Goal: Transaction & Acquisition: Purchase product/service

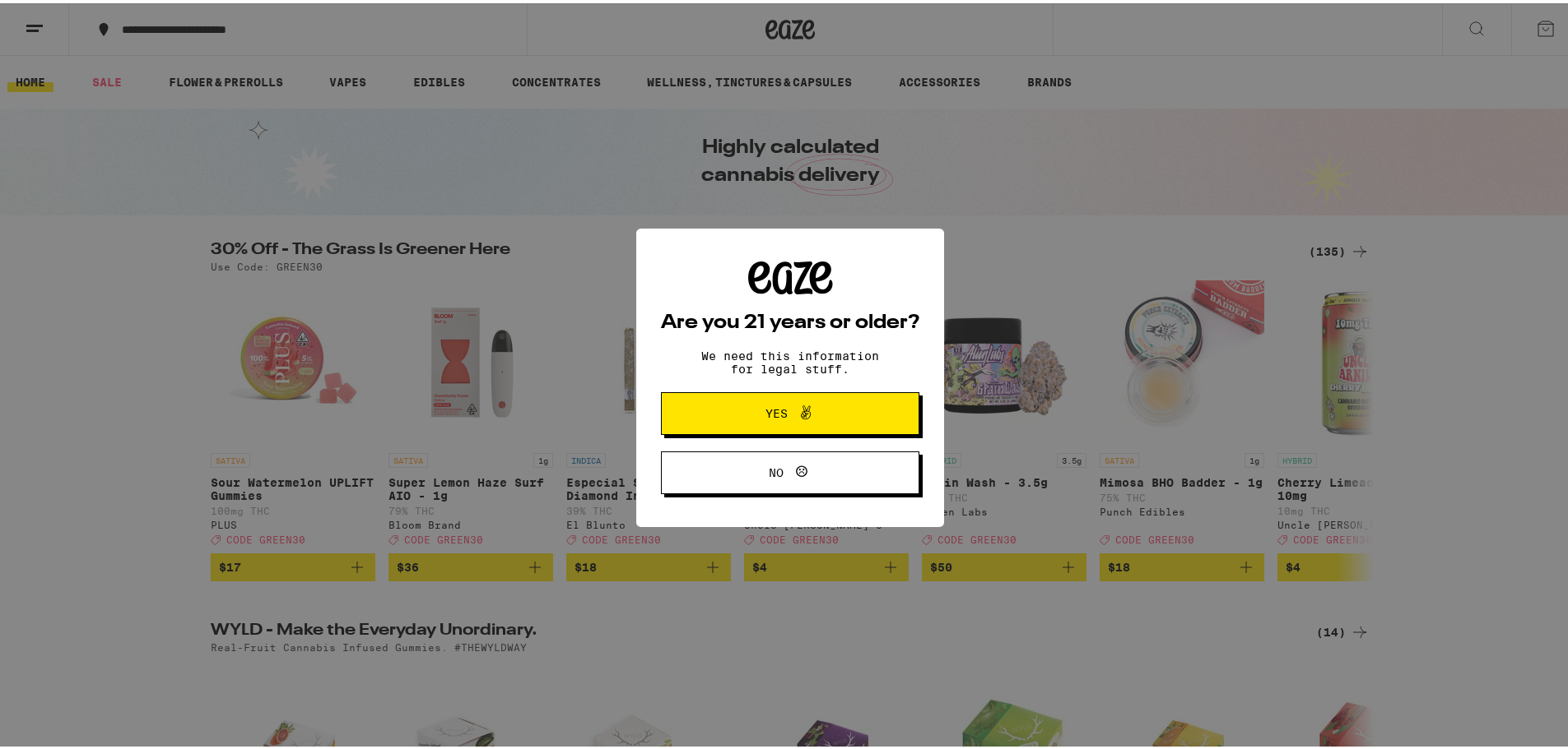
click at [788, 410] on span at bounding box center [801, 410] width 28 height 22
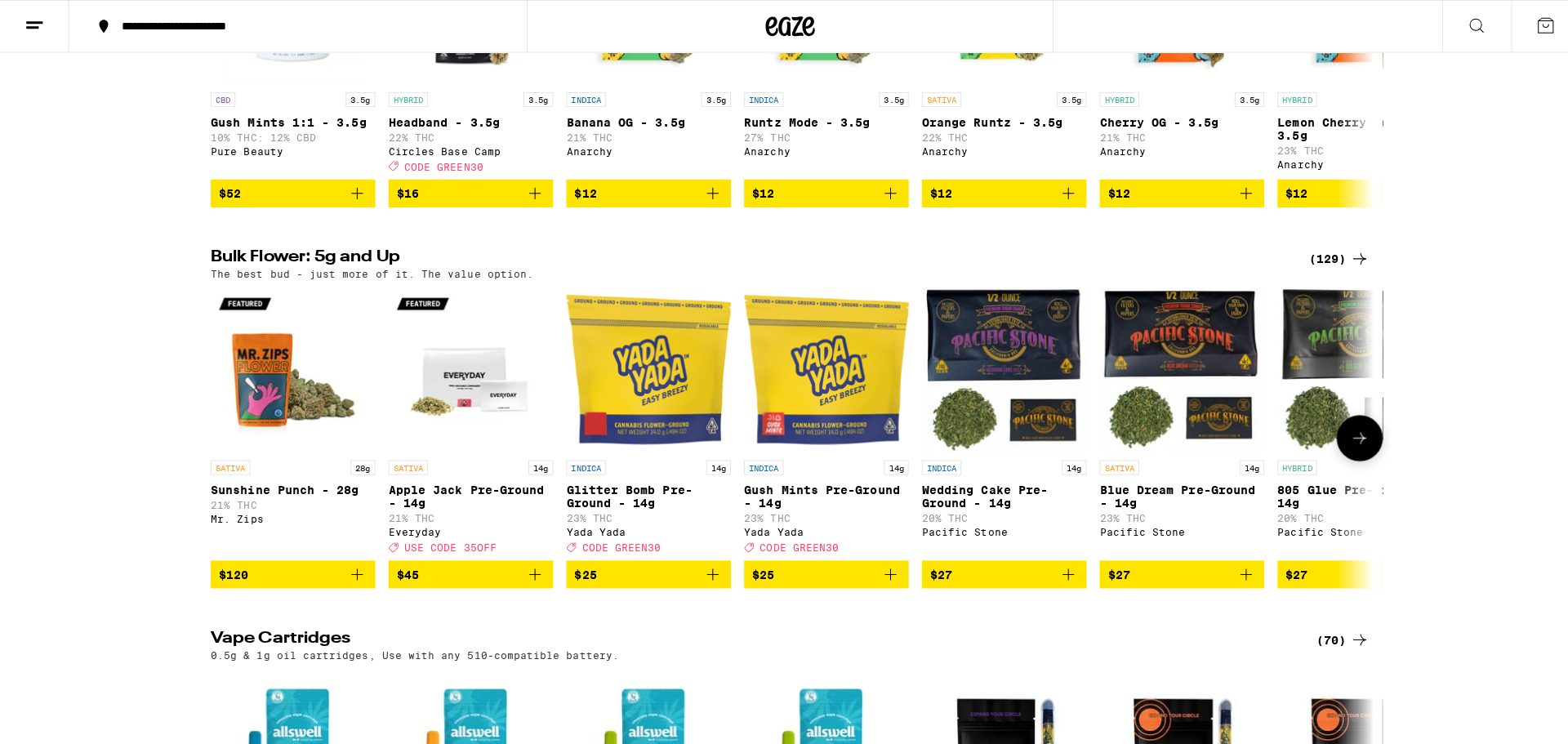
scroll to position [1634, 0]
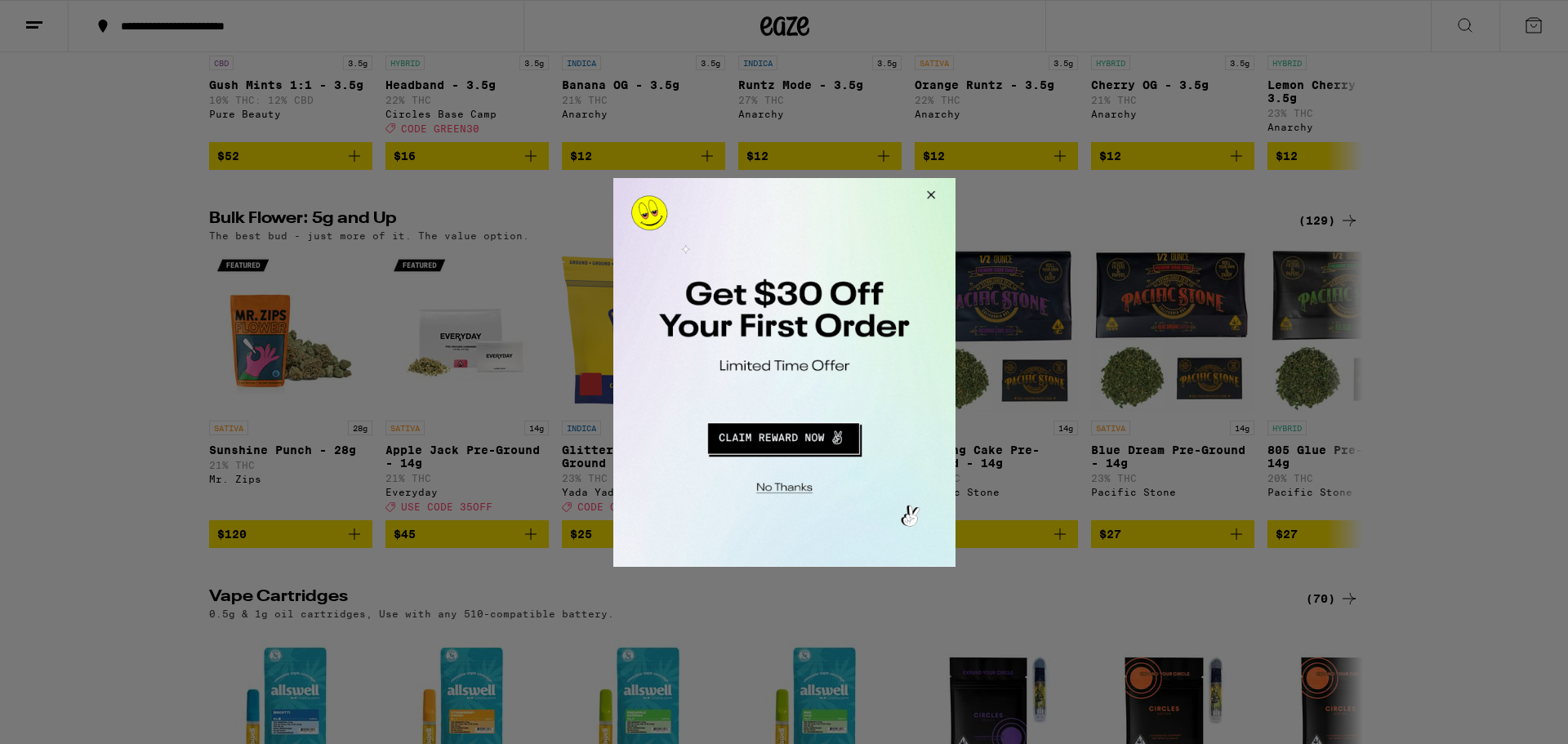
click at [779, 439] on button "Redirect to URL" at bounding box center [782, 435] width 284 height 39
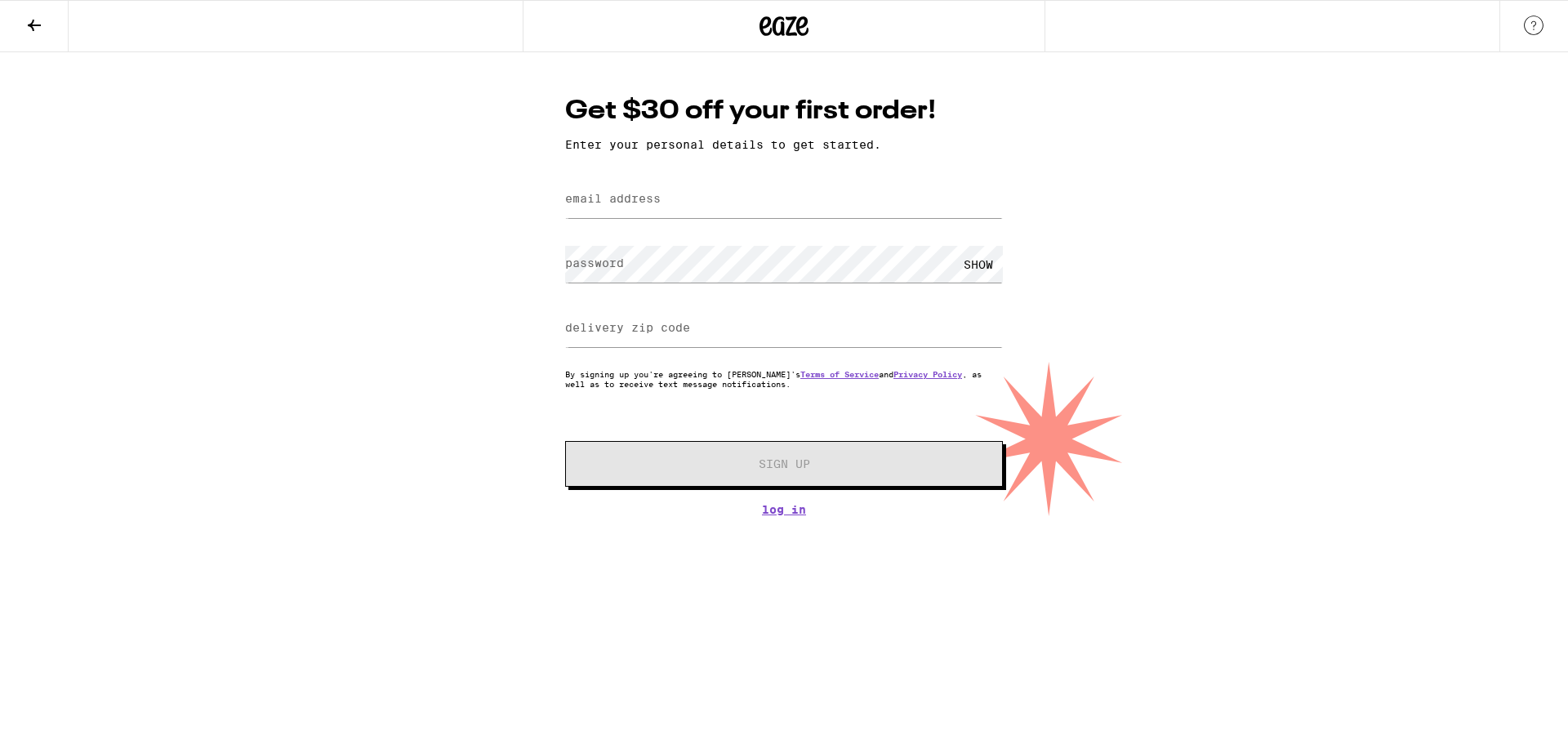
click at [655, 203] on label "email address" at bounding box center [613, 198] width 96 height 13
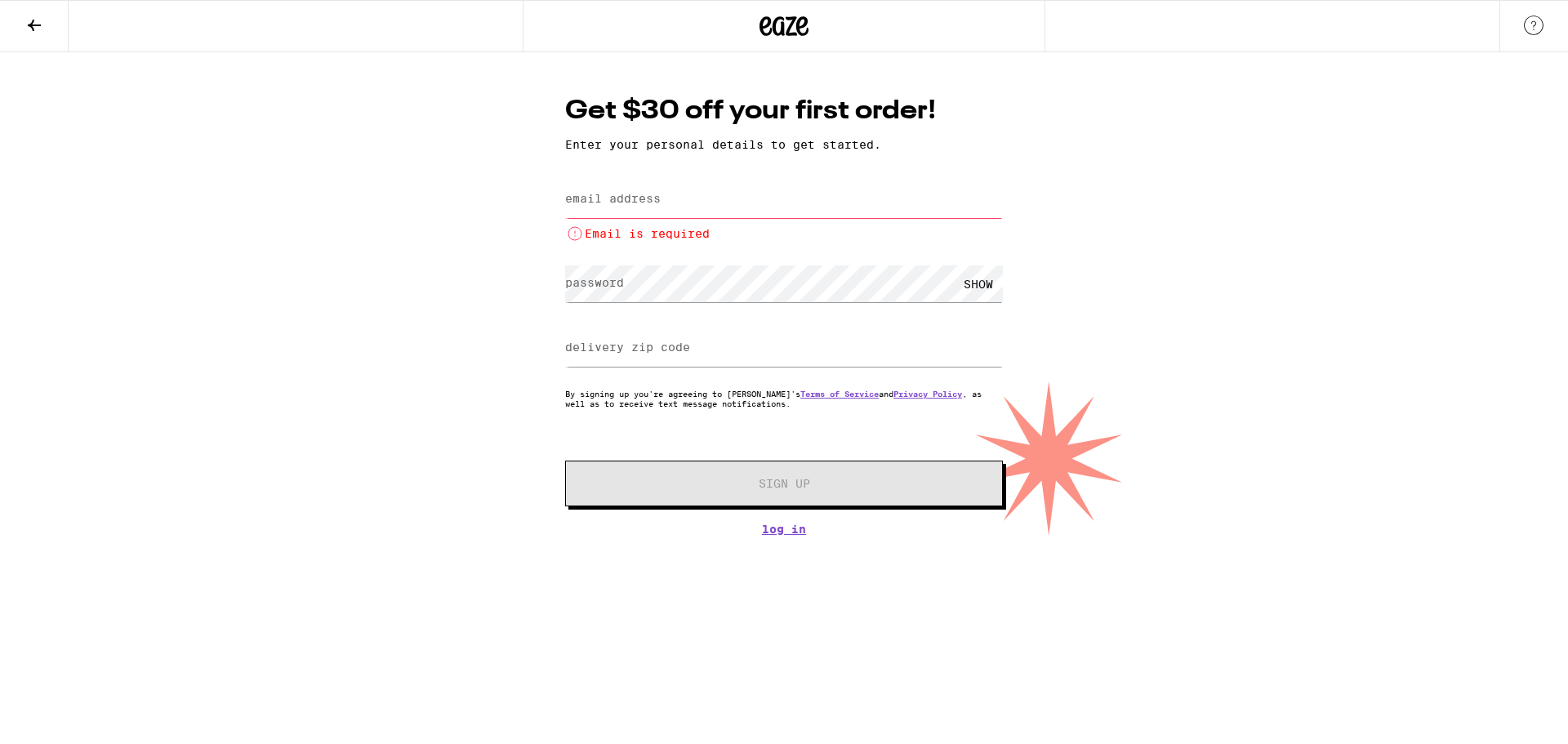
click at [611, 196] on label "email address" at bounding box center [613, 198] width 96 height 13
click at [613, 200] on label "email address" at bounding box center [613, 198] width 96 height 13
click at [682, 196] on input "email address" at bounding box center [784, 199] width 438 height 37
type input "[EMAIL_ADDRESS][DOMAIN_NAME]"
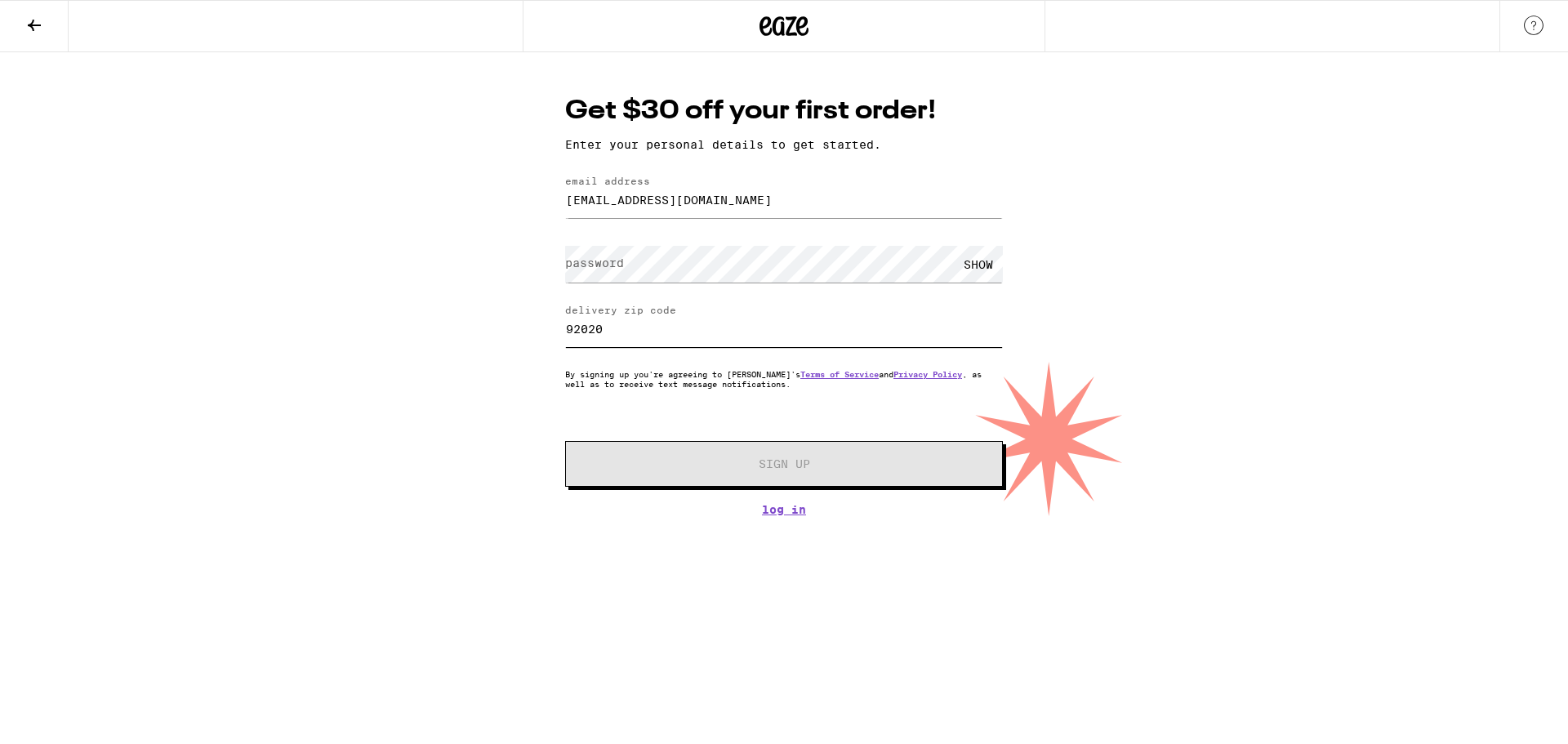
drag, startPoint x: 656, startPoint y: 335, endPoint x: 518, endPoint y: 339, distance: 138.1
click at [518, 339] on div "Get $30 off your first order! Enter your personal details to get started. email…" at bounding box center [784, 284] width 1568 height 464
type input "92071"
click at [979, 266] on div "SHOW" at bounding box center [978, 264] width 49 height 37
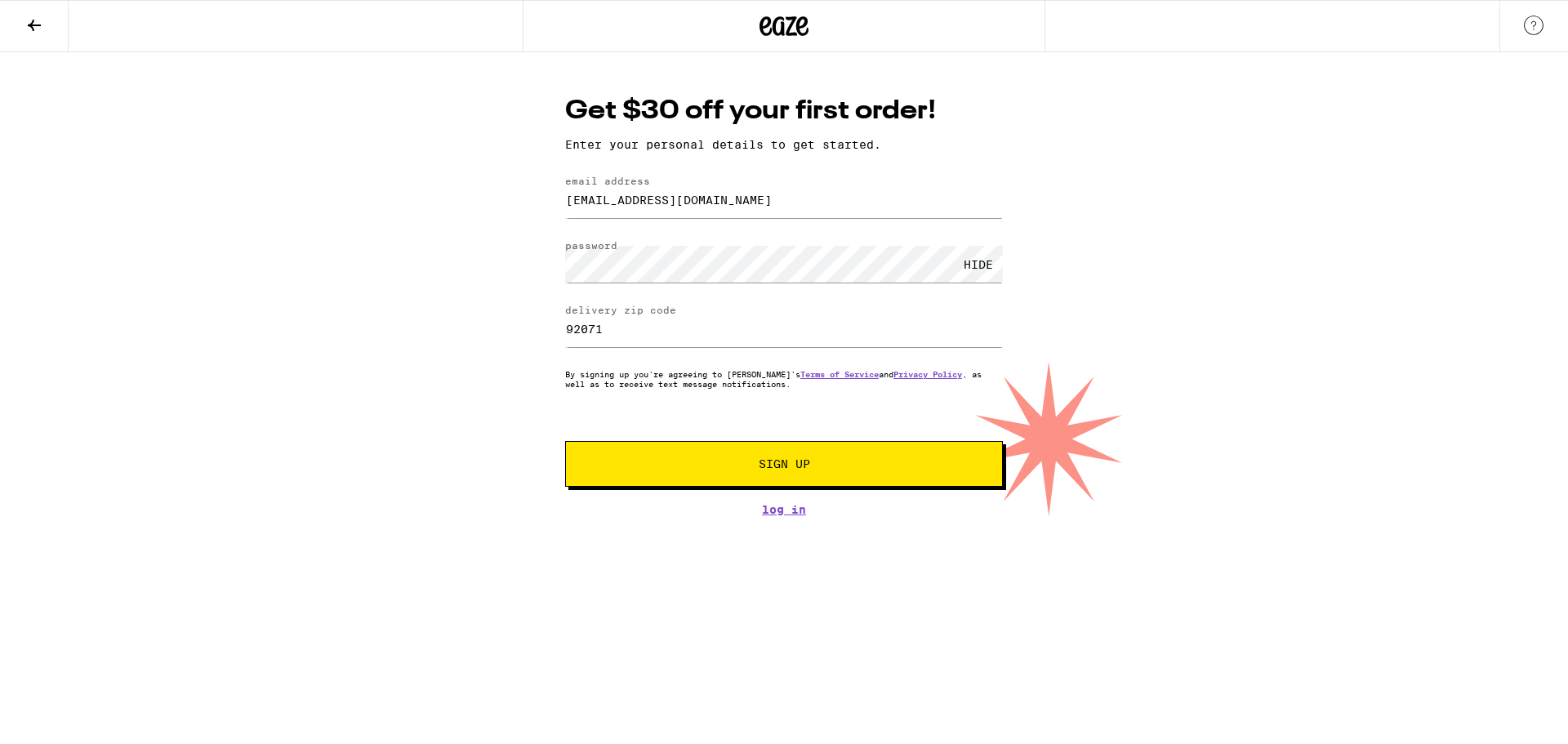
click at [983, 265] on div "HIDE" at bounding box center [978, 264] width 49 height 37
click at [788, 466] on span "Sign Up" at bounding box center [784, 464] width 51 height 12
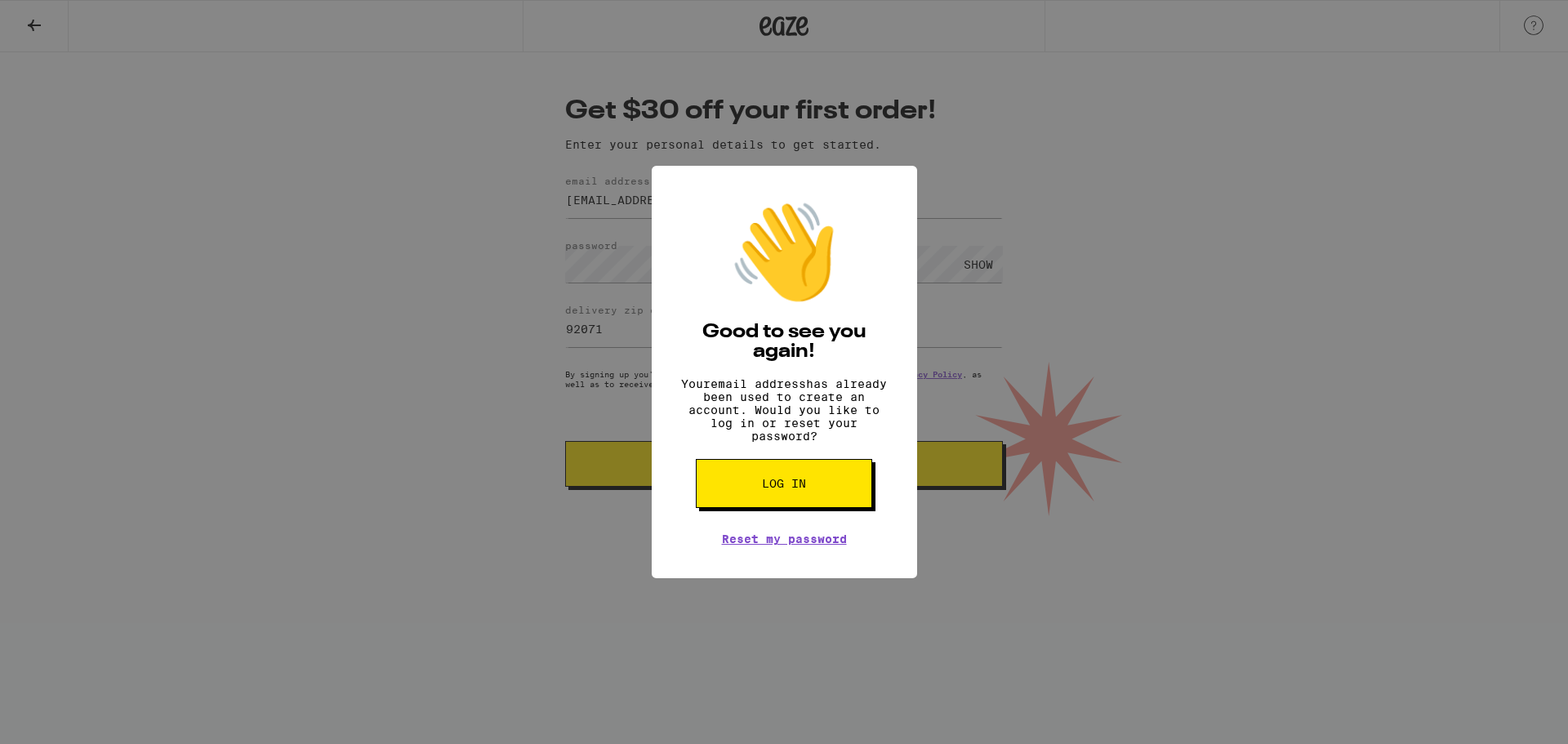
click at [791, 490] on span "Log in" at bounding box center [784, 483] width 44 height 12
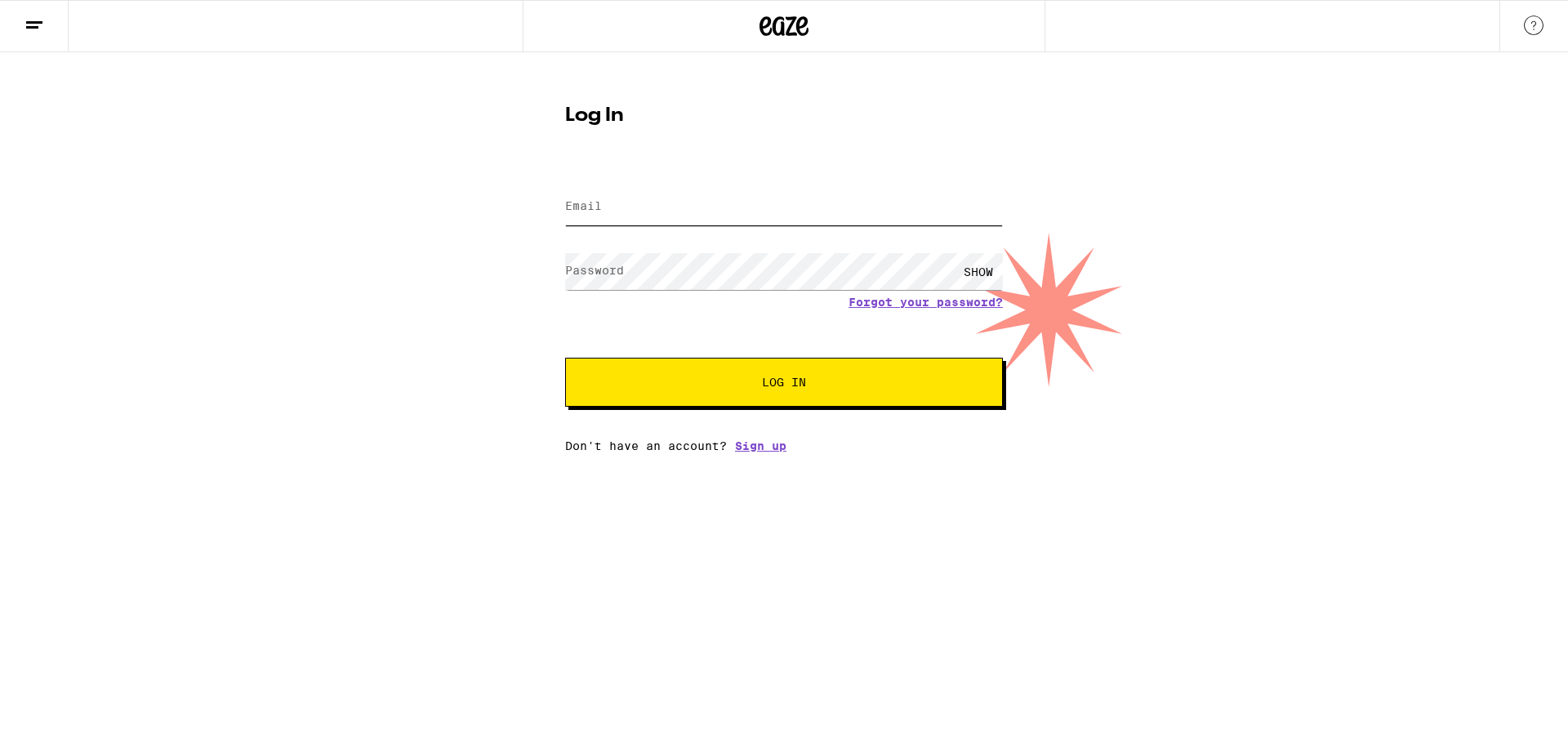
click at [739, 207] on input "Email" at bounding box center [784, 207] width 438 height 37
type input "[EMAIL_ADDRESS][DOMAIN_NAME]"
click at [976, 268] on div "SHOW" at bounding box center [978, 271] width 49 height 37
click at [783, 380] on span "Log In" at bounding box center [784, 382] width 44 height 12
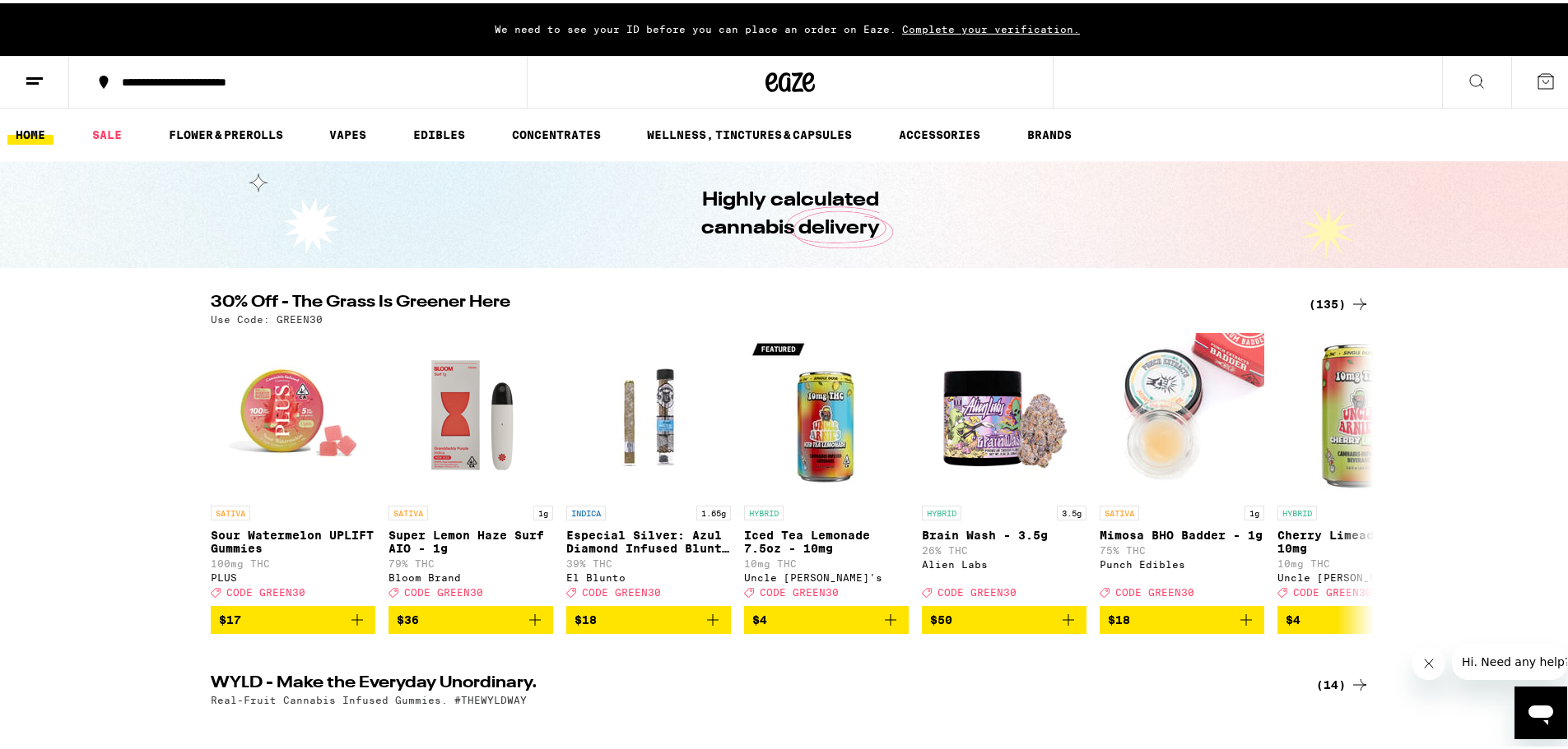
click at [203, 80] on div "**********" at bounding box center [306, 79] width 385 height 12
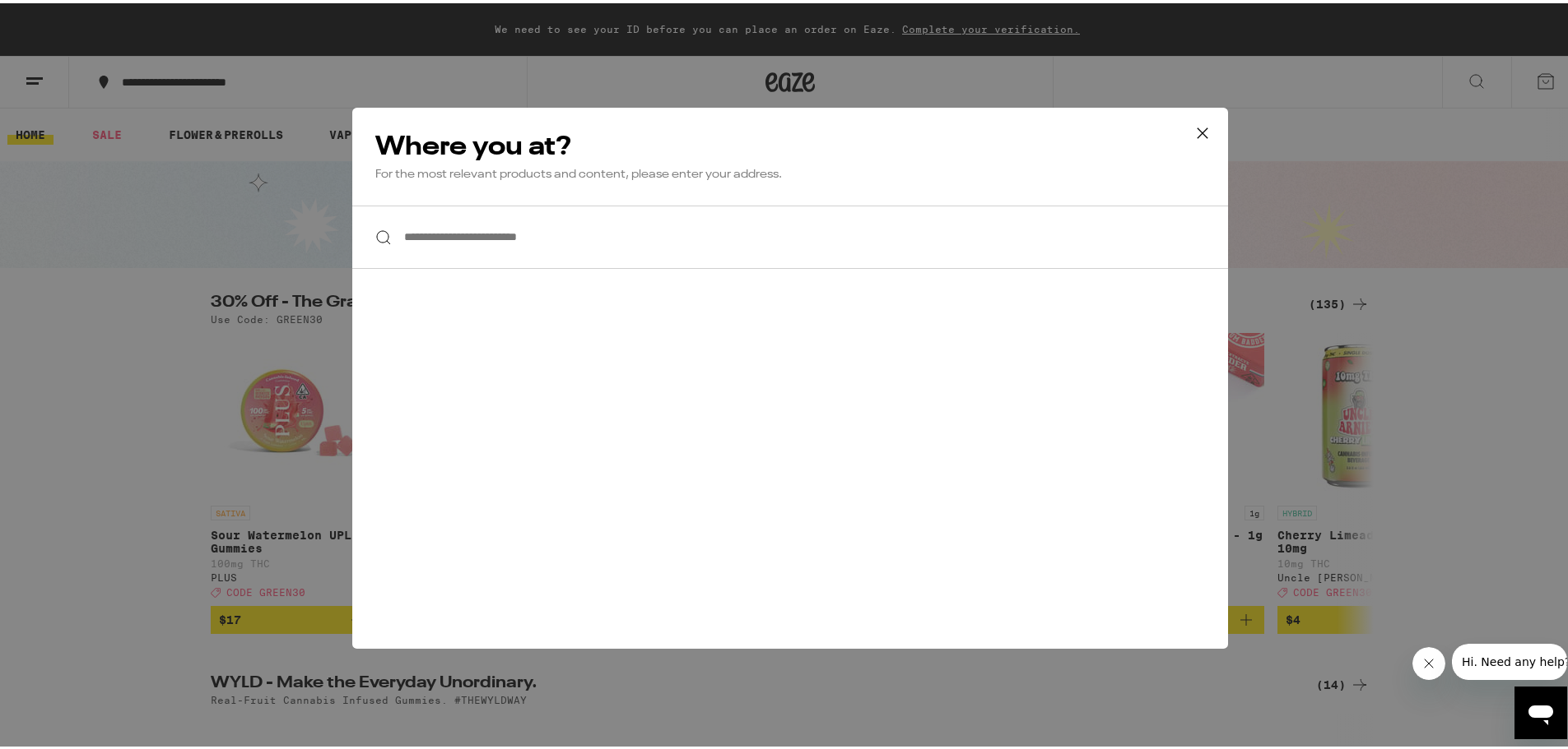
click at [503, 235] on input "**********" at bounding box center [790, 234] width 876 height 64
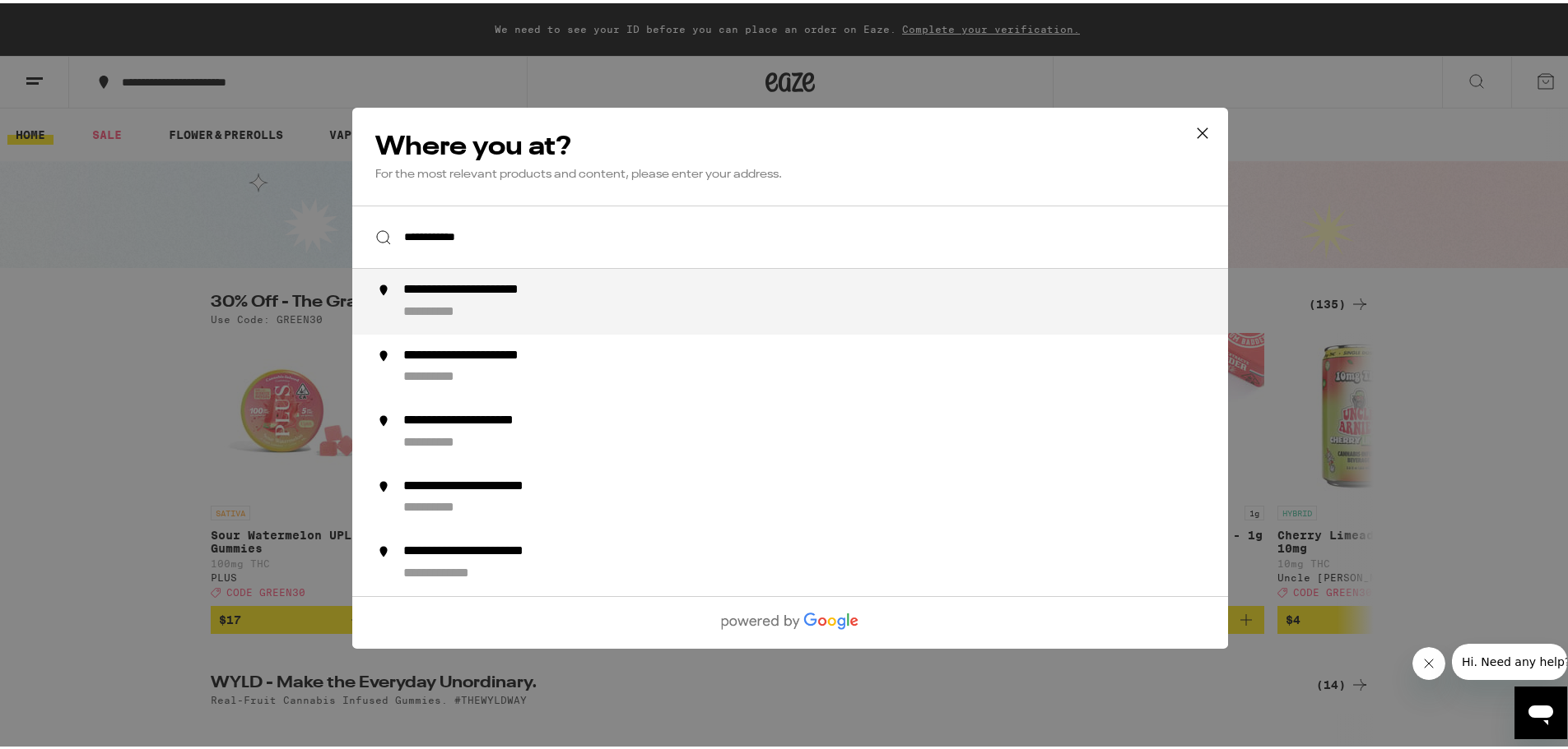
click at [542, 294] on div "**********" at bounding box center [501, 287] width 196 height 17
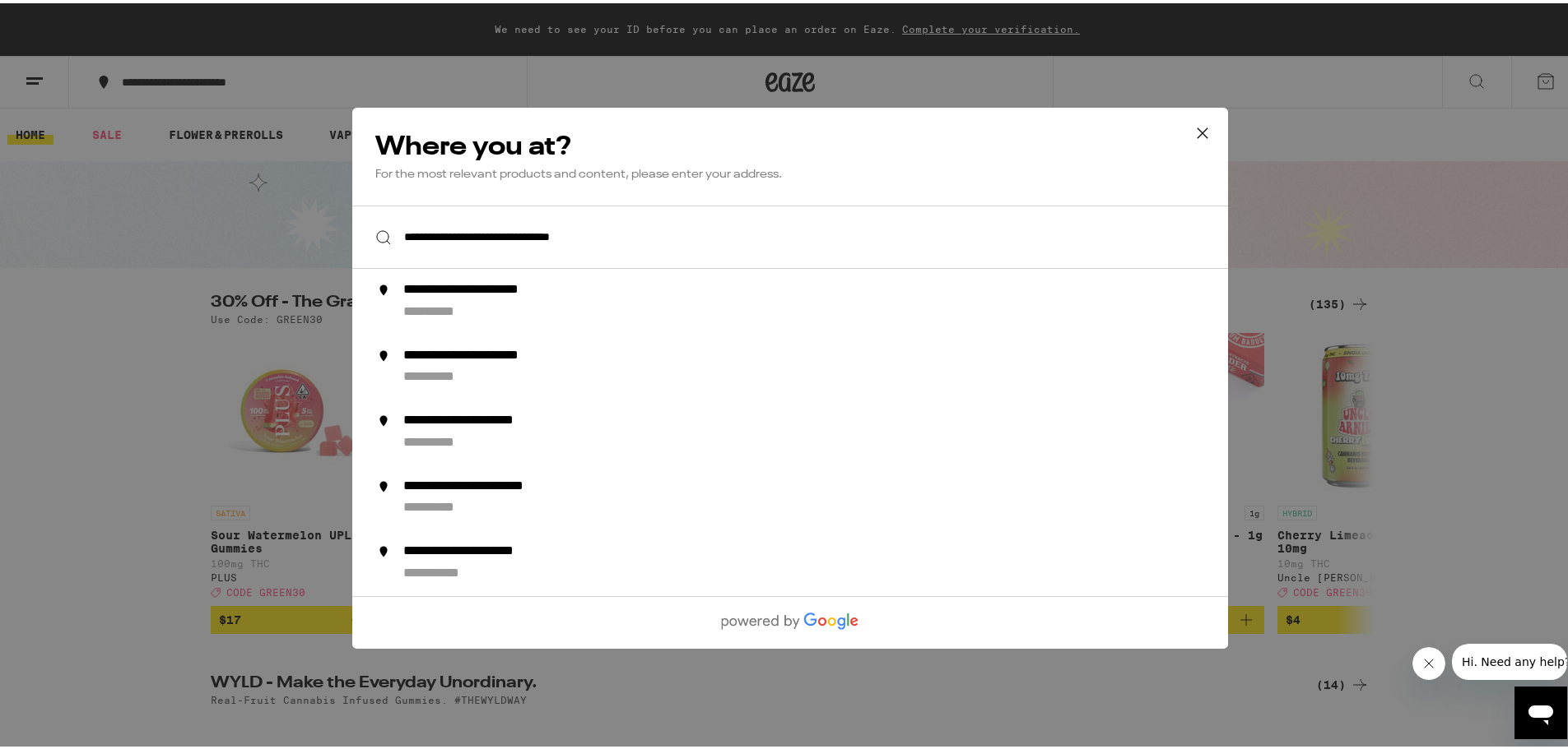
click at [581, 233] on input "**********" at bounding box center [790, 234] width 876 height 64
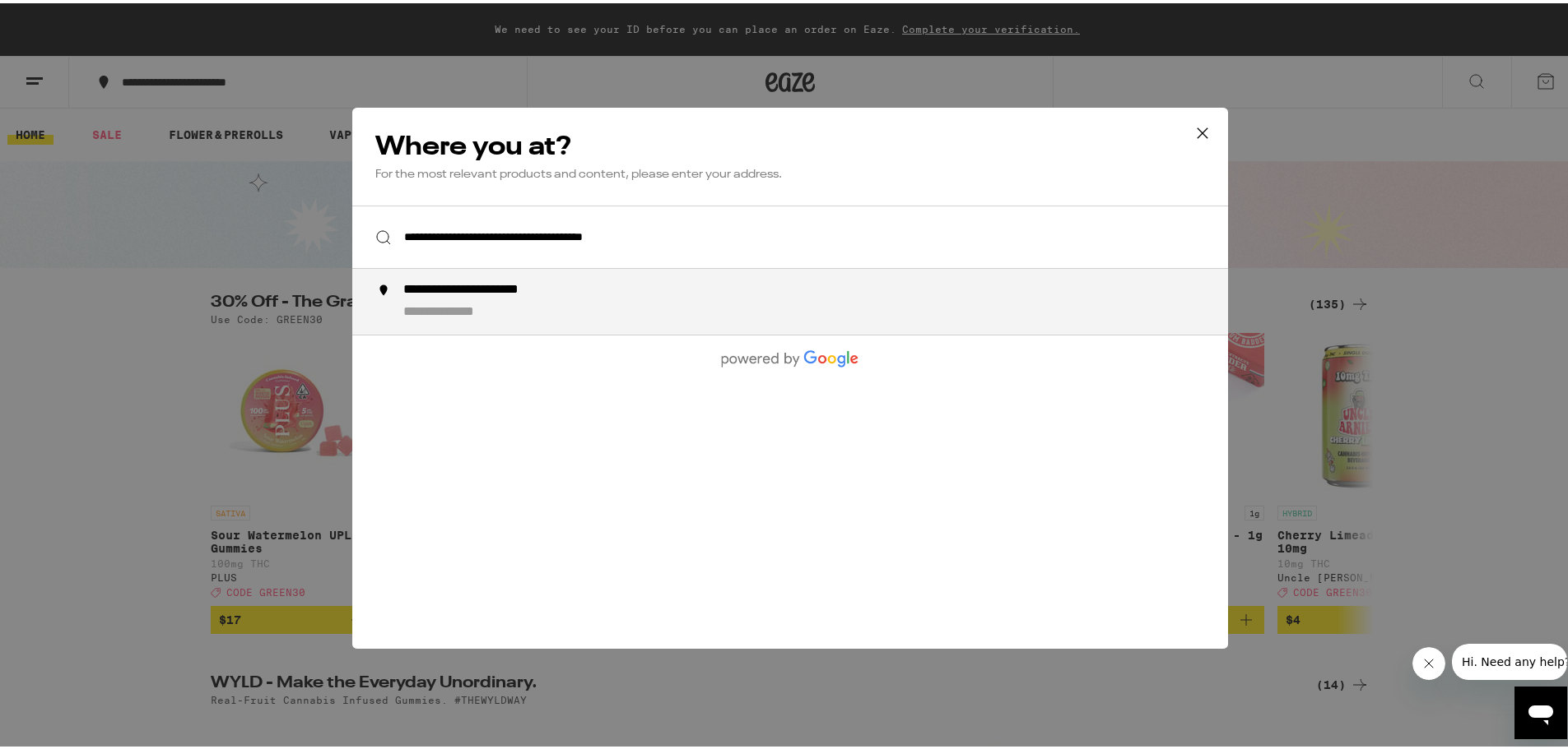
click at [763, 228] on input "**********" at bounding box center [790, 234] width 876 height 64
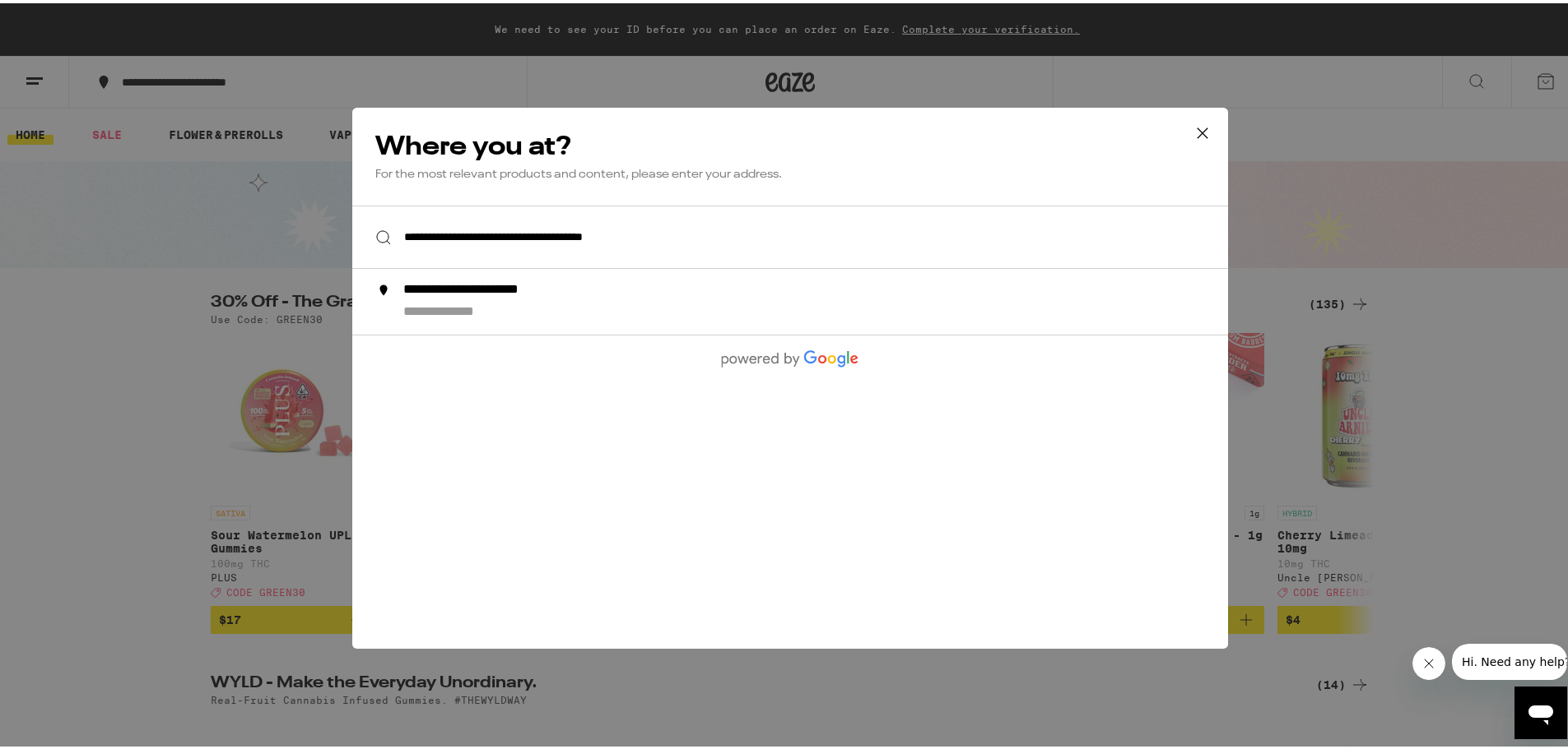
click at [866, 237] on input "**********" at bounding box center [790, 234] width 876 height 64
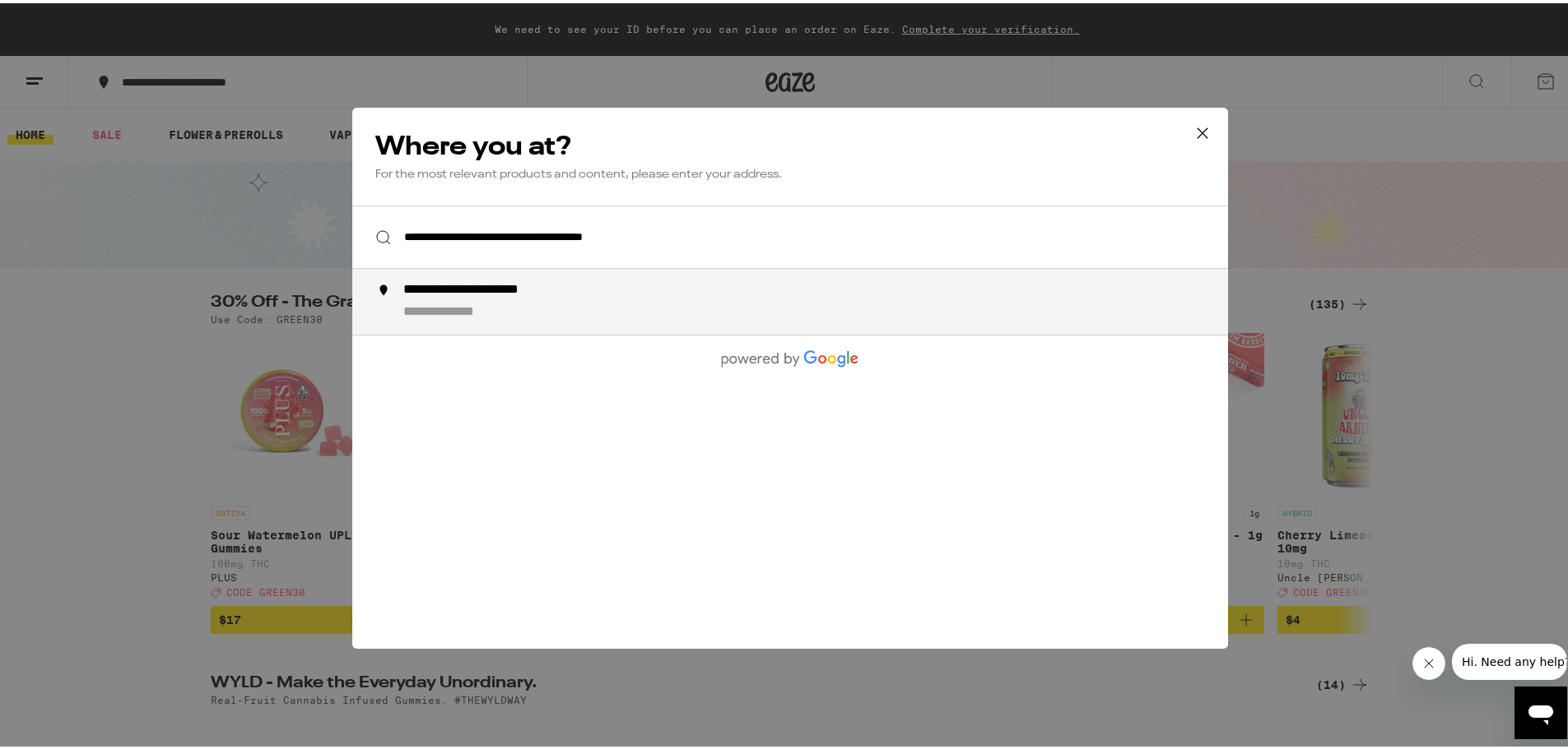
type input "**********"
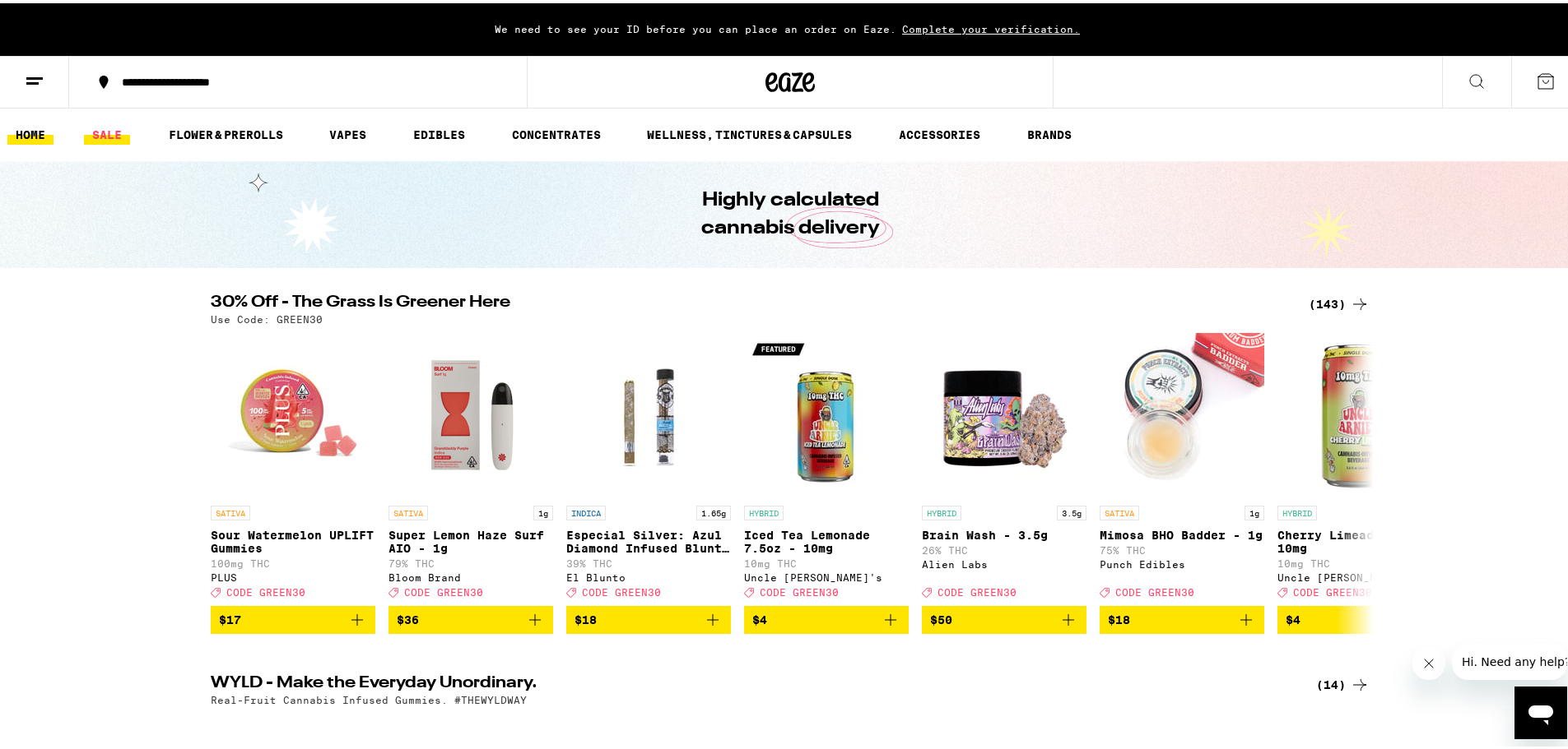
click at [104, 135] on link "SALE" at bounding box center [106, 132] width 46 height 20
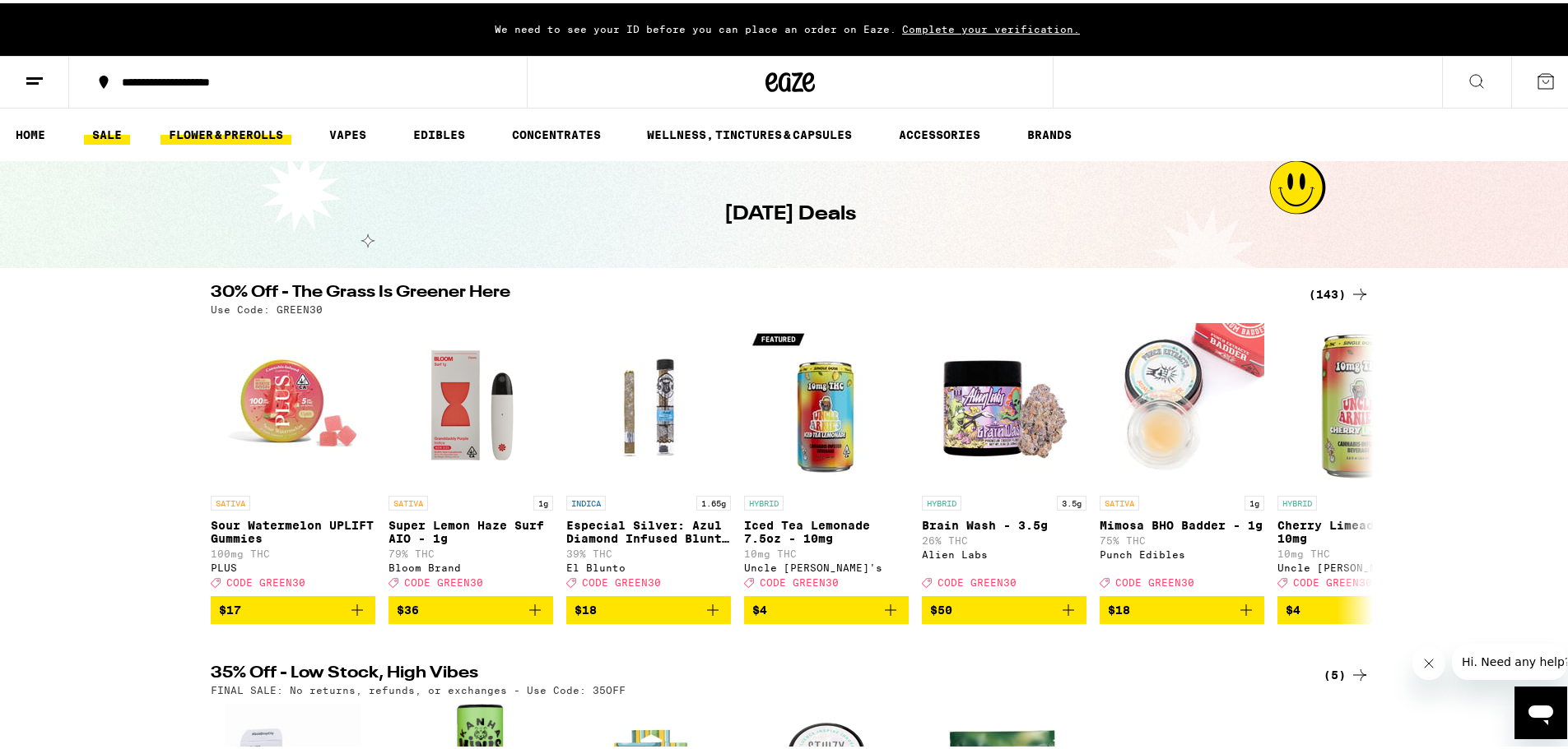
click at [232, 132] on link "FLOWER & PREROLLS" at bounding box center [226, 132] width 131 height 20
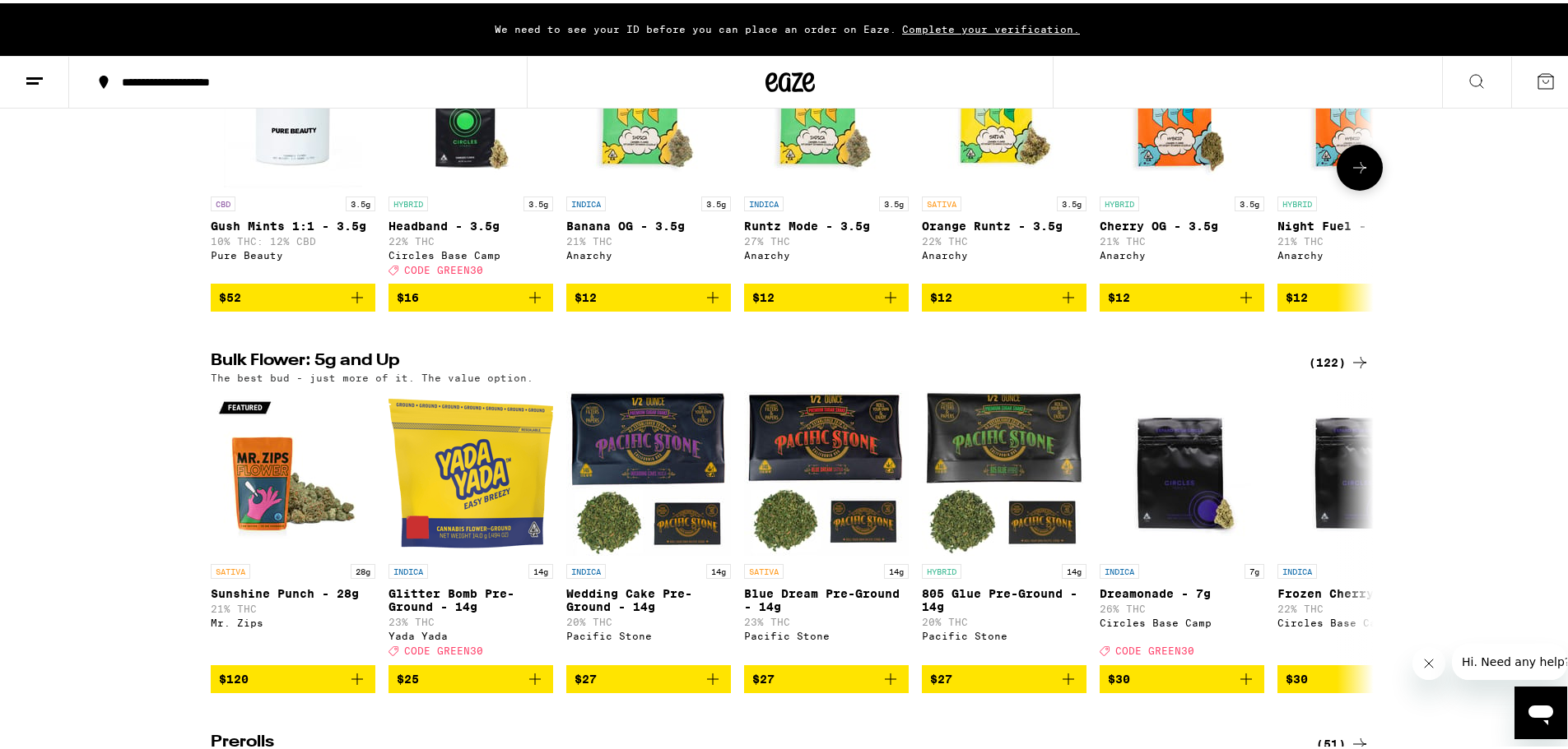
scroll to position [329, 0]
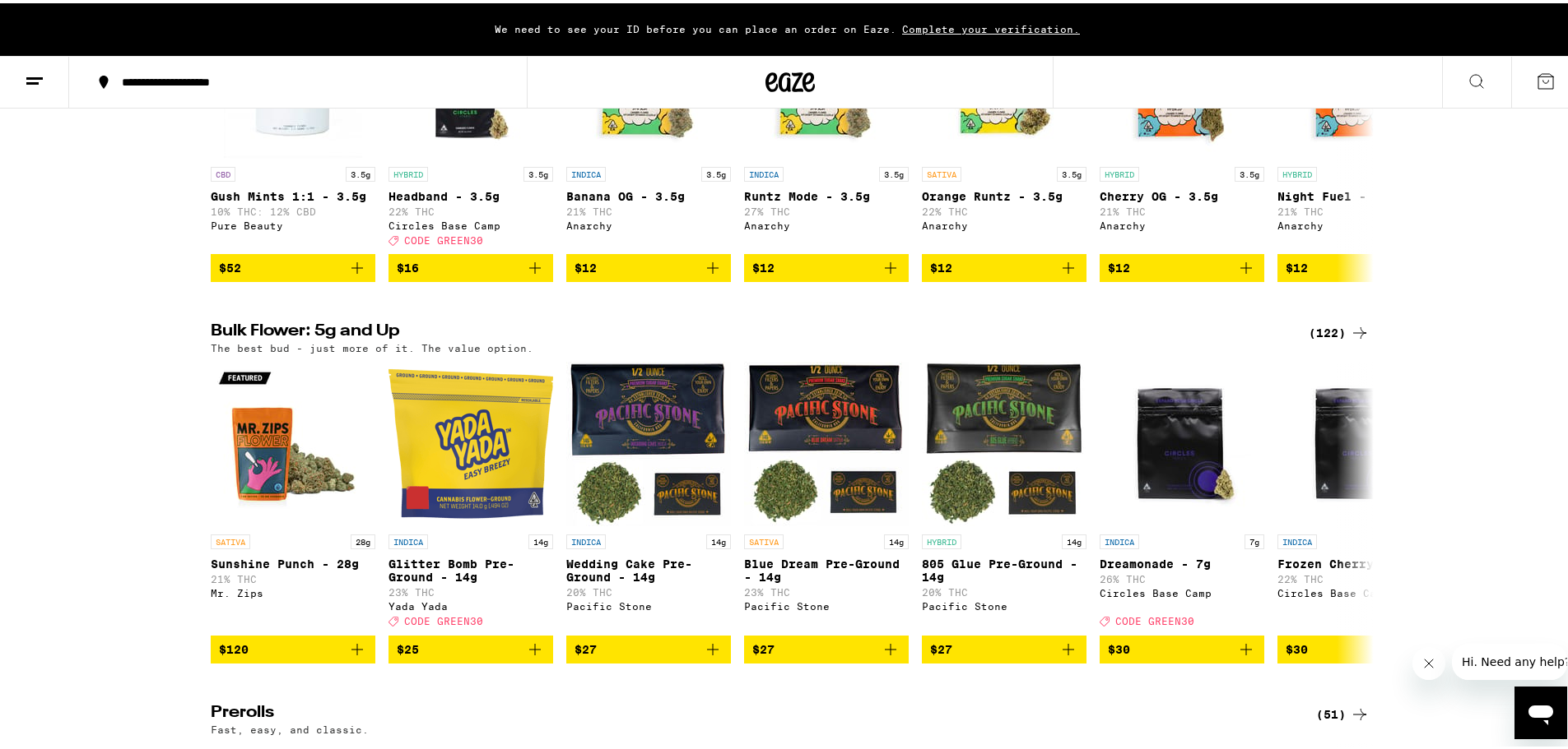
click at [1326, 340] on div "(122)" at bounding box center [1339, 330] width 61 height 20
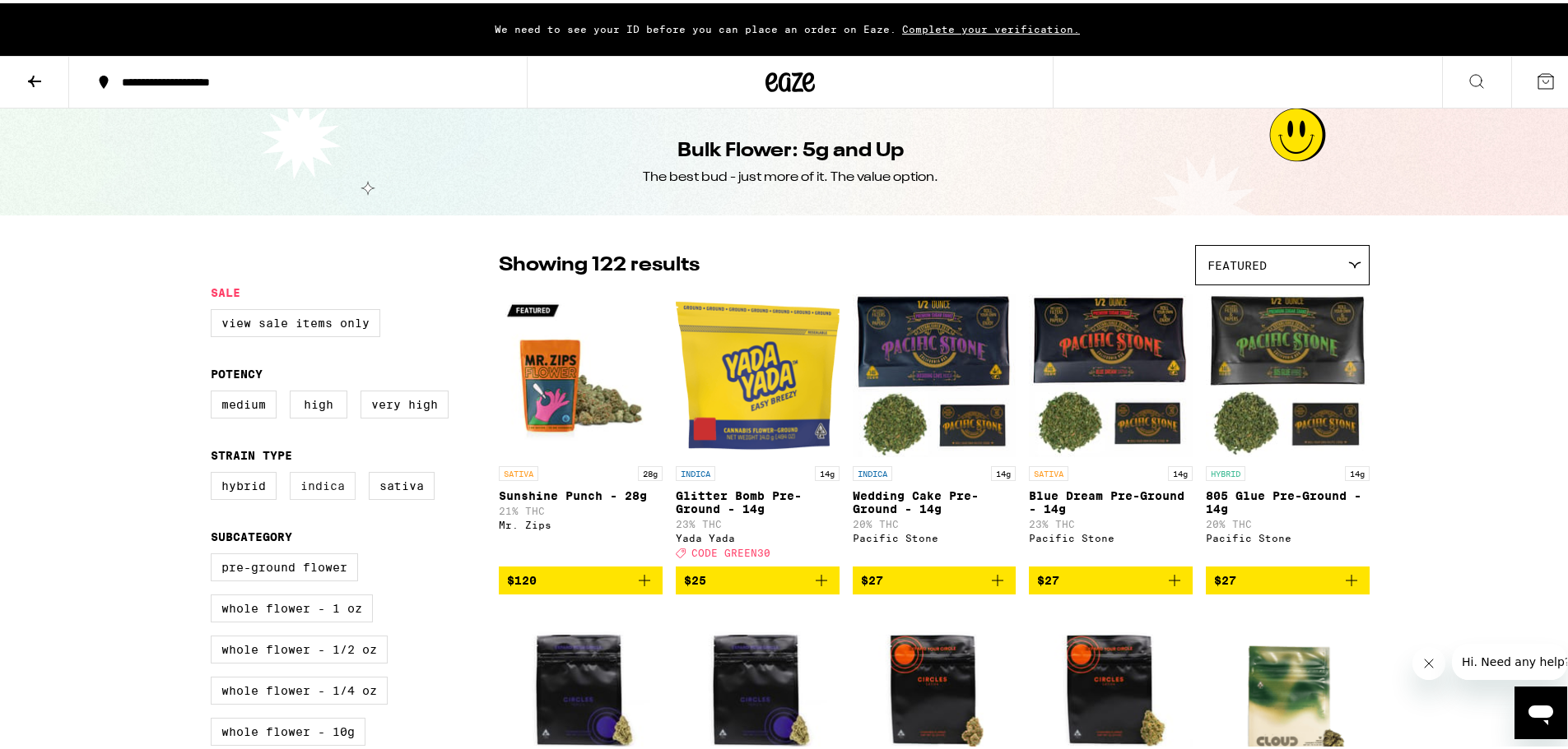
click at [316, 489] on label "Indica" at bounding box center [323, 482] width 65 height 28
click at [214, 472] on input "Indica" at bounding box center [214, 471] width 1 height 1
checkbox input "true"
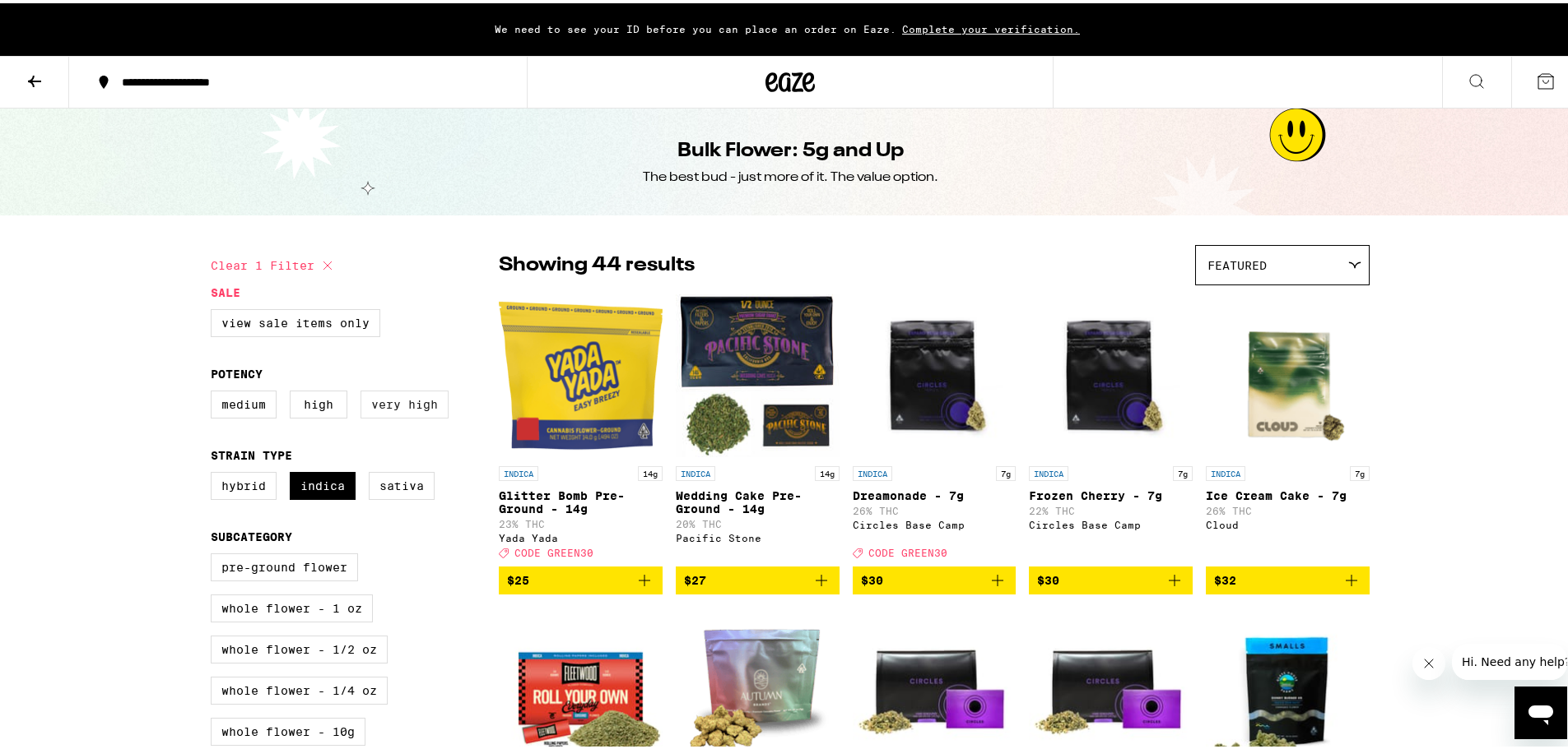
click at [398, 407] on label "Very High" at bounding box center [404, 401] width 88 height 28
click at [214, 390] on input "Very High" at bounding box center [214, 389] width 1 height 1
checkbox input "true"
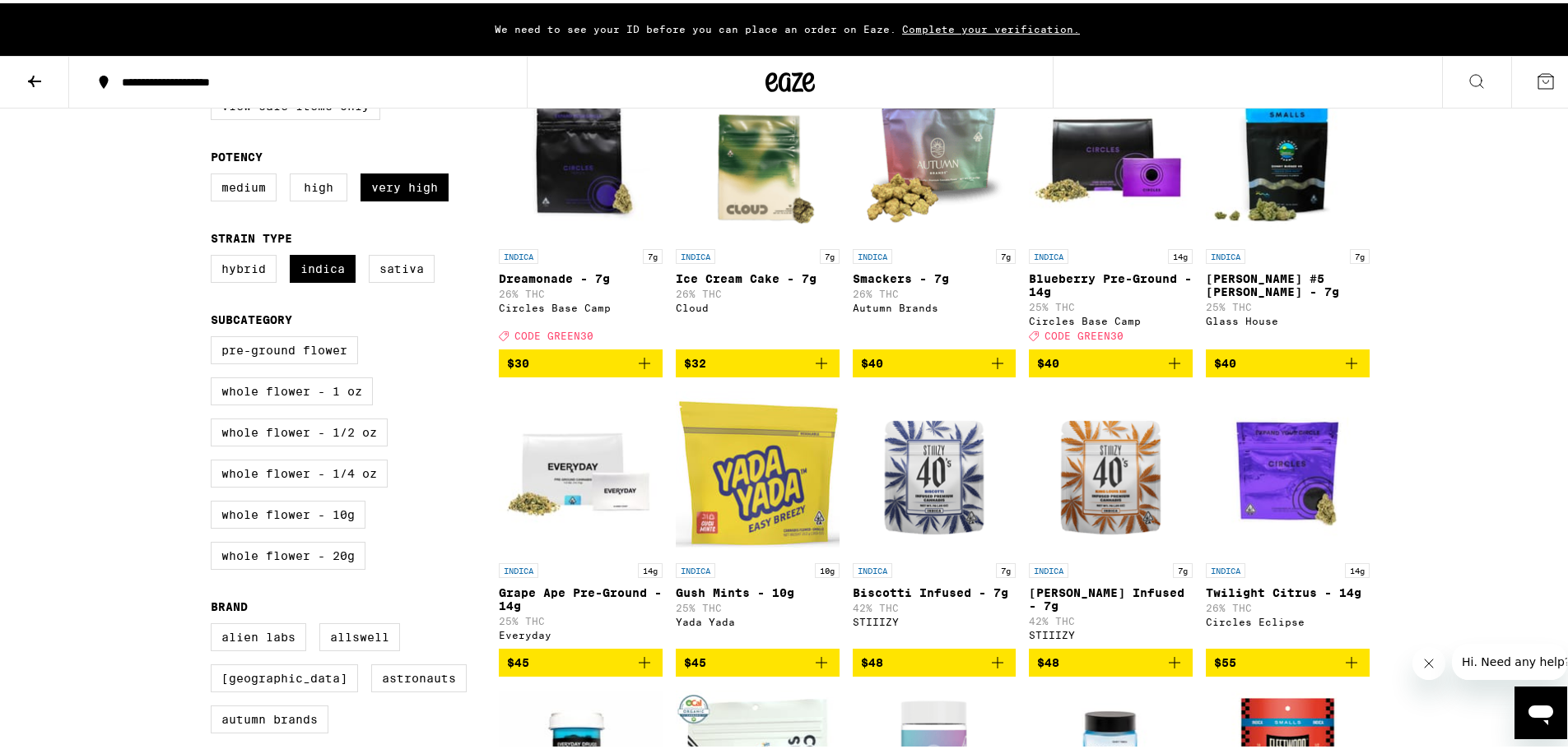
scroll to position [247, 0]
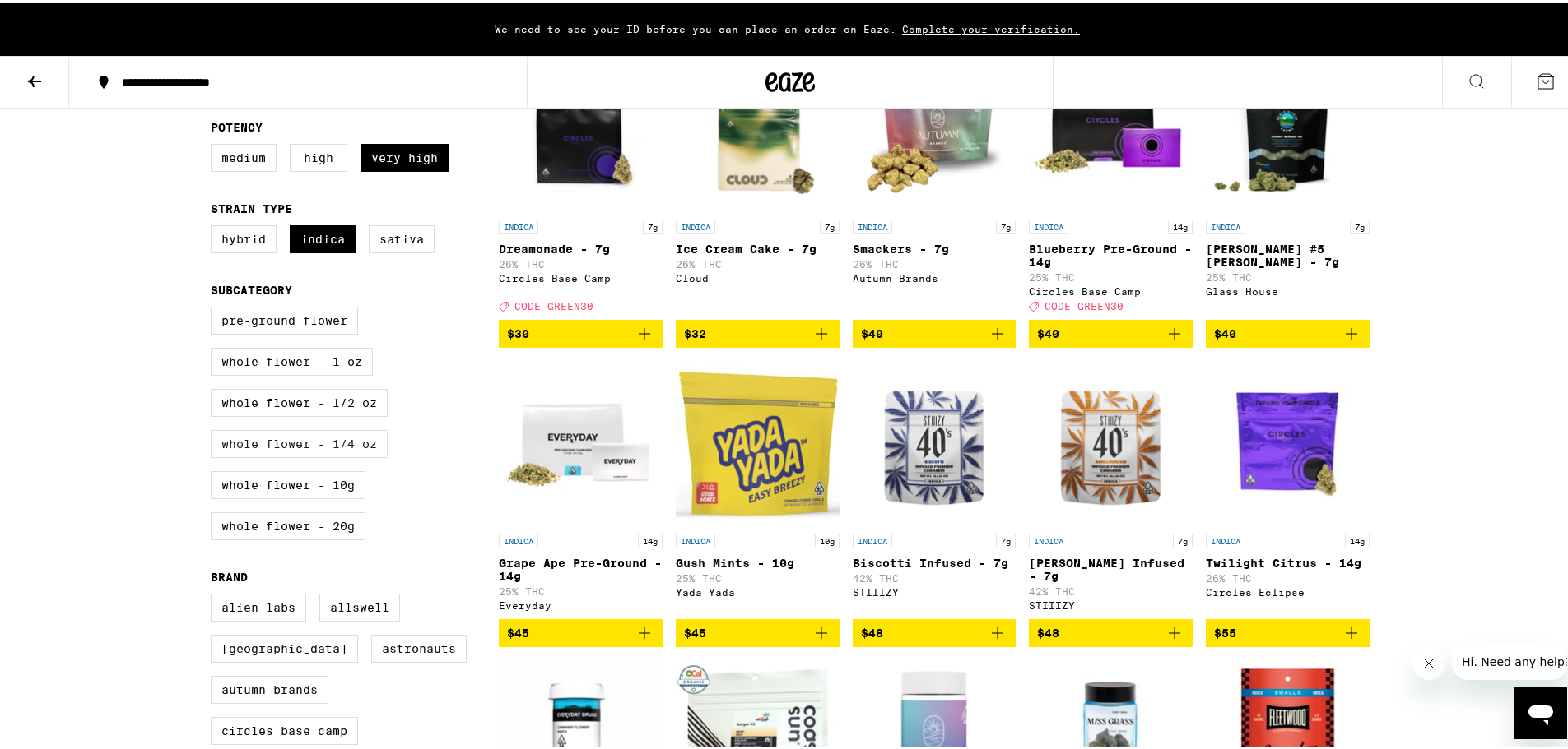
click at [283, 455] on label "Whole Flower - 1/4 oz" at bounding box center [299, 440] width 177 height 28
click at [214, 307] on input "Whole Flower - 1/4 oz" at bounding box center [214, 306] width 1 height 1
checkbox input "true"
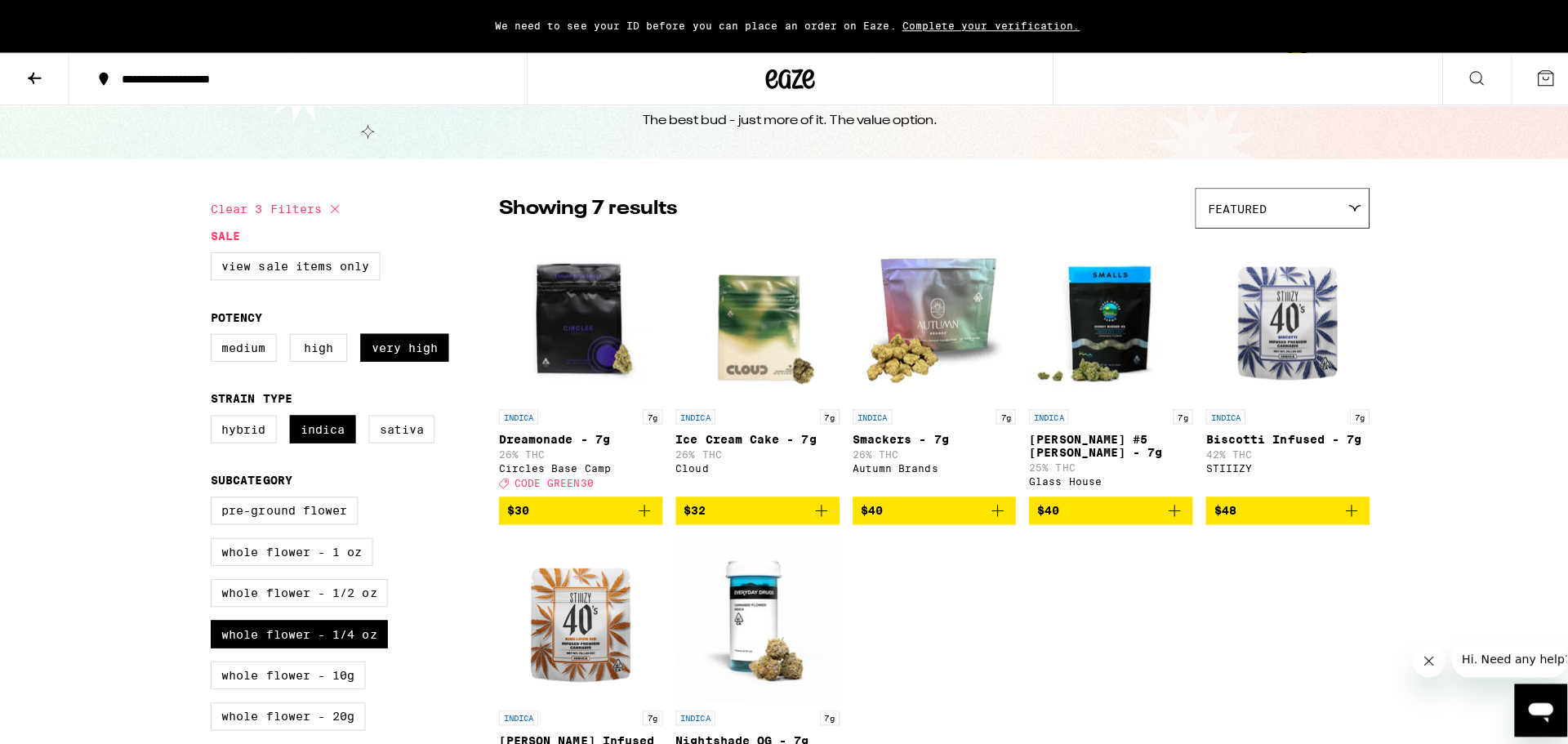
scroll to position [82, 0]
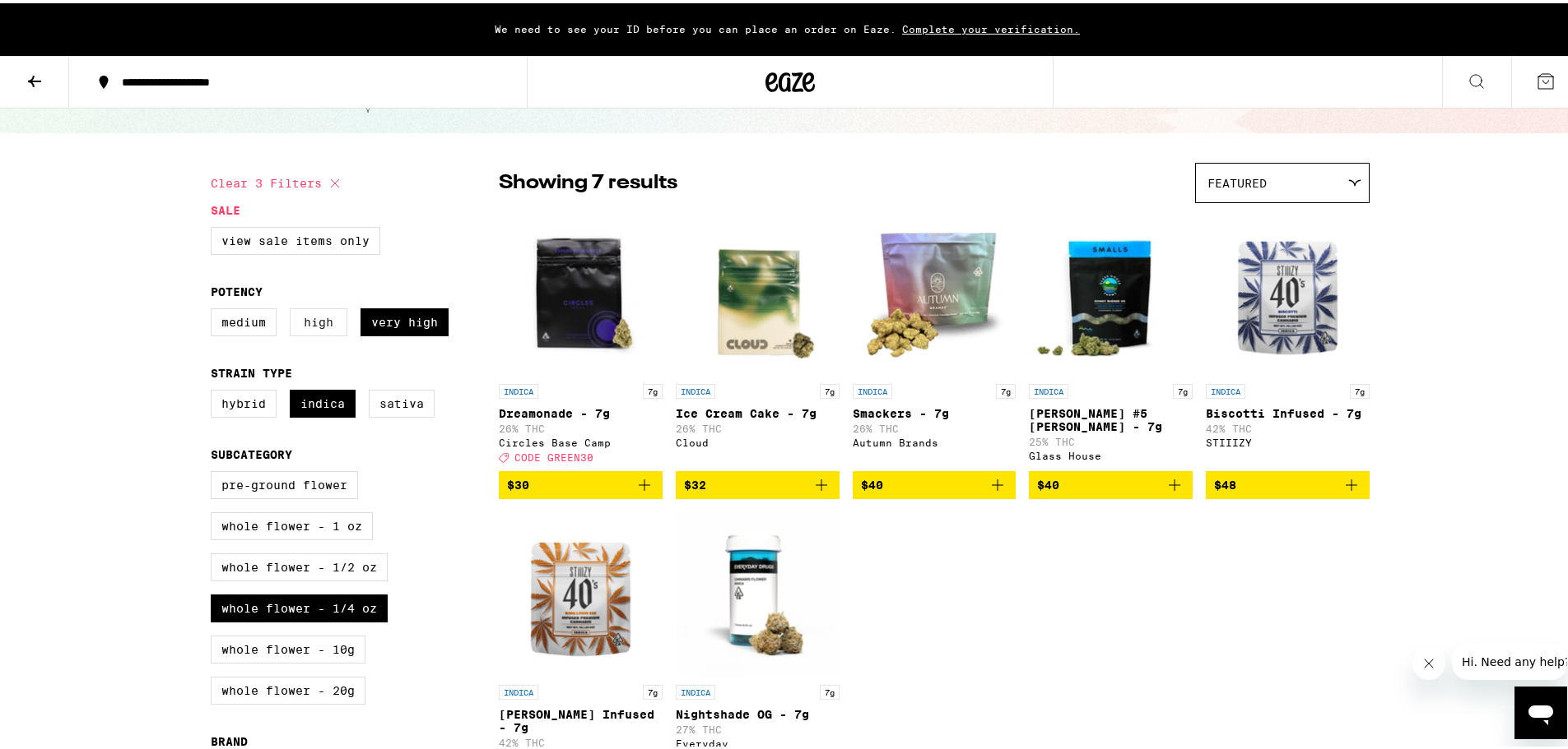
click at [318, 323] on label "High" at bounding box center [318, 319] width 57 height 28
click at [214, 309] on input "High" at bounding box center [214, 308] width 1 height 1
checkbox input "true"
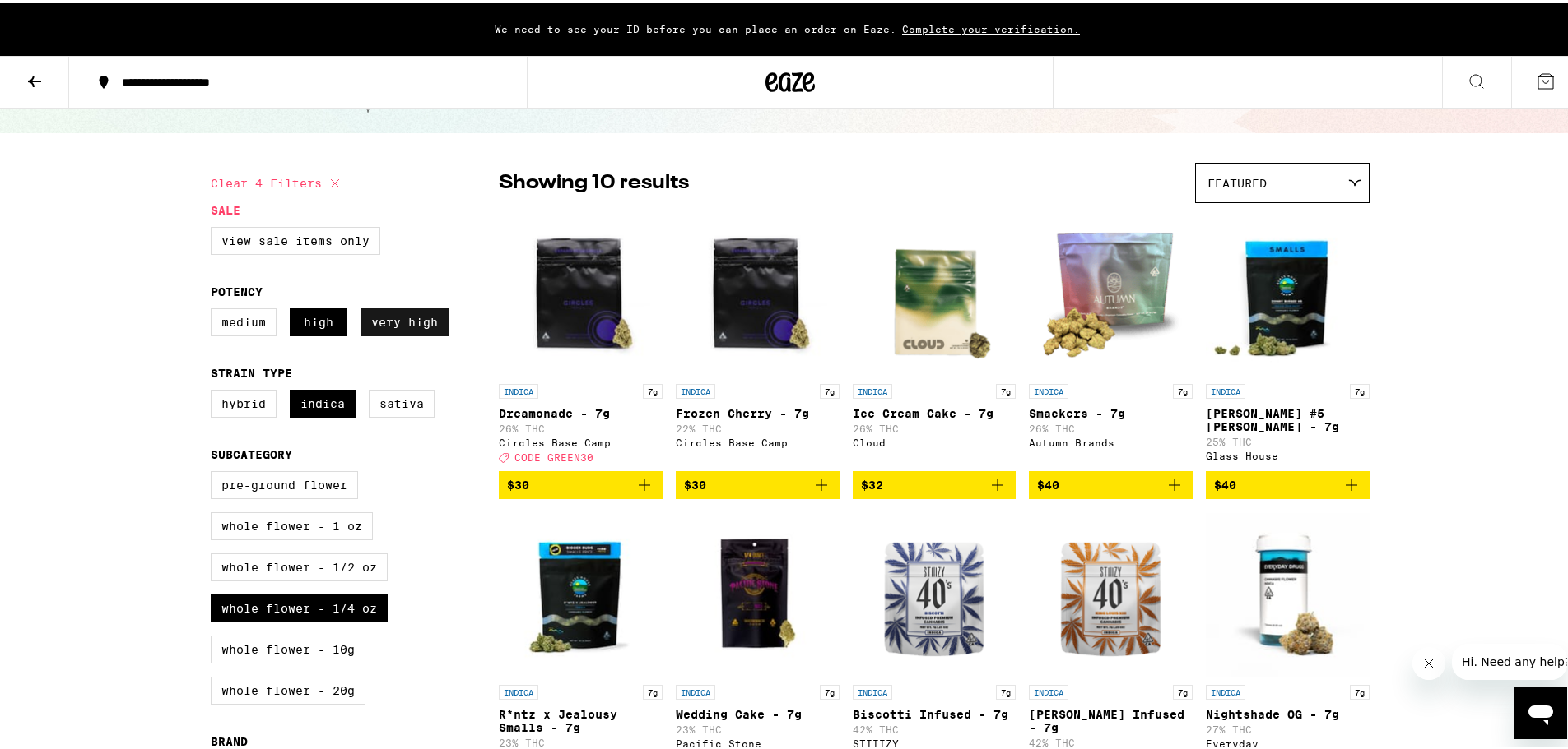
click at [393, 326] on label "Very High" at bounding box center [404, 319] width 88 height 28
click at [214, 309] on input "Very High" at bounding box center [214, 308] width 1 height 1
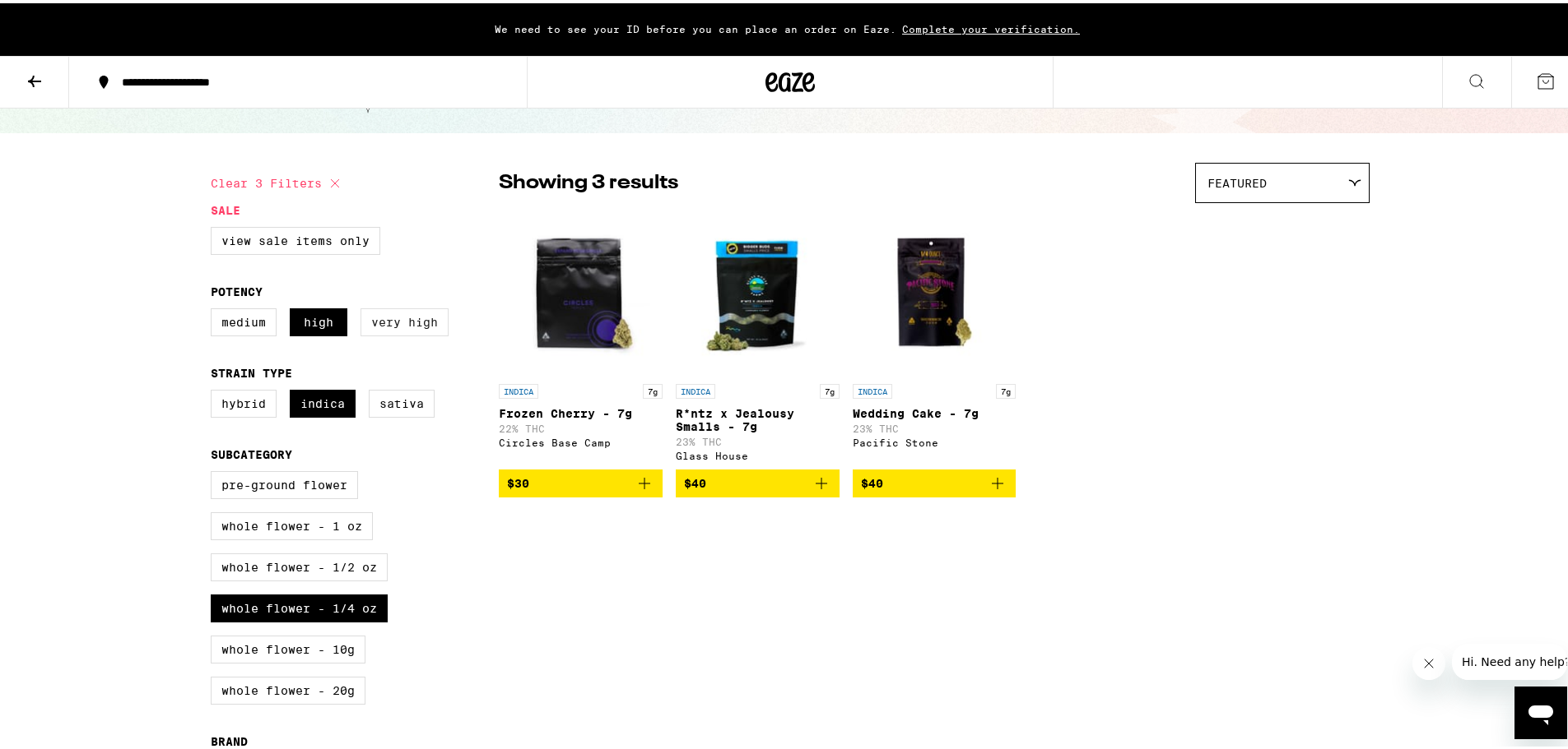
click at [396, 324] on label "Very High" at bounding box center [404, 319] width 88 height 28
click at [214, 309] on input "Very High" at bounding box center [214, 308] width 1 height 1
checkbox input "true"
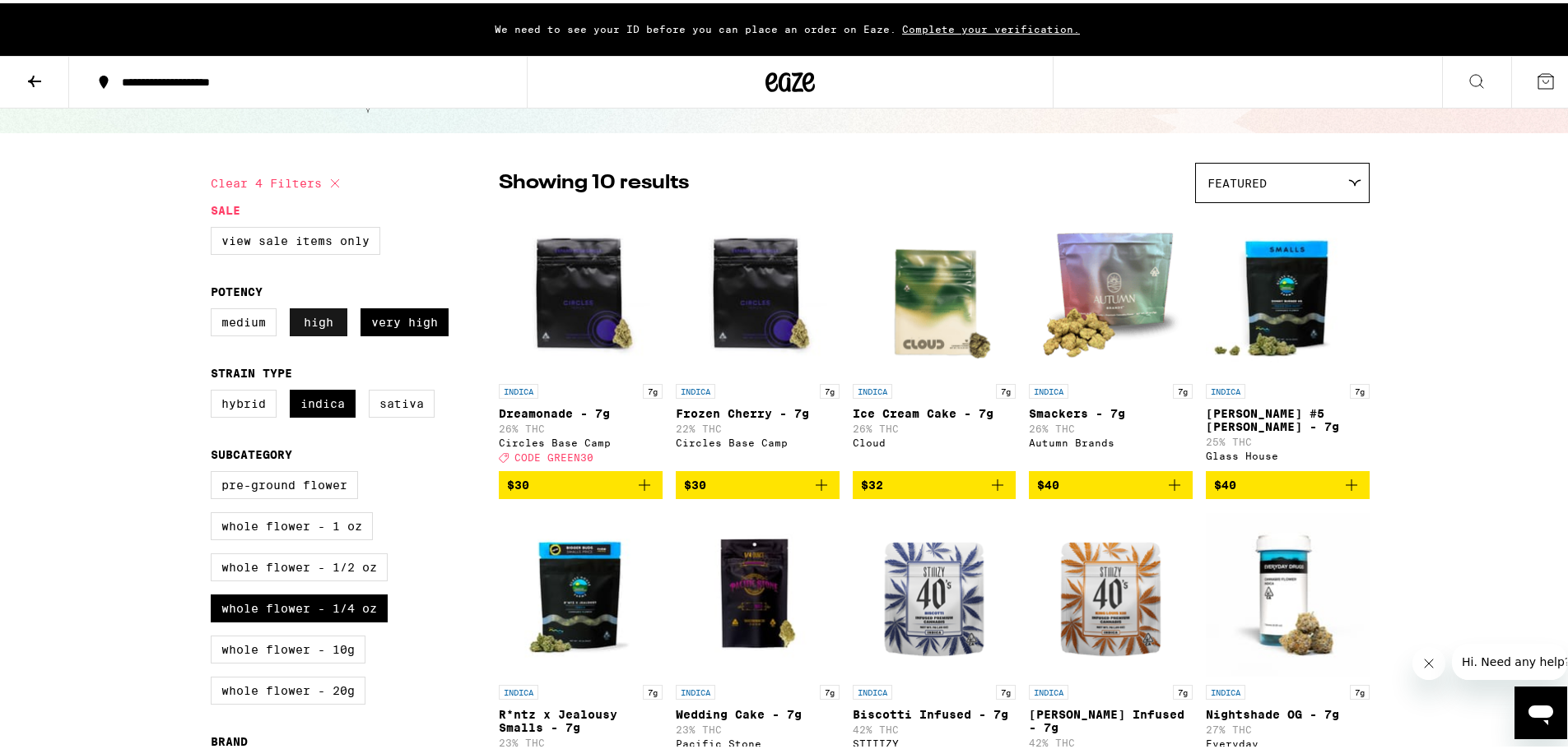
click at [312, 321] on label "High" at bounding box center [318, 319] width 57 height 28
click at [214, 309] on input "High" at bounding box center [214, 308] width 1 height 1
checkbox input "false"
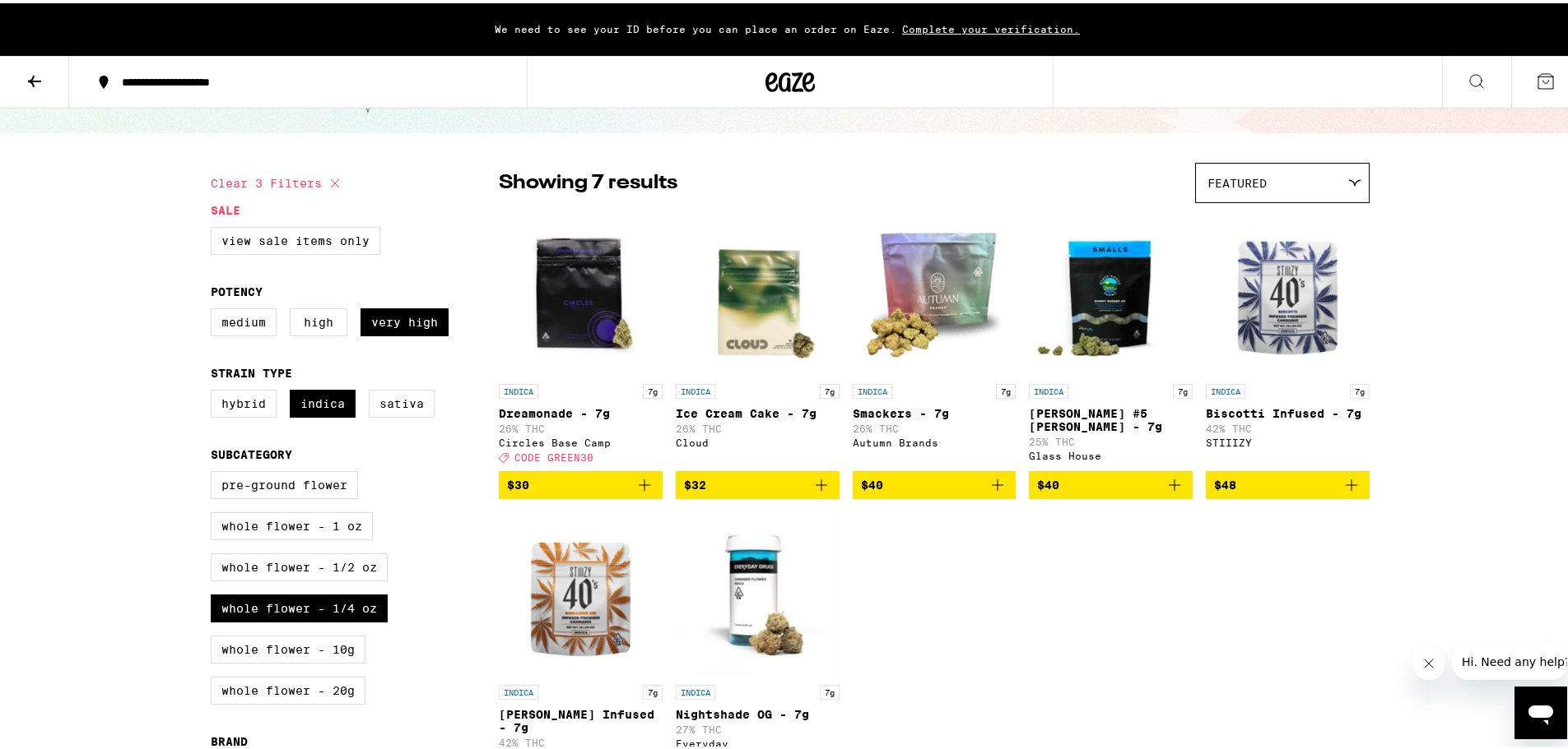
click at [551, 459] on span "CODE GREEN30" at bounding box center [553, 455] width 79 height 11
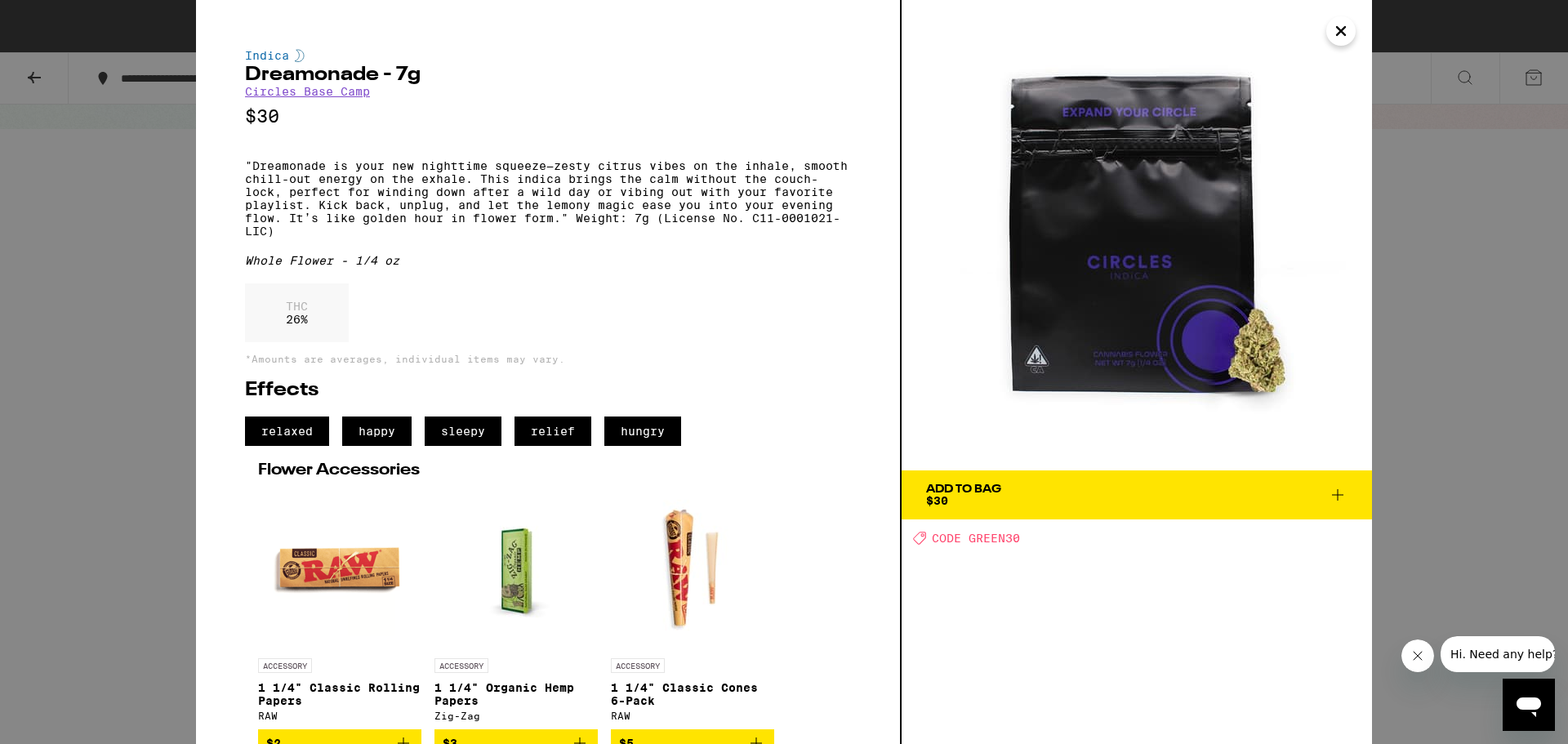
click at [1341, 35] on icon "Close" at bounding box center [1342, 31] width 20 height 24
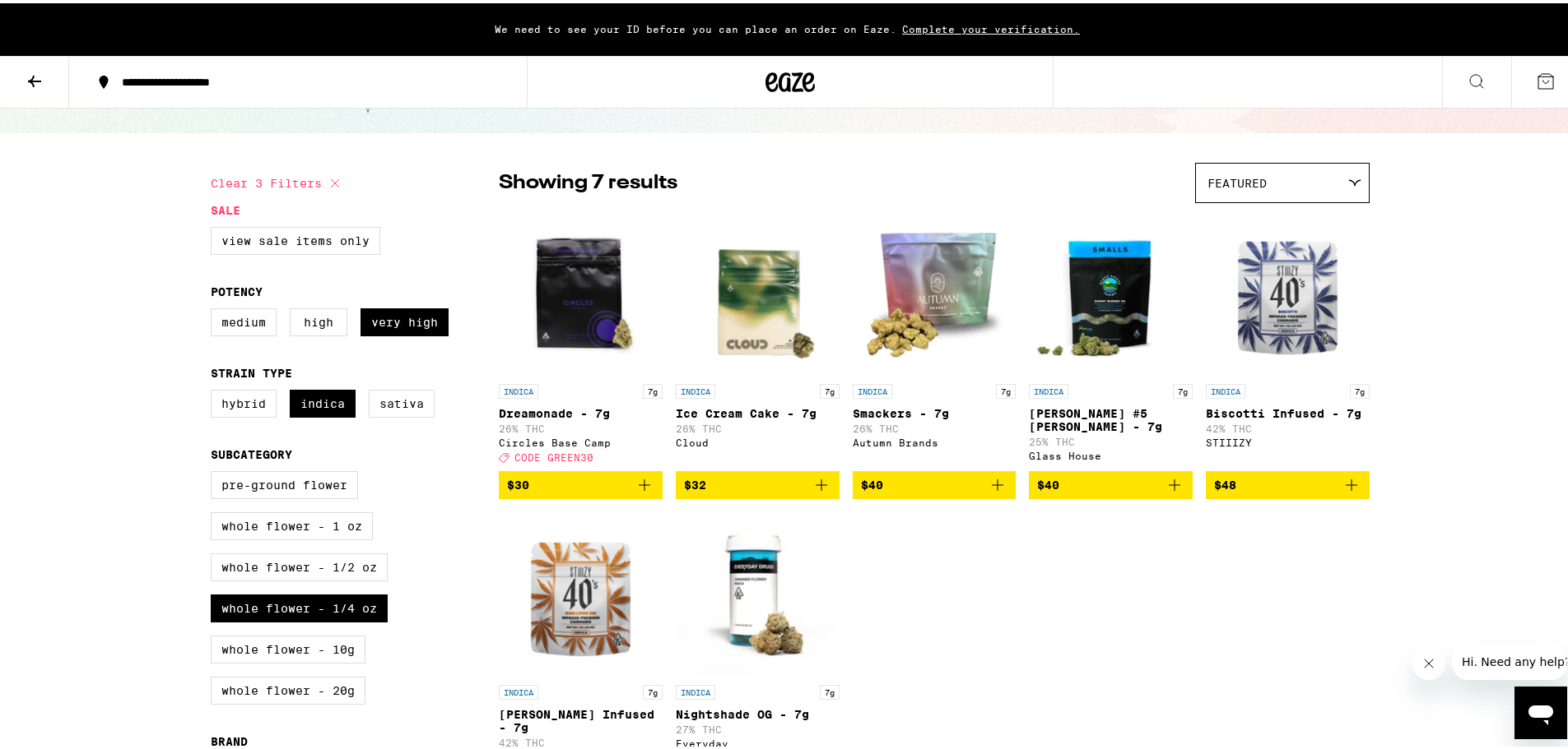
click at [750, 314] on img "Open page for Ice Cream Cake - 7g from Cloud" at bounding box center [758, 290] width 164 height 164
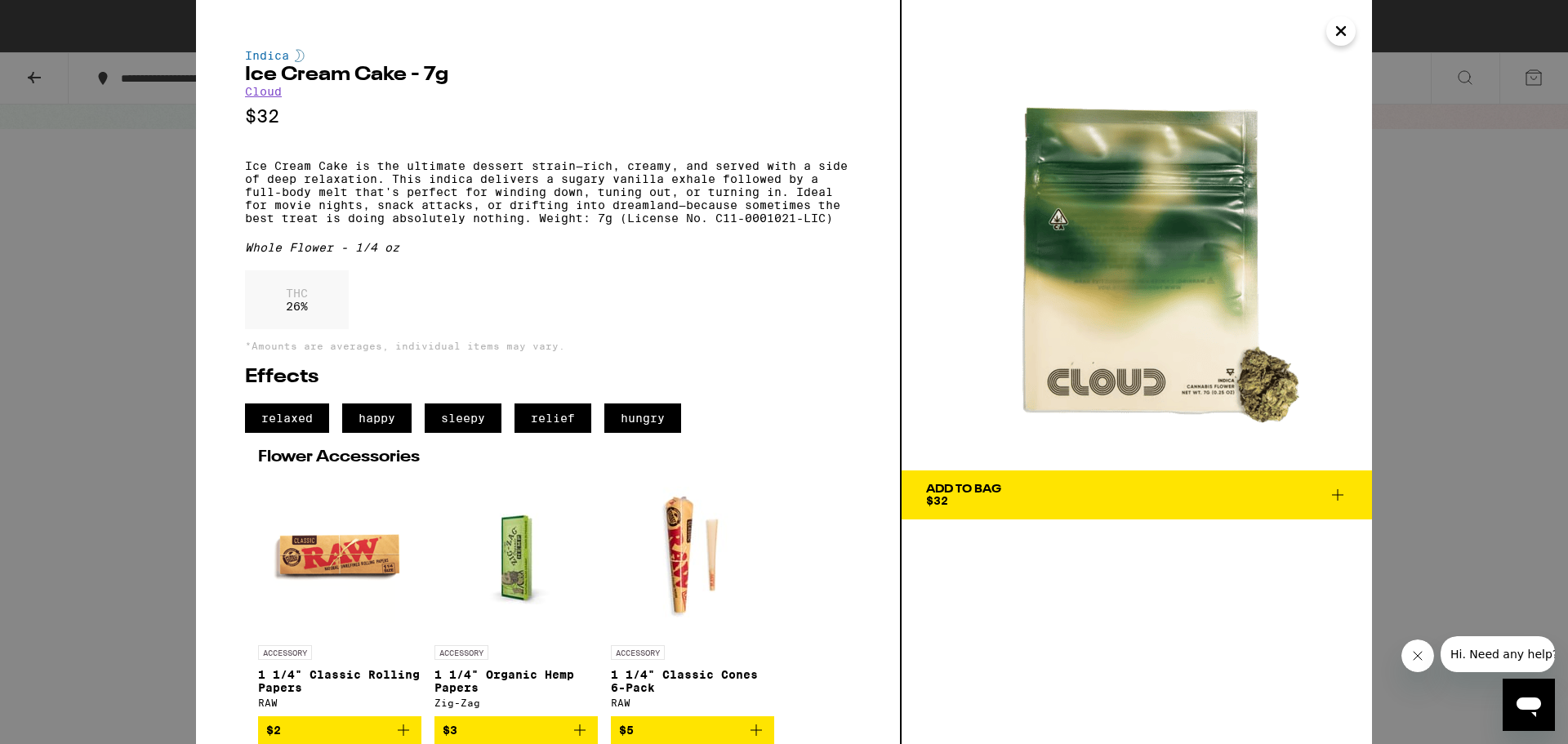
scroll to position [31, 0]
click at [1338, 490] on icon at bounding box center [1338, 495] width 12 height 12
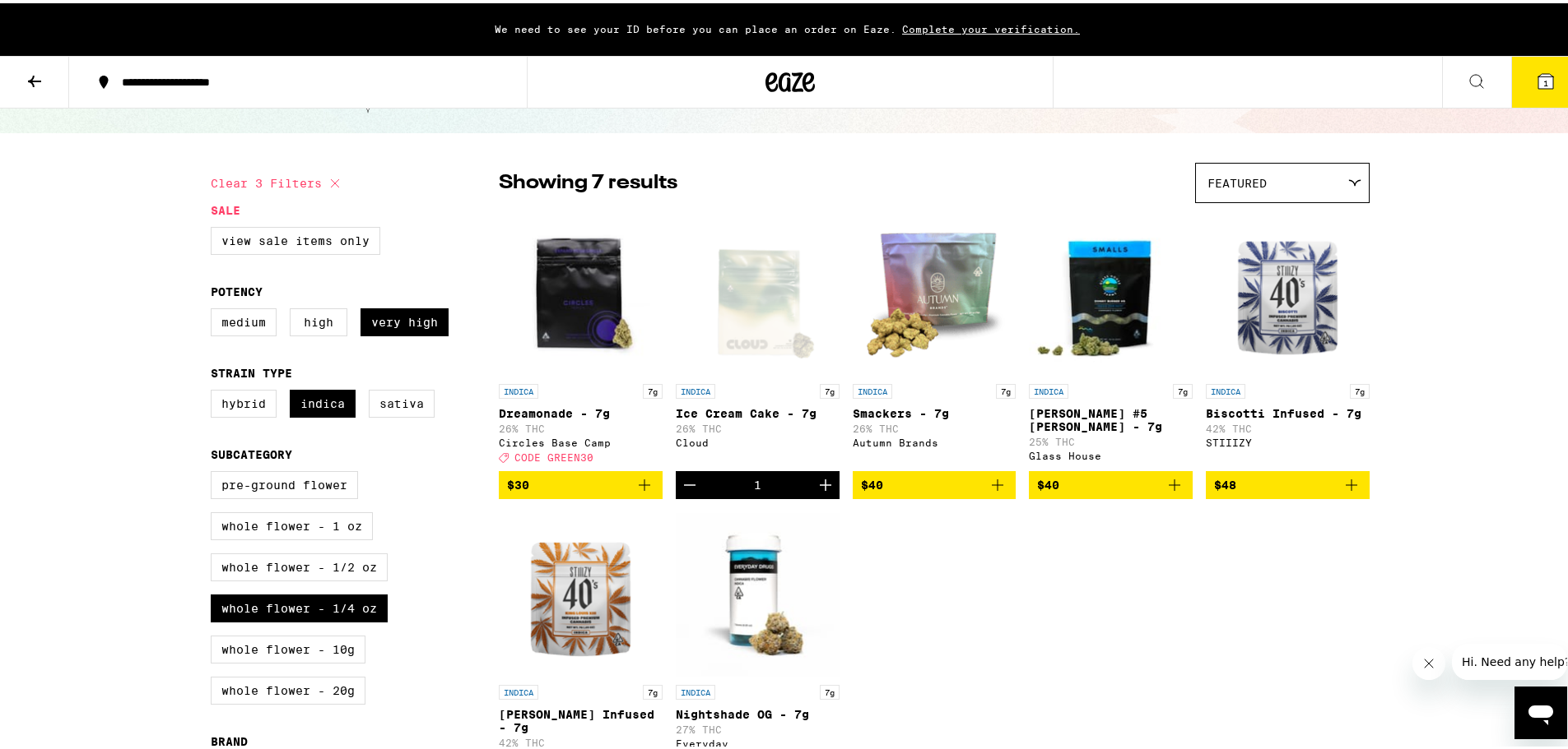
click at [1543, 78] on span "1" at bounding box center [1545, 79] width 5 height 10
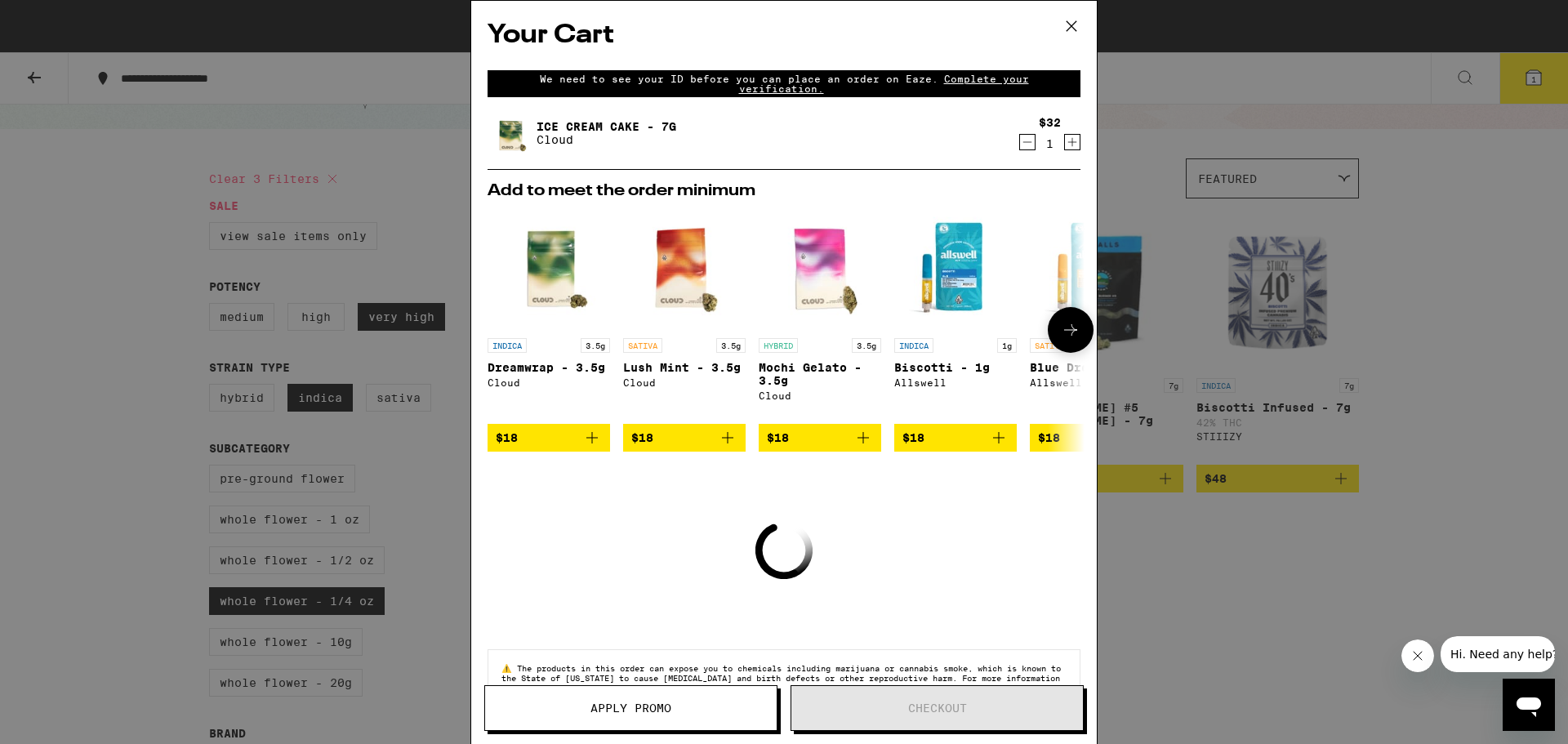
click at [1064, 335] on icon at bounding box center [1070, 330] width 13 height 12
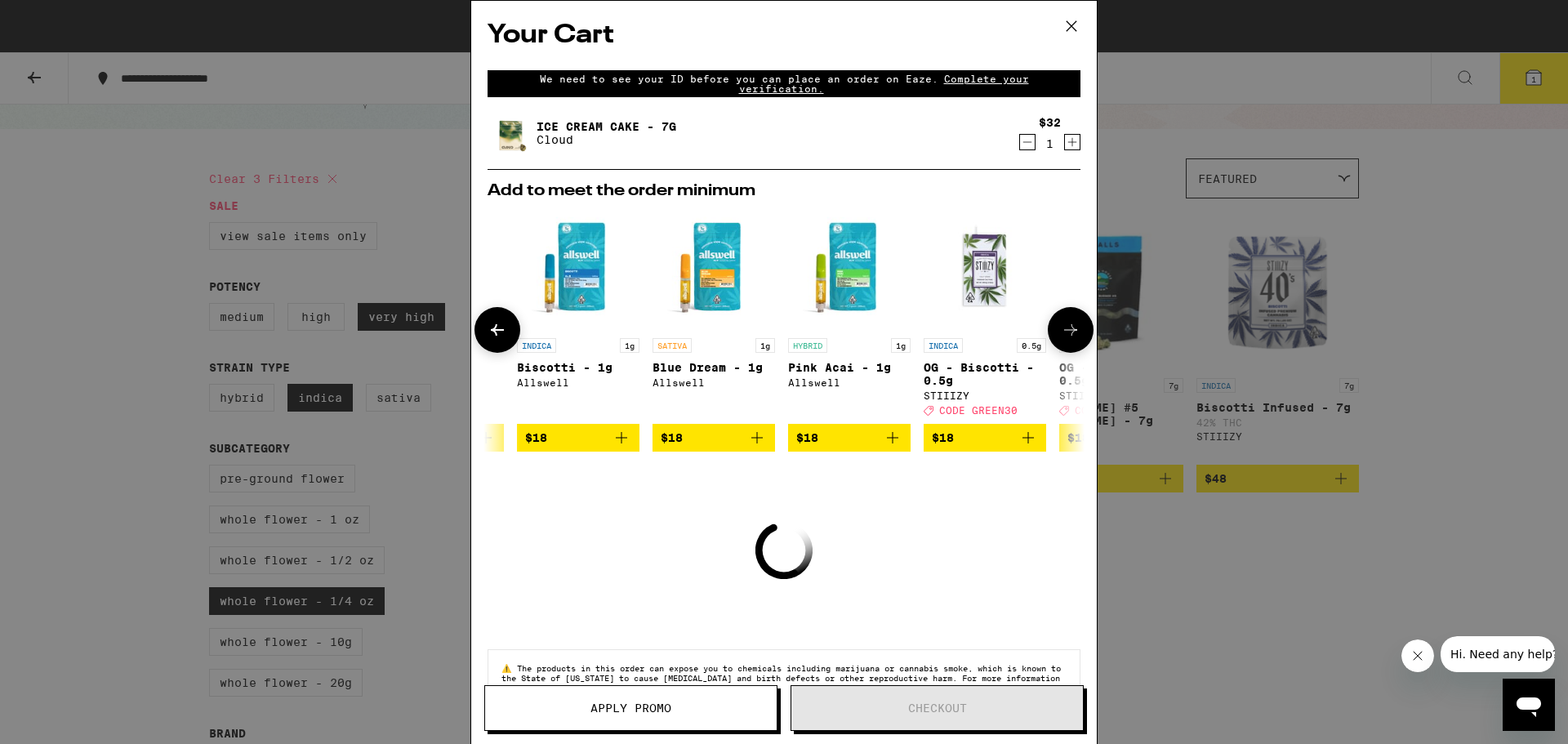
scroll to position [0, 403]
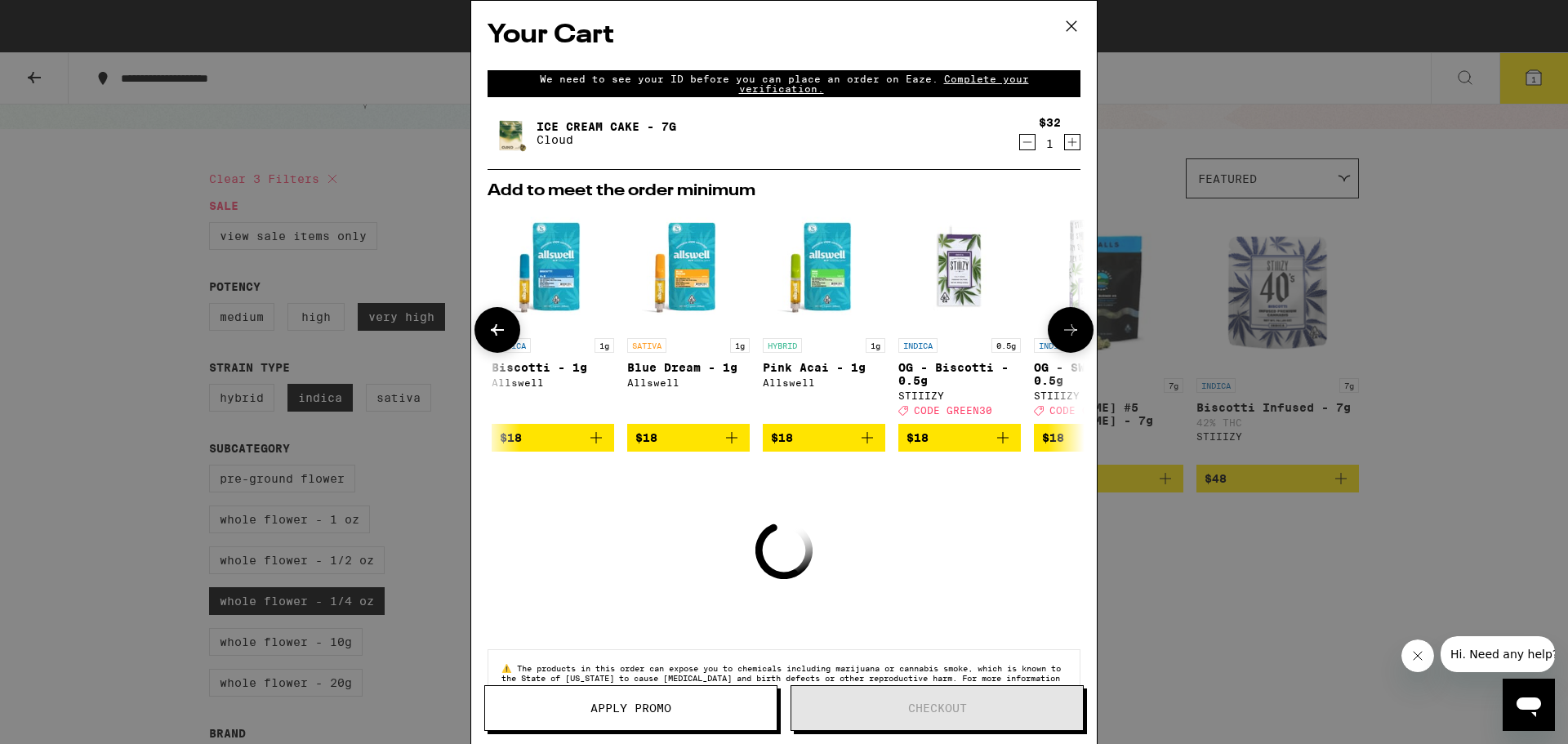
click at [1064, 335] on icon at bounding box center [1070, 330] width 13 height 12
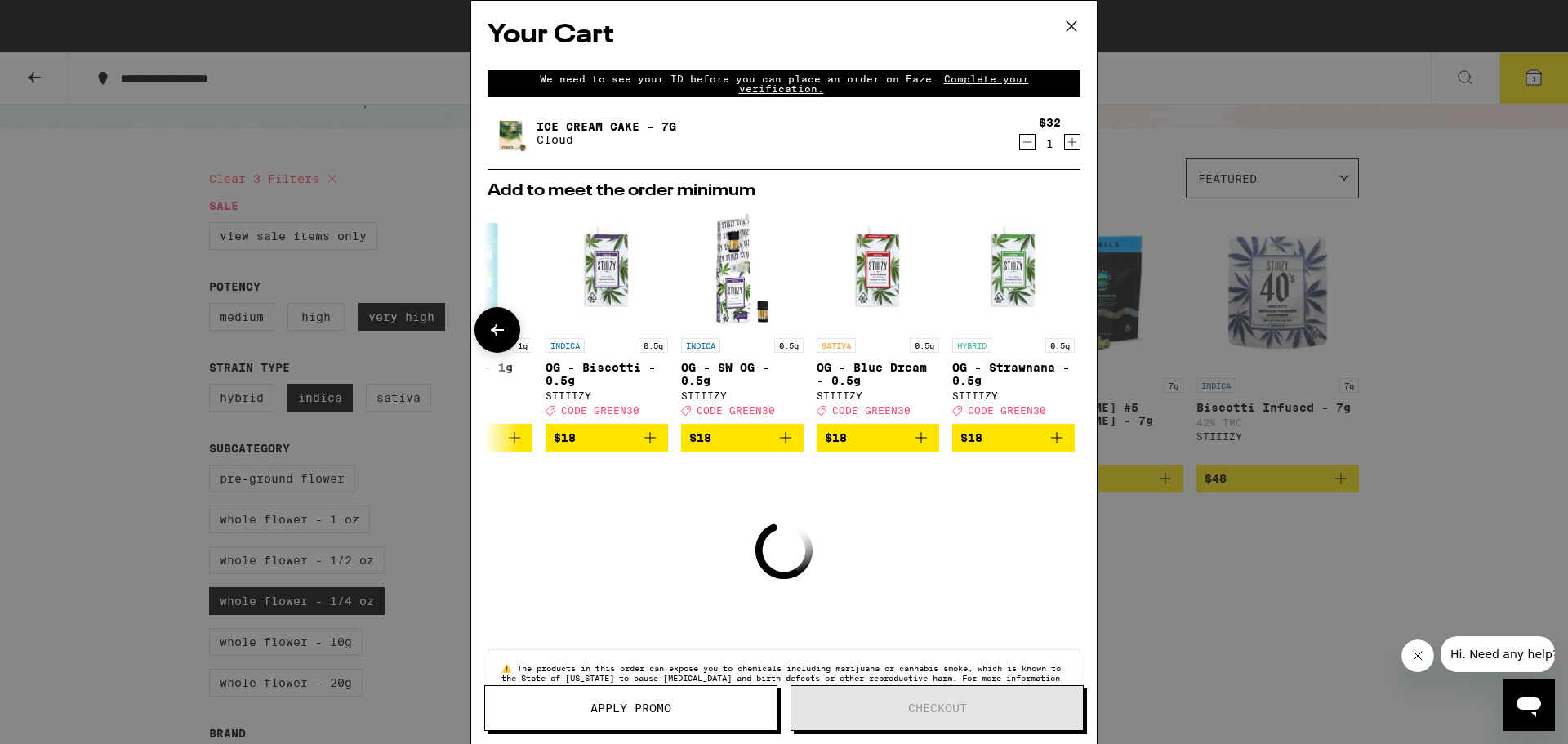
scroll to position [0, 775]
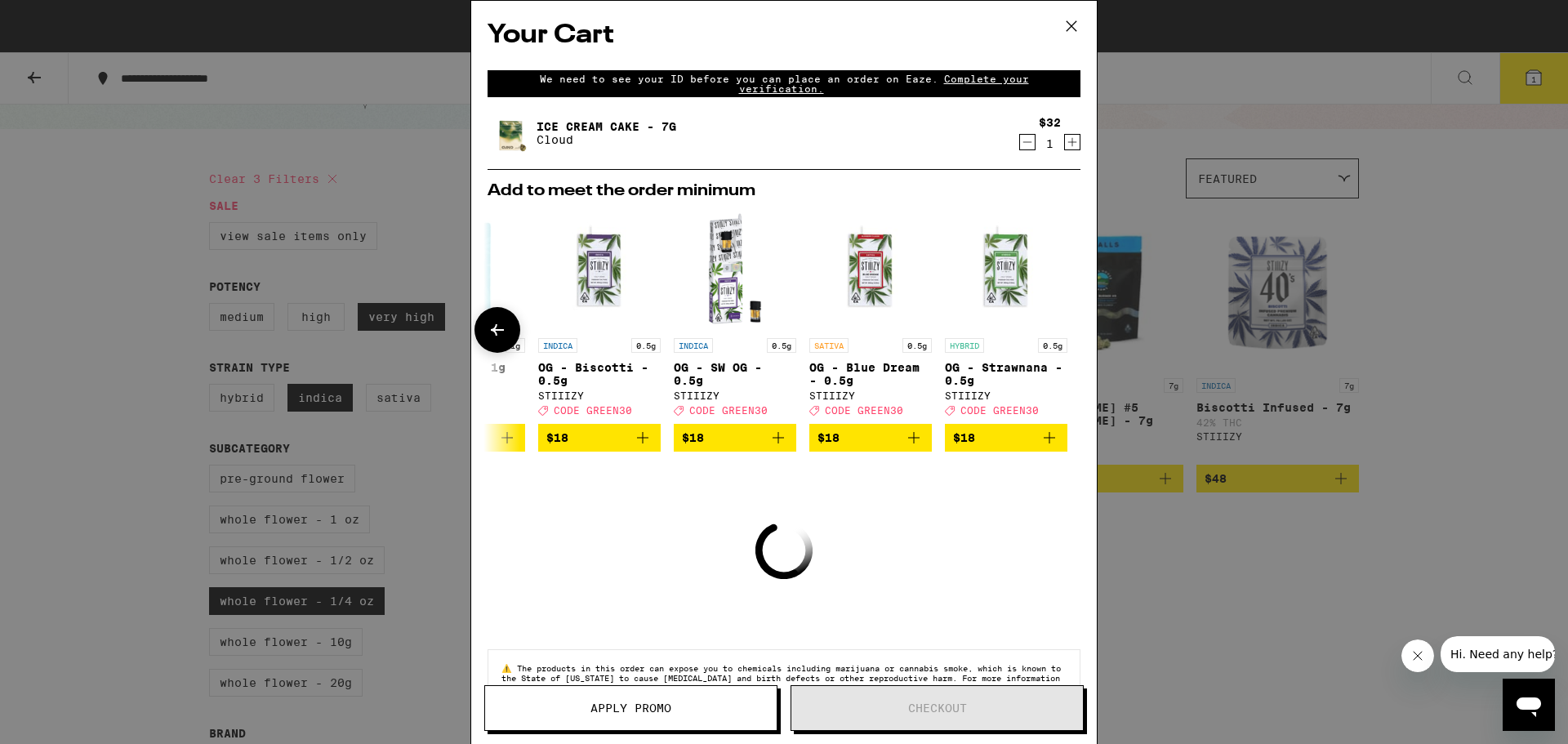
click at [500, 332] on icon at bounding box center [498, 330] width 20 height 20
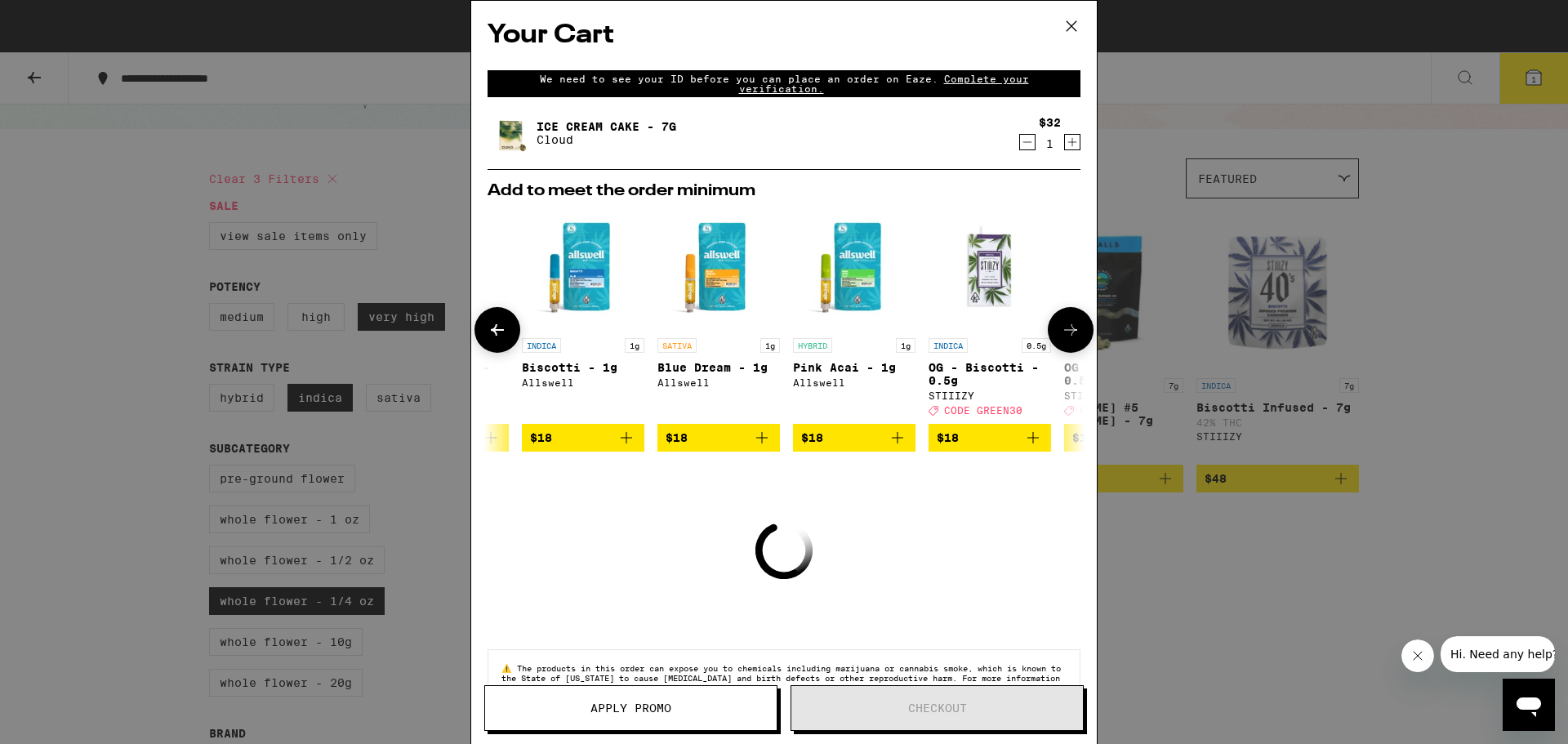
click at [500, 332] on icon at bounding box center [498, 330] width 20 height 20
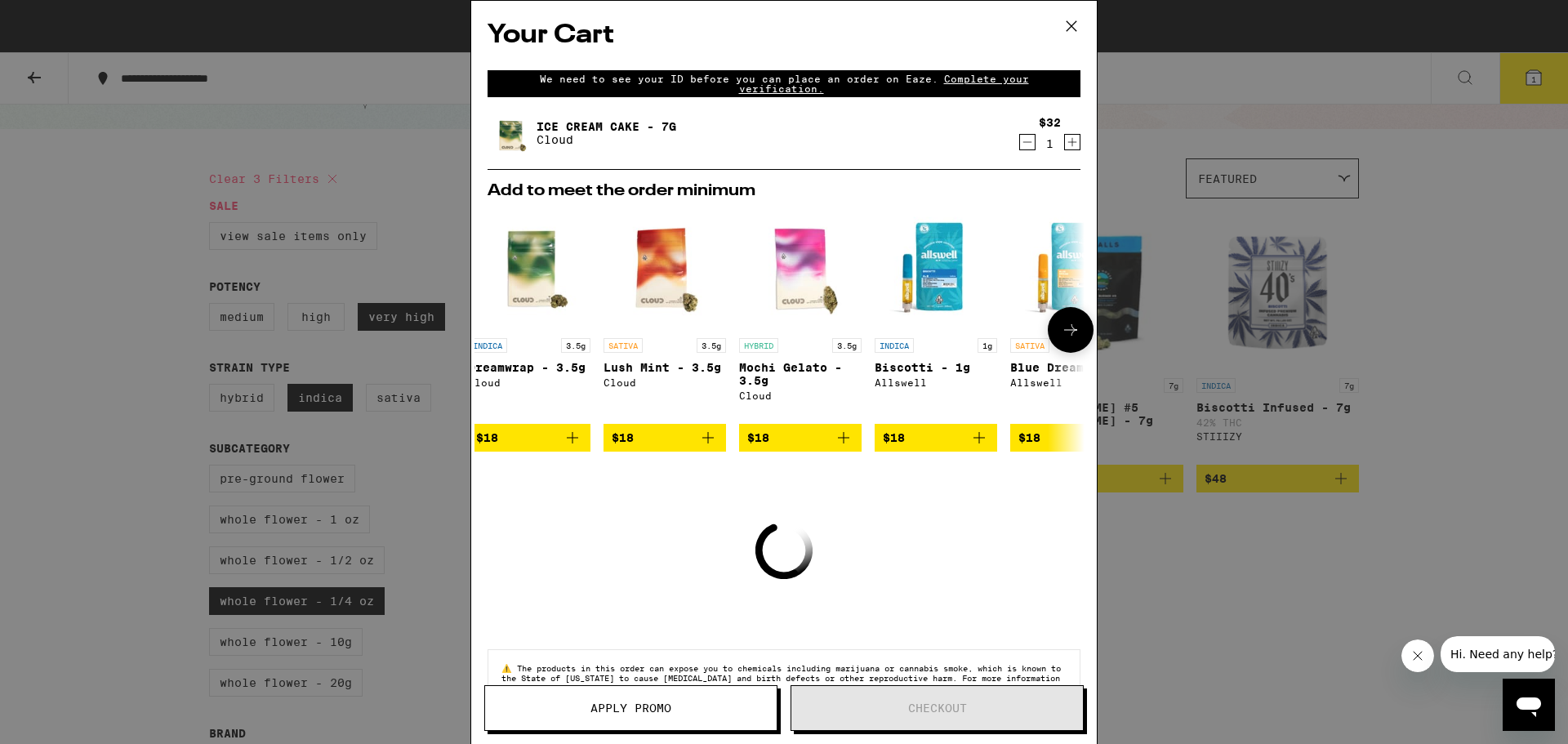
scroll to position [0, 0]
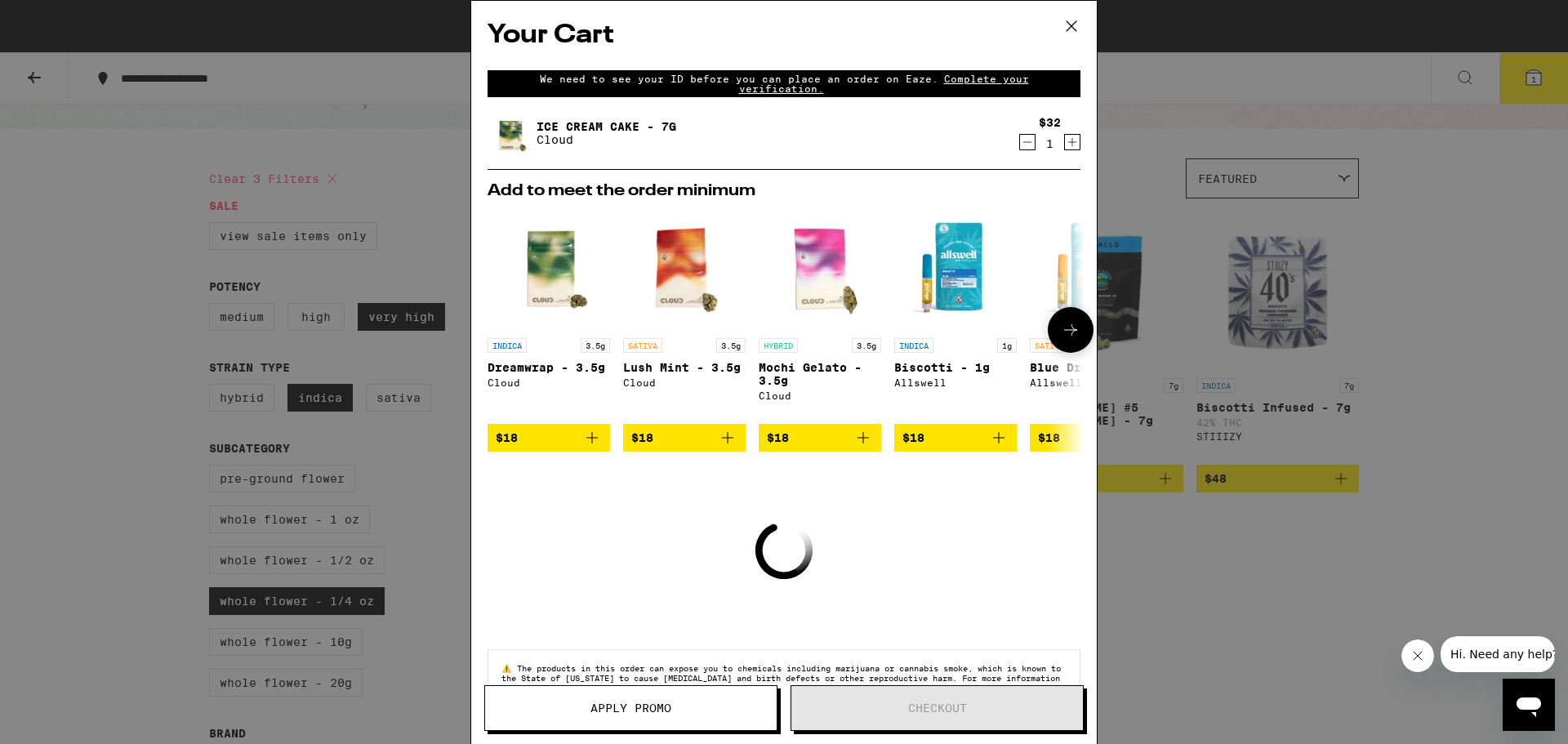
click at [498, 330] on icon at bounding box center [498, 330] width 0 height 0
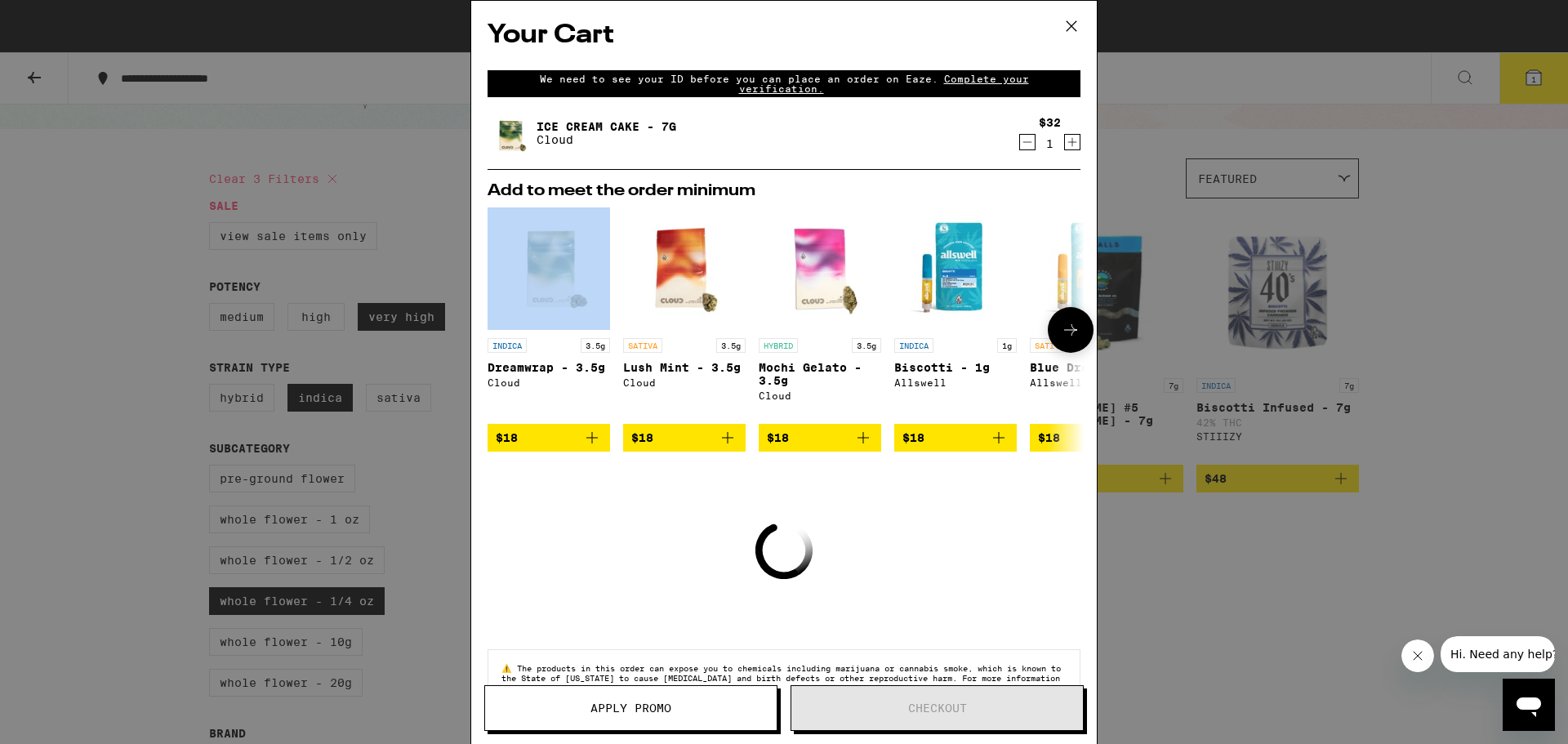
click at [500, 332] on div at bounding box center [497, 330] width 46 height 46
click at [1061, 328] on icon at bounding box center [1071, 330] width 20 height 20
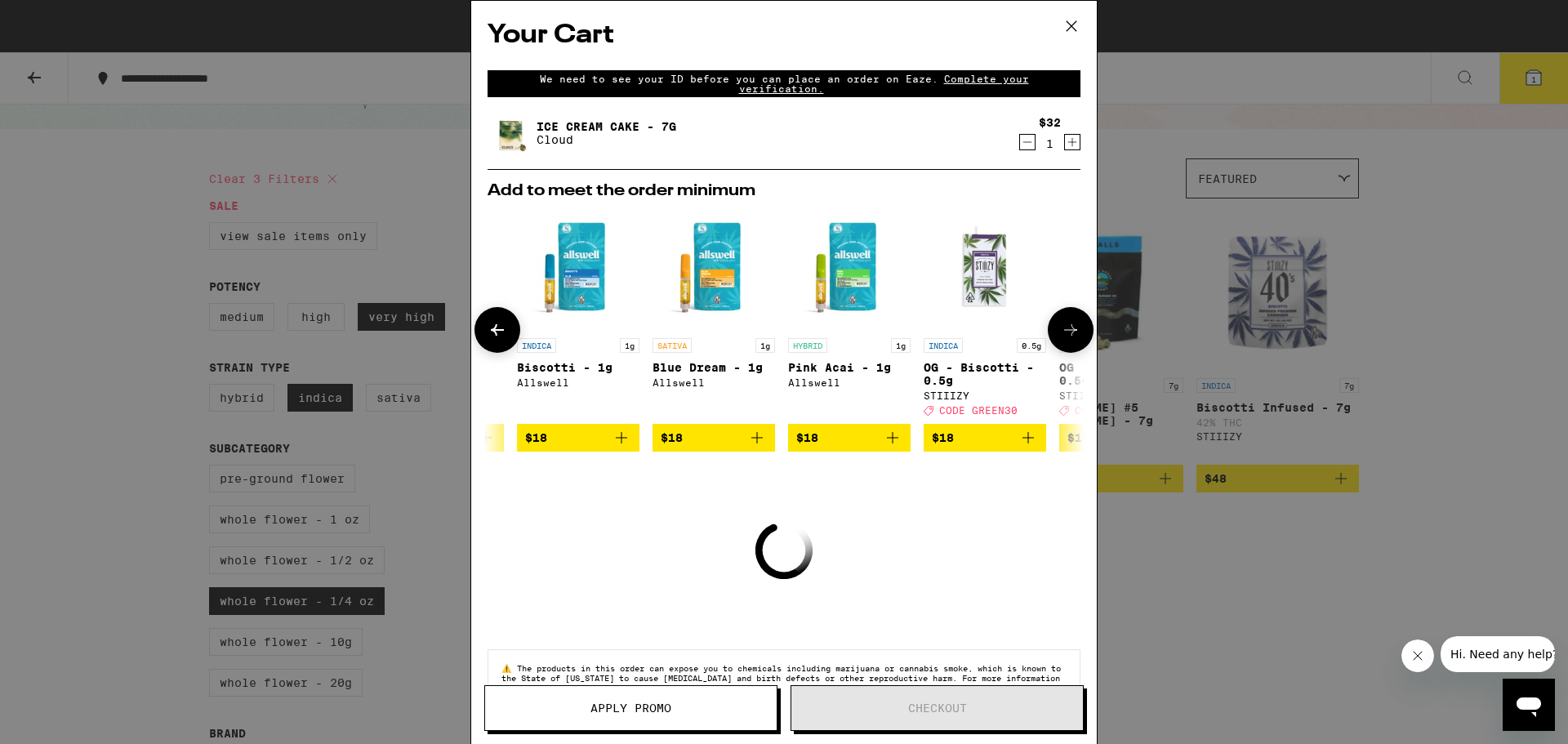
scroll to position [0, 403]
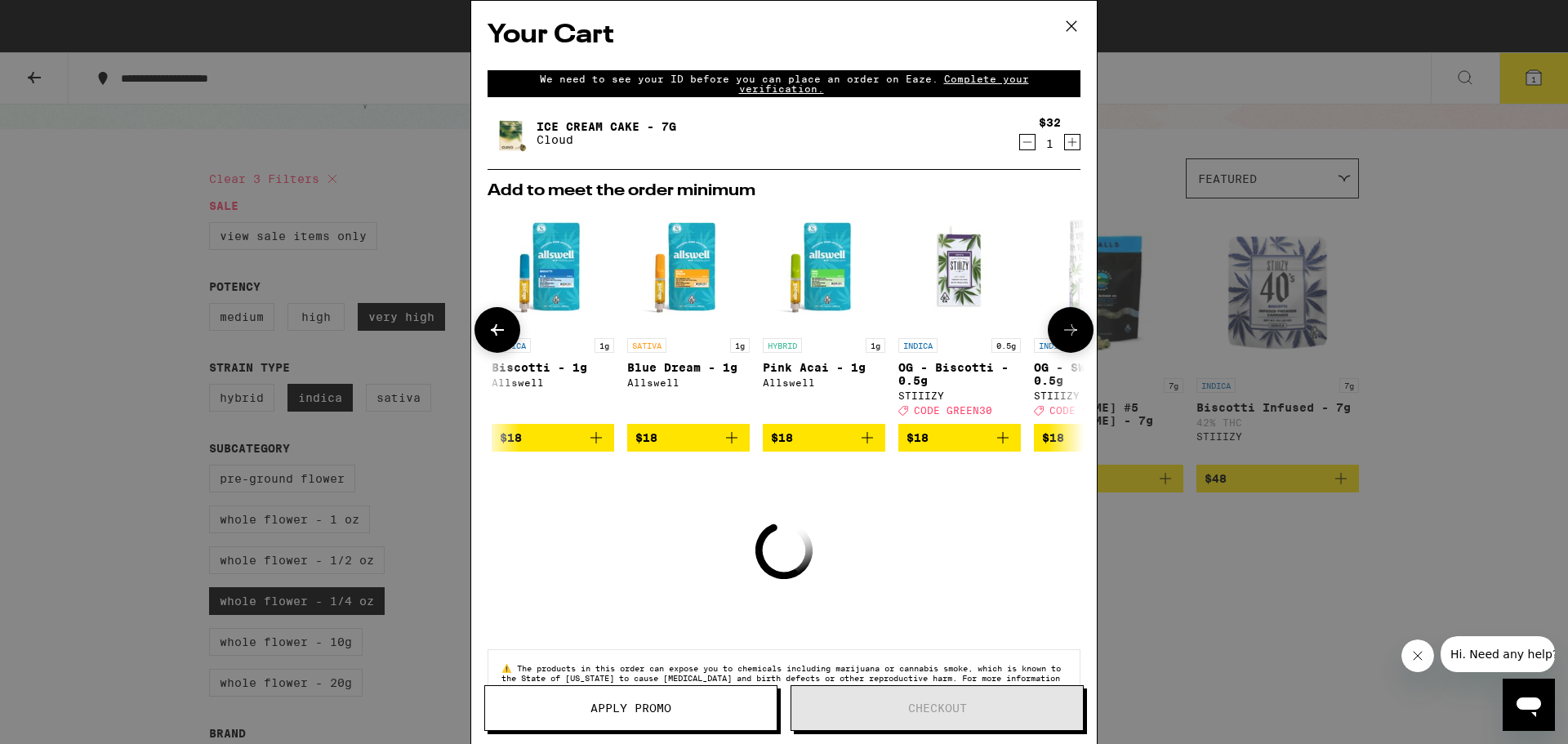
click at [1061, 328] on icon at bounding box center [1071, 330] width 20 height 20
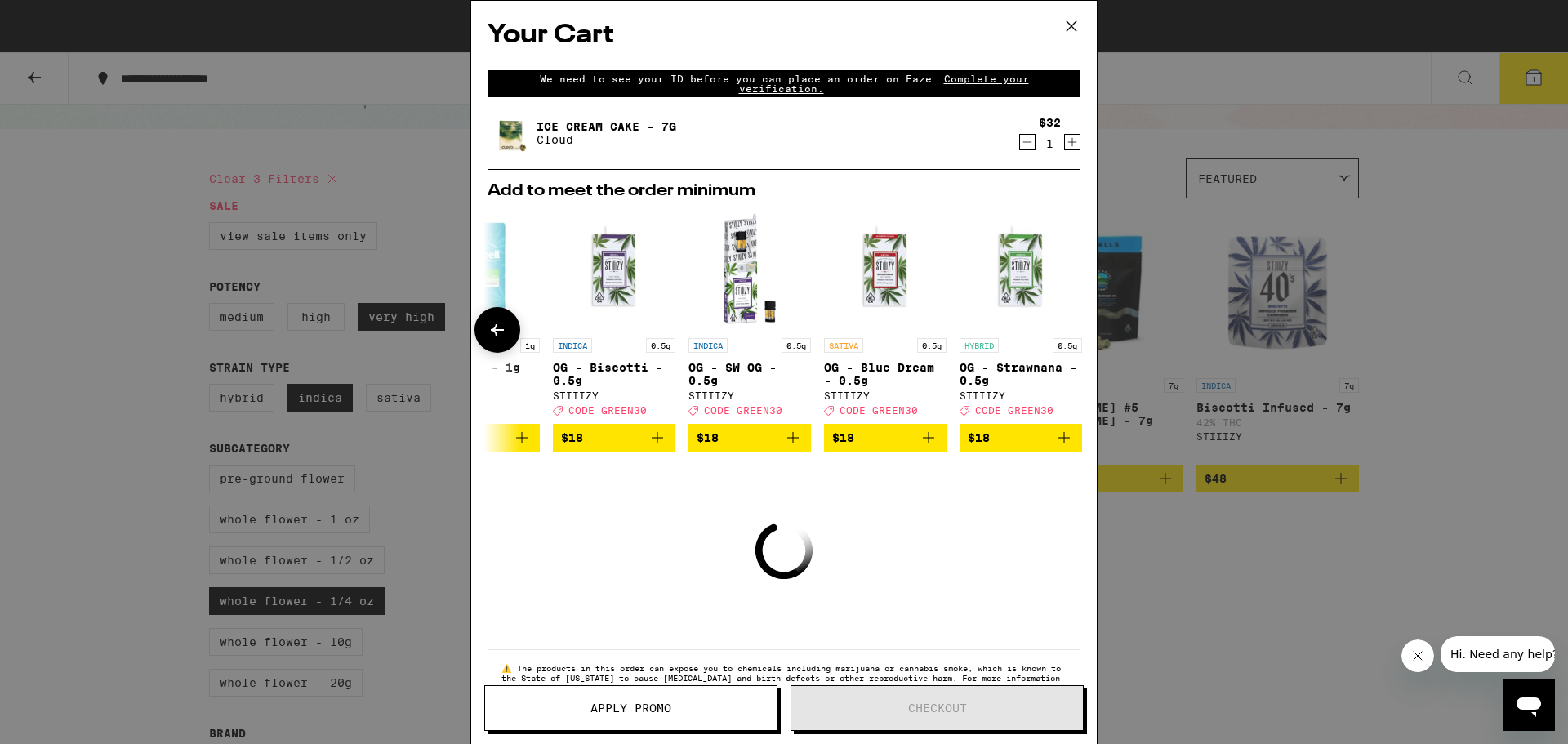
scroll to position [0, 775]
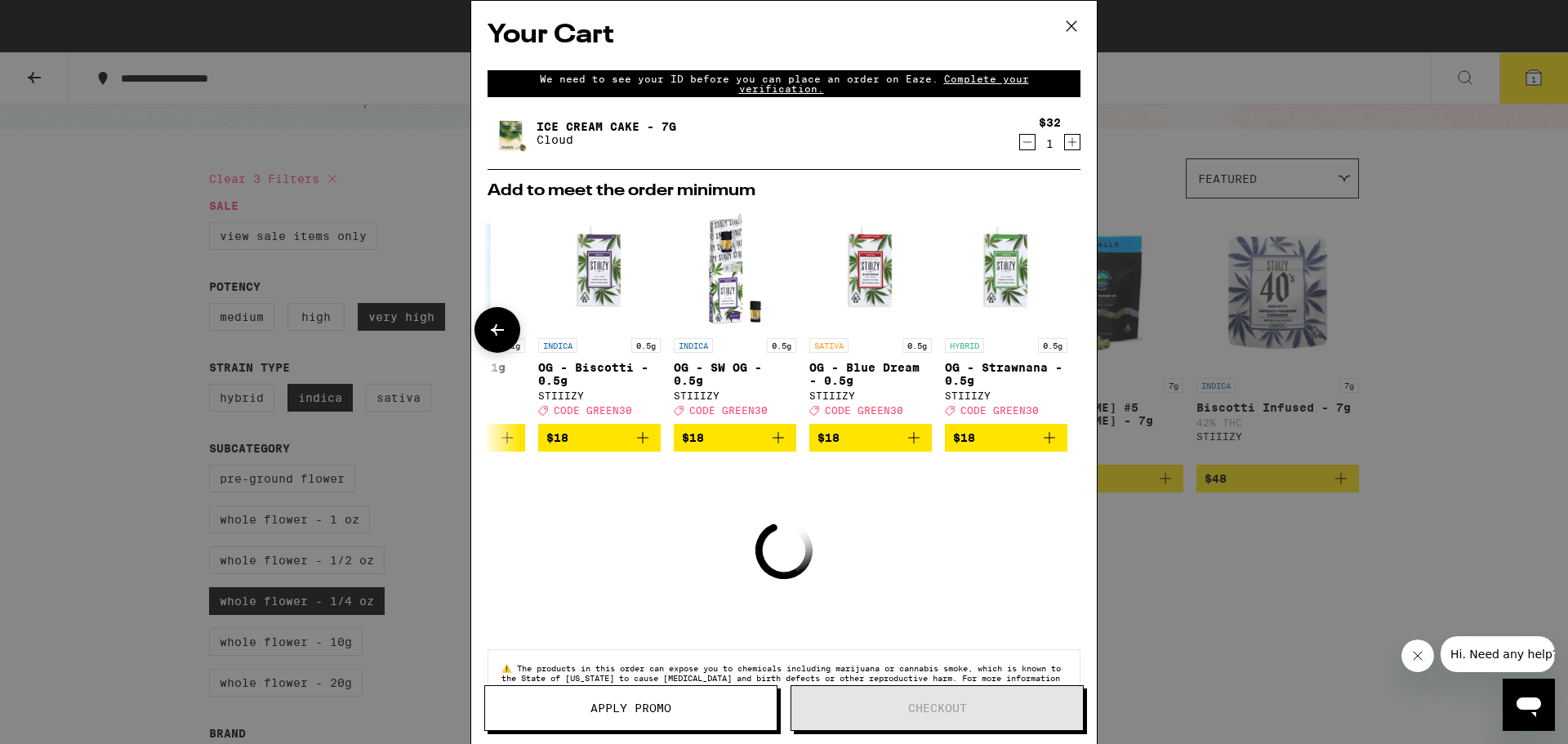
click at [1059, 328] on div at bounding box center [1070, 330] width 46 height 46
click at [498, 330] on icon at bounding box center [498, 330] width 20 height 20
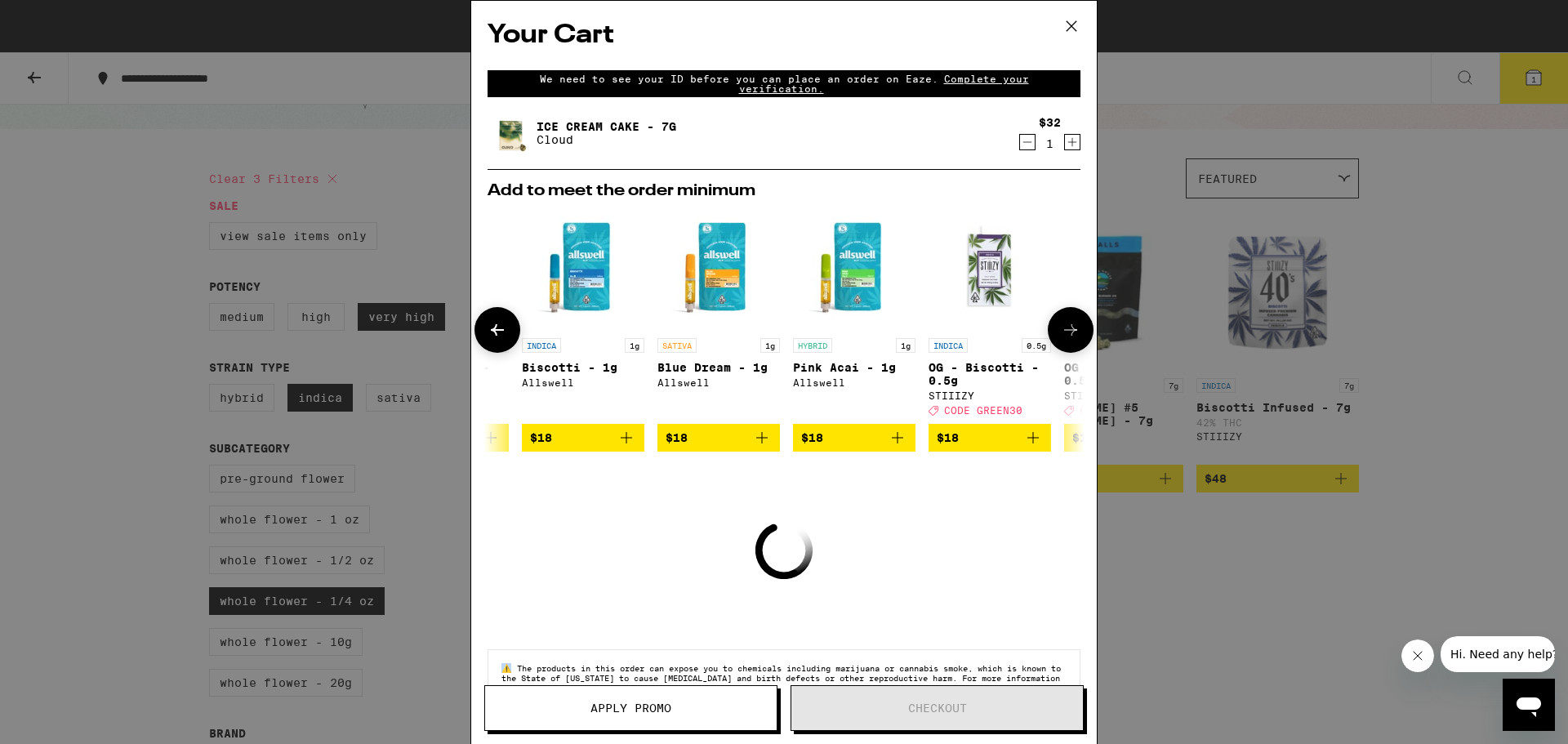
click at [498, 330] on icon at bounding box center [498, 330] width 20 height 20
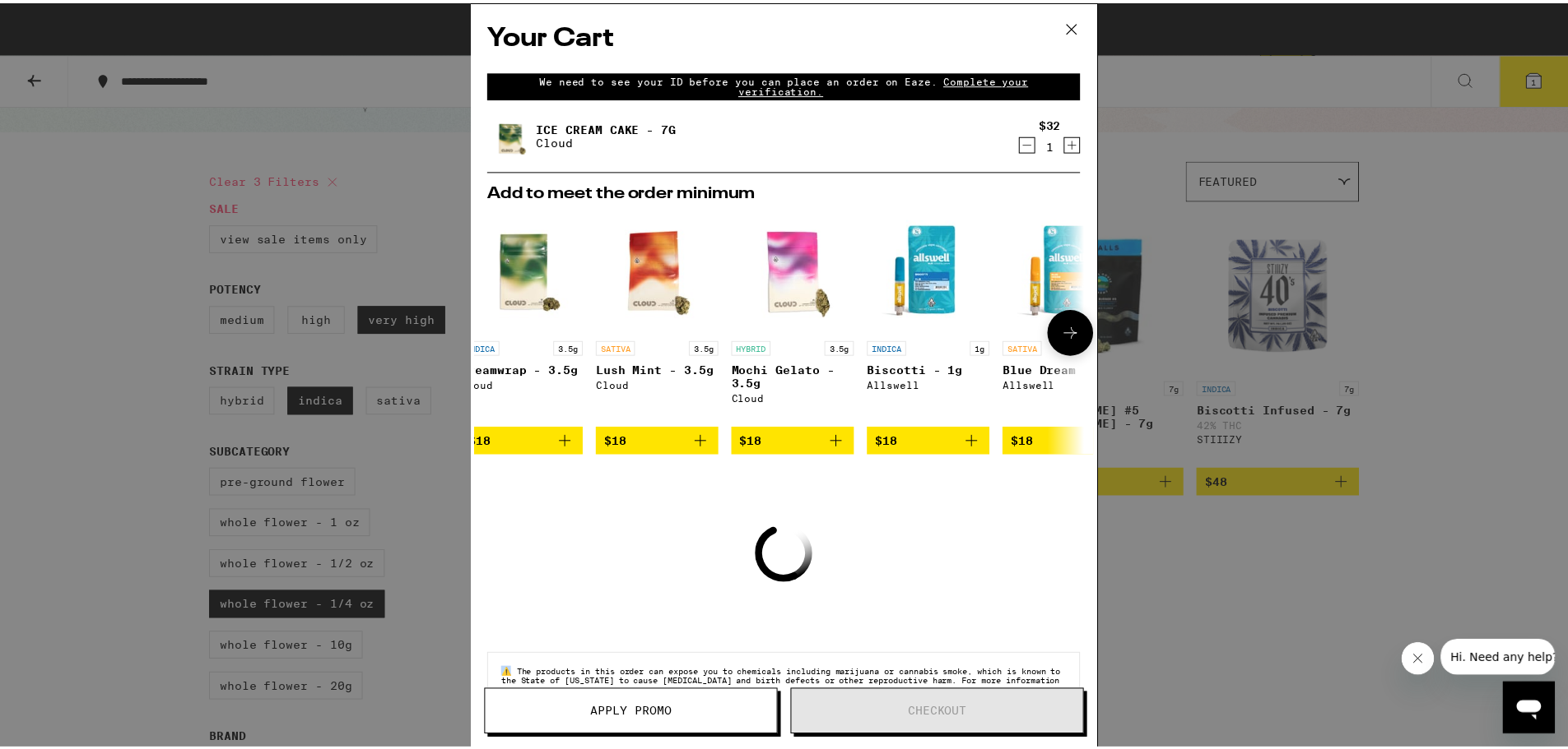
scroll to position [0, 0]
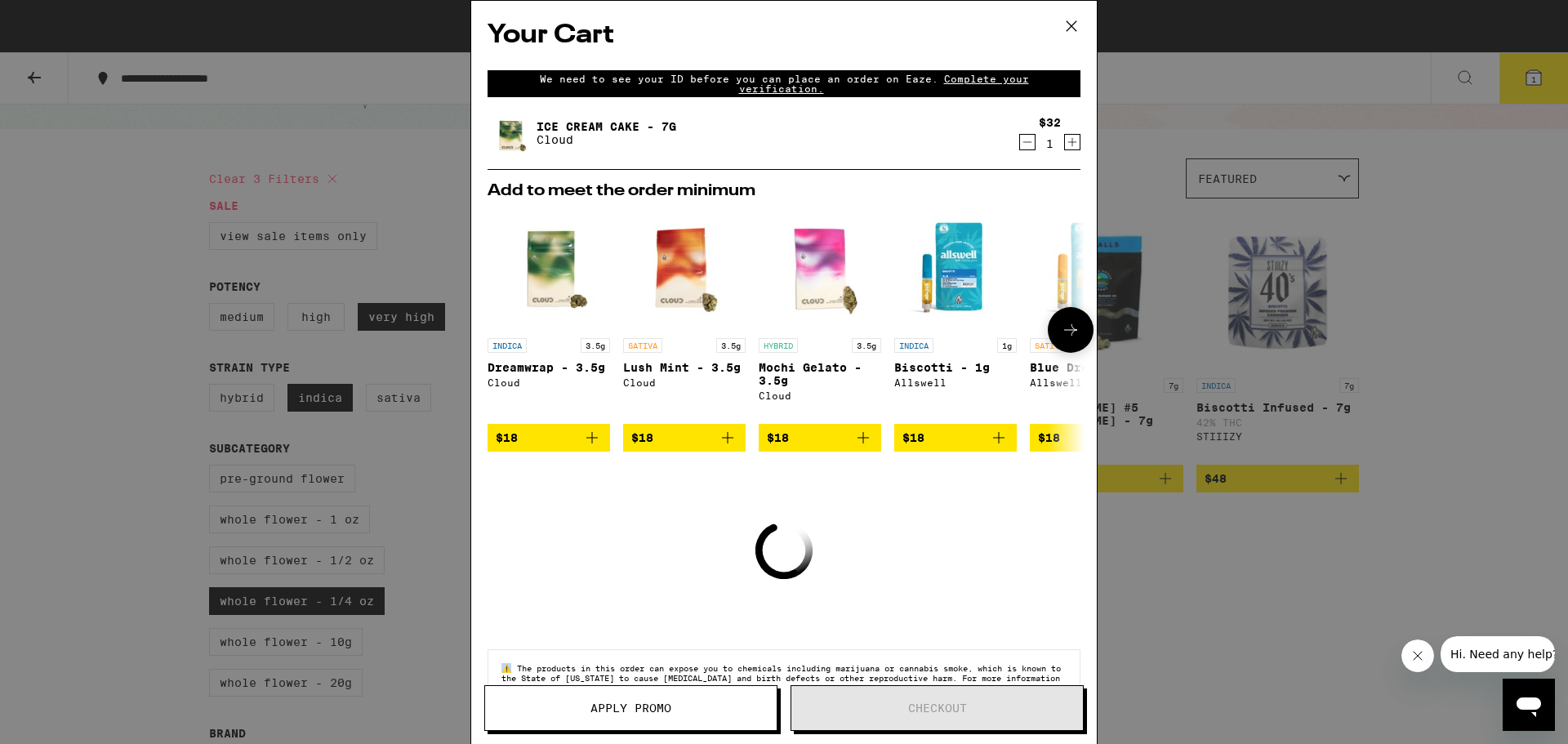
click at [546, 276] on img "Open page for Dreamwrap - 3.5g from Cloud" at bounding box center [549, 269] width 123 height 123
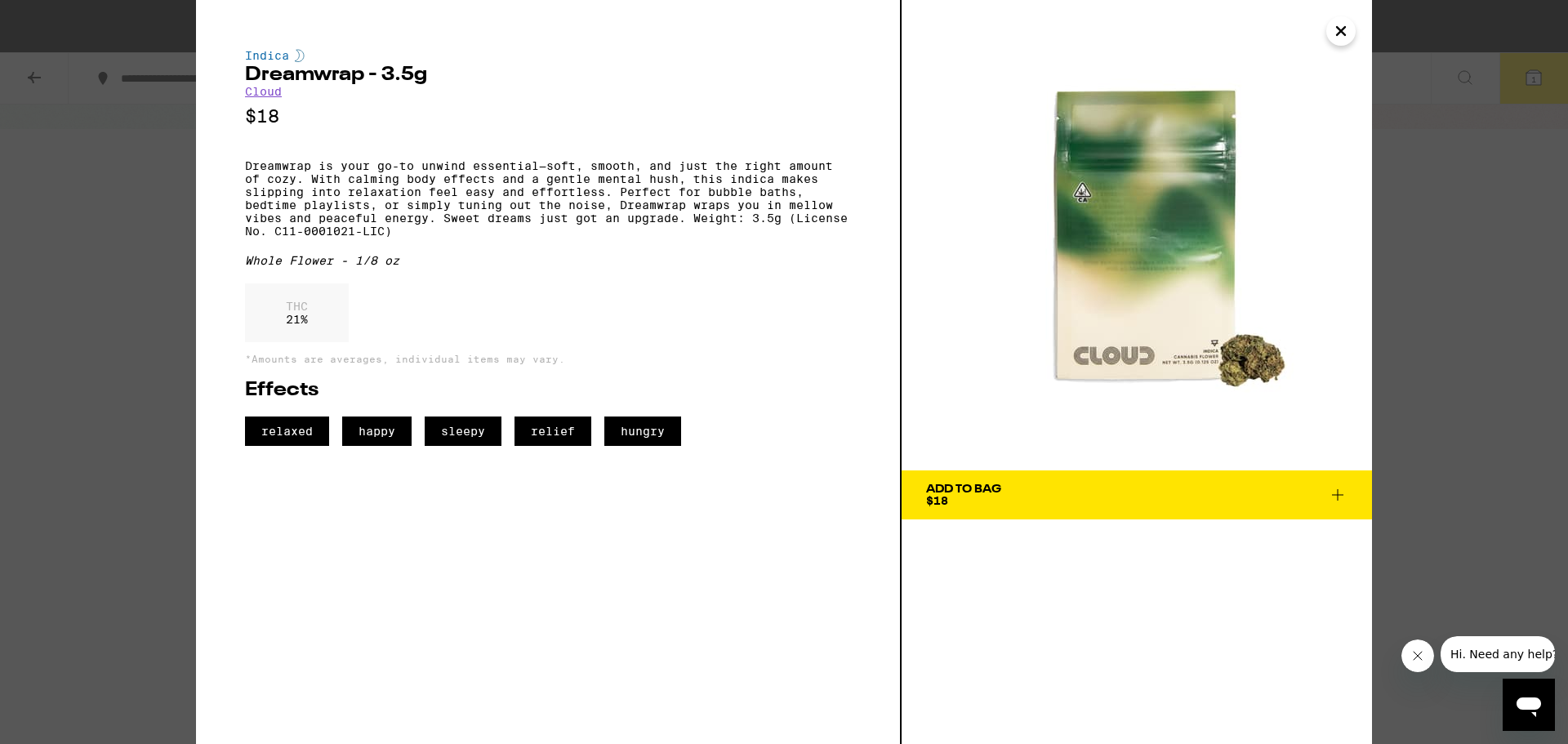
click at [1340, 35] on icon "Close" at bounding box center [1342, 31] width 20 height 24
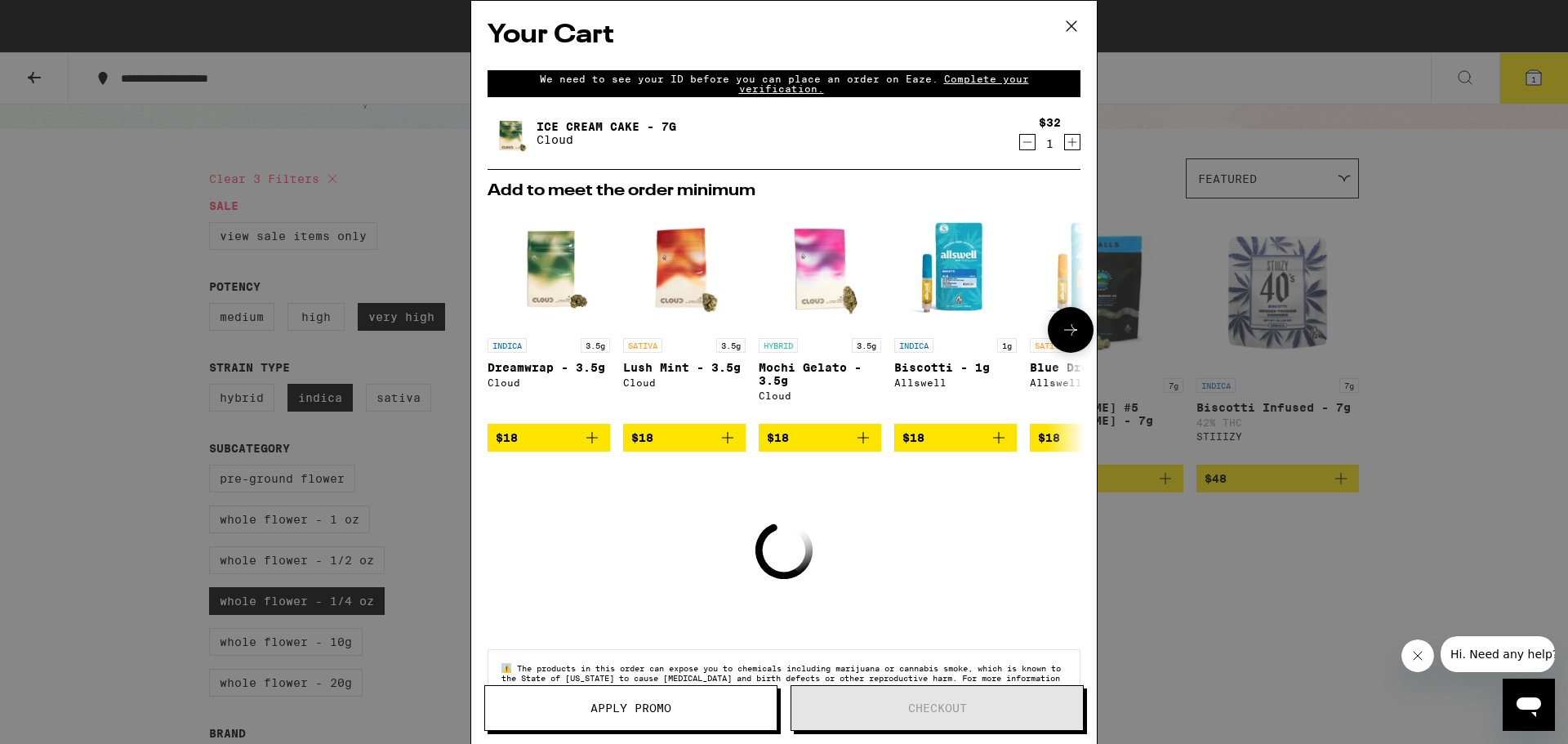
click at [681, 273] on img "Open page for Lush Mint - 3.5g from Cloud" at bounding box center [684, 269] width 123 height 123
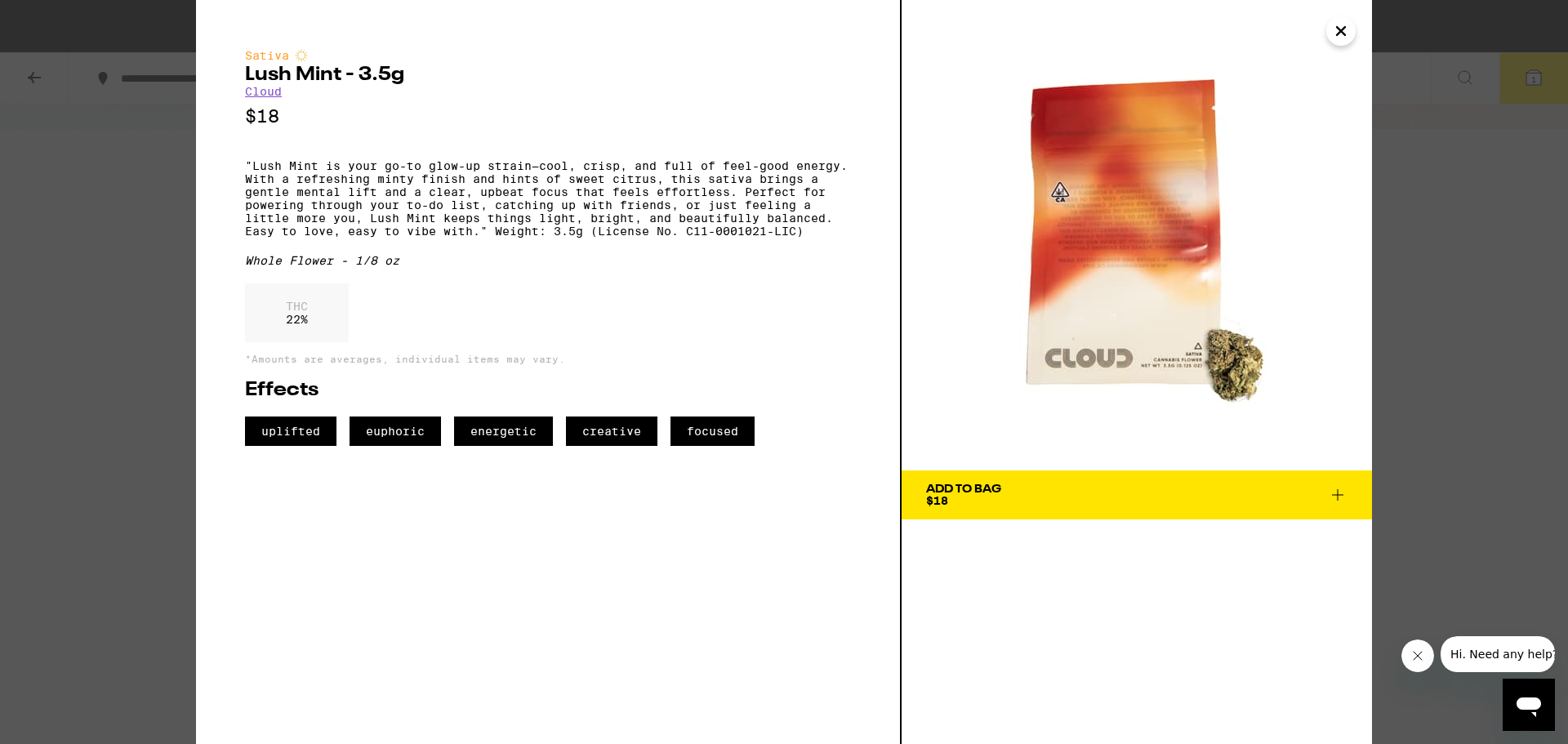
click at [1349, 26] on icon "Close" at bounding box center [1342, 31] width 20 height 24
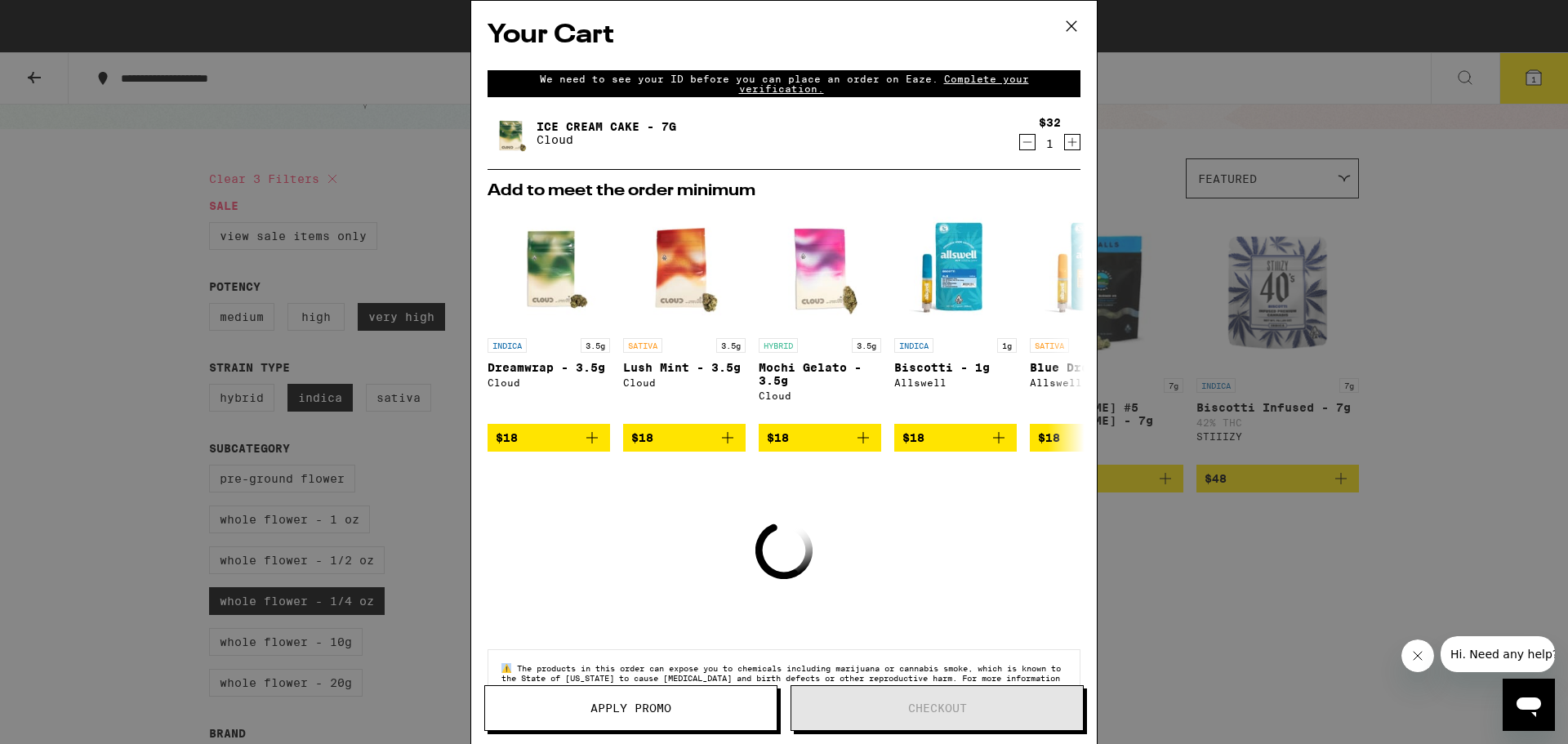
drag, startPoint x: 1071, startPoint y: 23, endPoint x: 1016, endPoint y: 57, distance: 64.7
click at [1068, 23] on icon at bounding box center [1071, 25] width 24 height 24
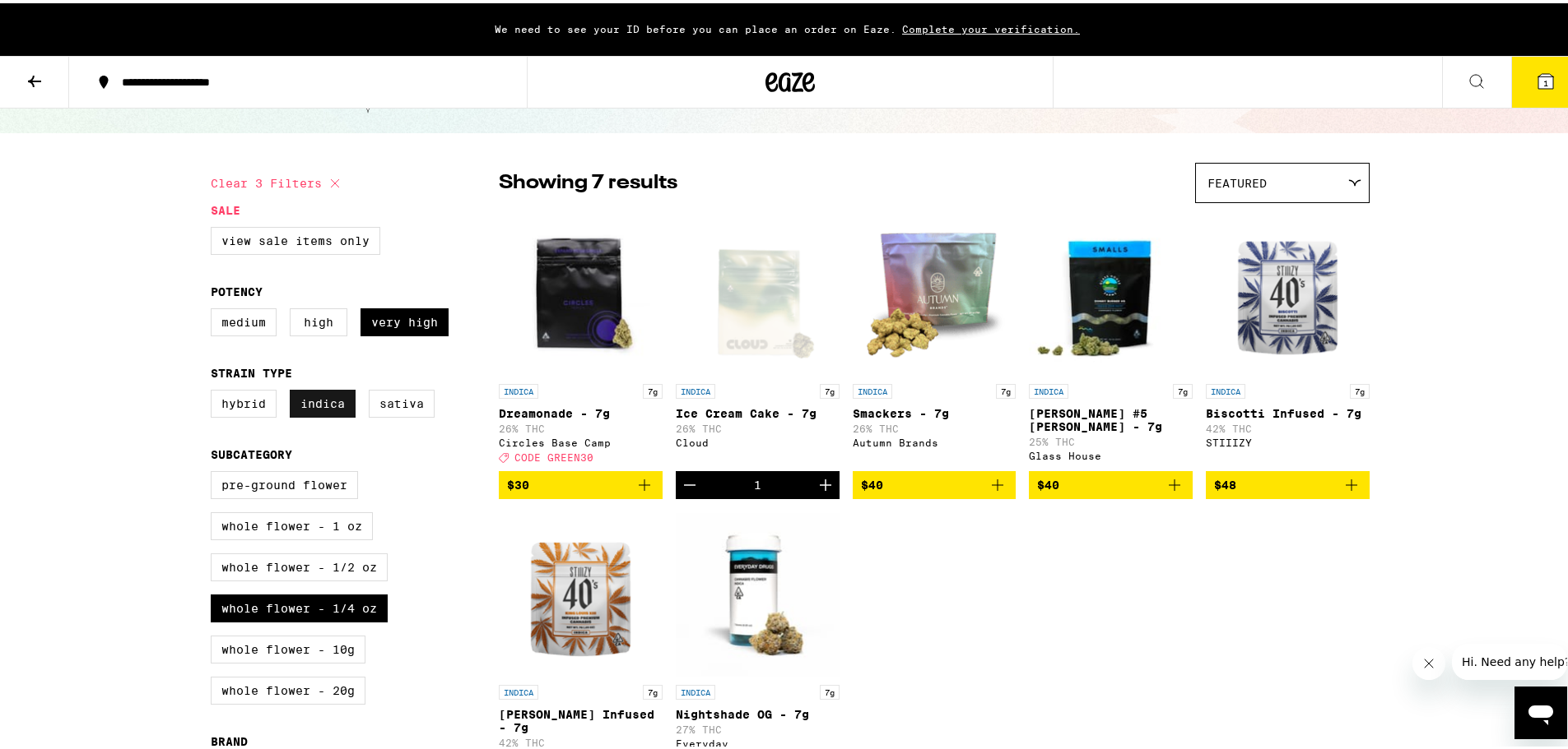
click at [306, 407] on label "Indica" at bounding box center [323, 400] width 65 height 28
click at [214, 389] on input "Indica" at bounding box center [214, 389] width 1 height 1
checkbox input "false"
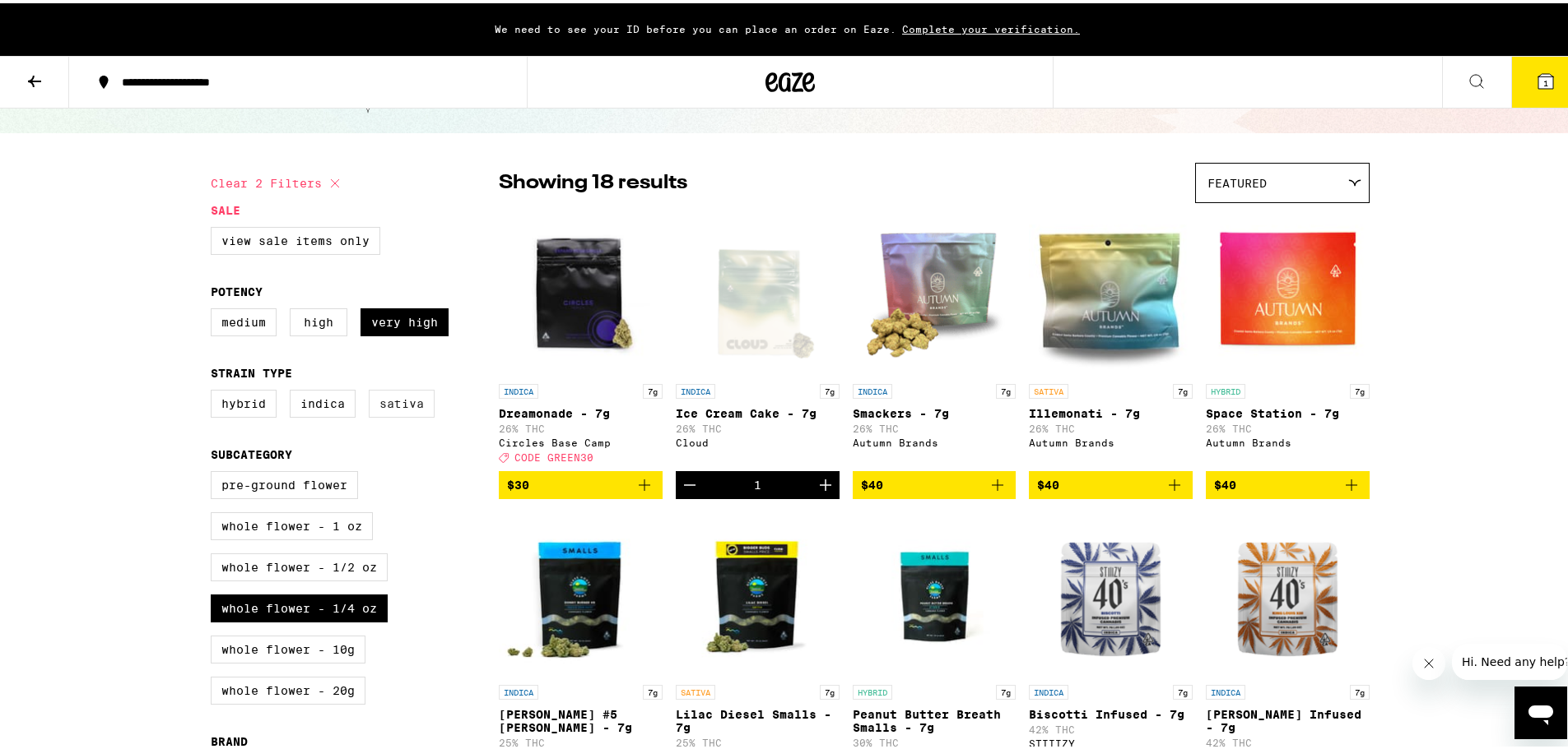
click at [390, 409] on label "Sativa" at bounding box center [402, 400] width 65 height 28
click at [214, 389] on input "Sativa" at bounding box center [214, 389] width 1 height 1
checkbox input "true"
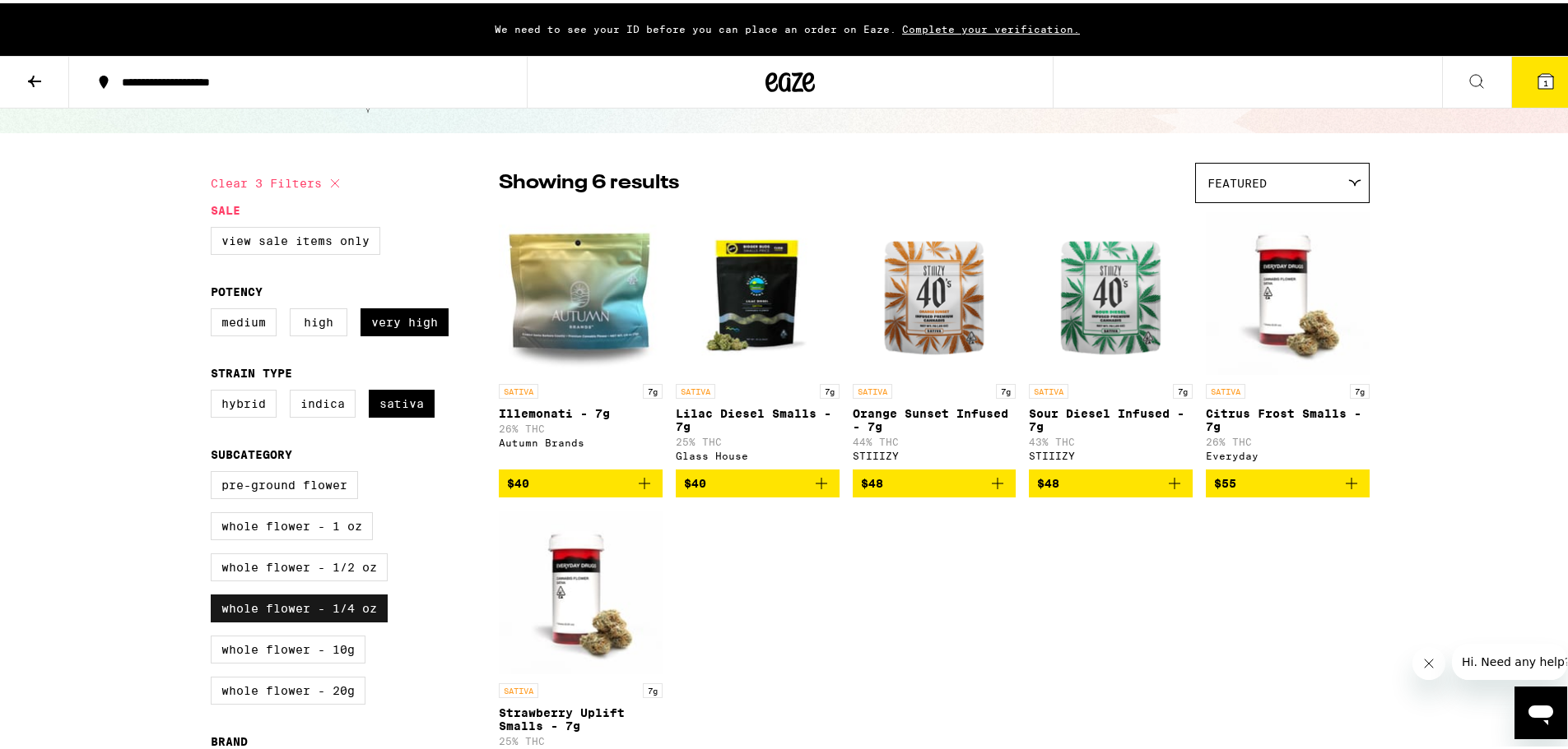
click at [314, 619] on label "Whole Flower - 1/4 oz" at bounding box center [299, 605] width 177 height 28
click at [214, 471] on input "Whole Flower - 1/4 oz" at bounding box center [214, 470] width 1 height 1
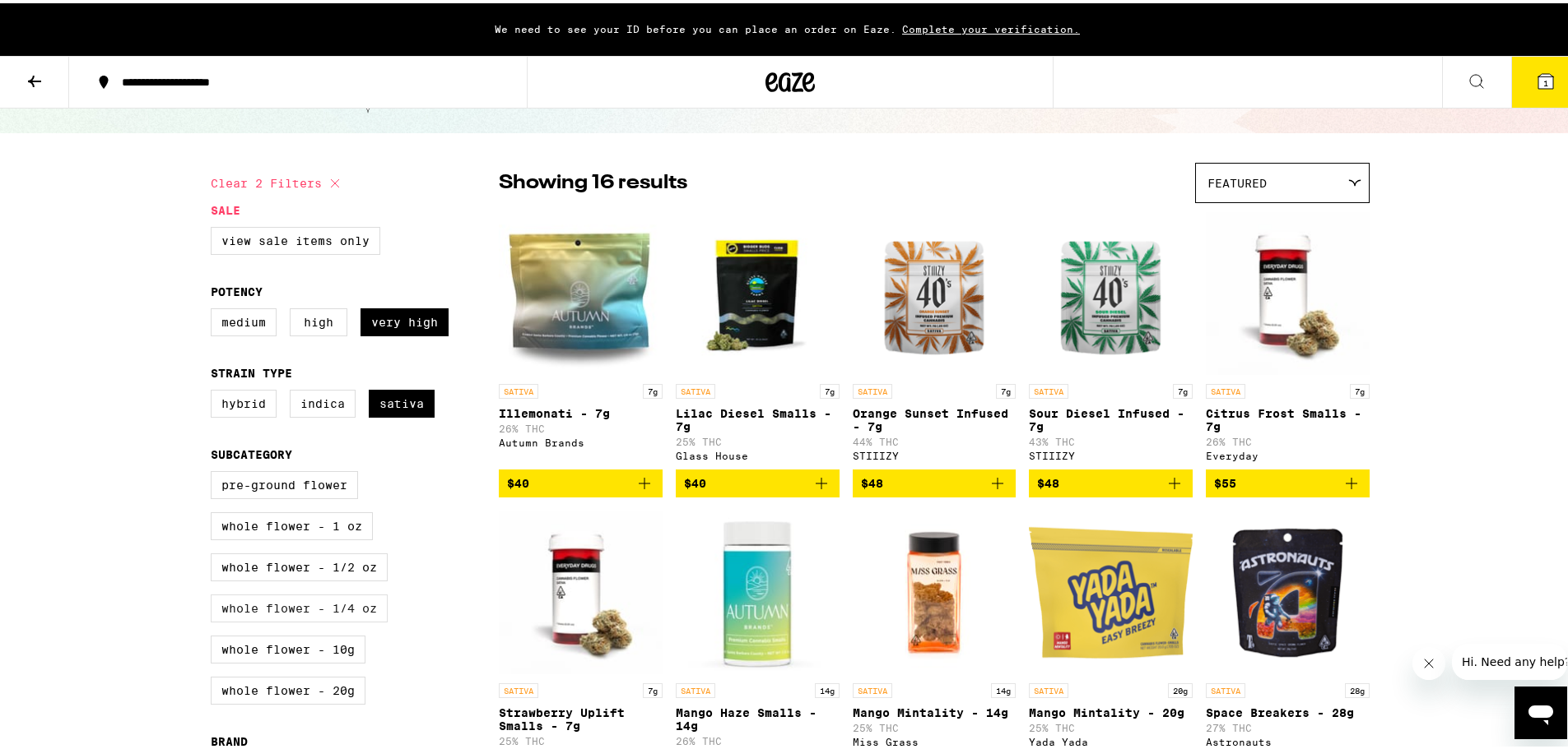
click at [314, 619] on label "Whole Flower - 1/4 oz" at bounding box center [299, 605] width 177 height 28
click at [214, 471] on input "Whole Flower - 1/4 oz" at bounding box center [214, 470] width 1 height 1
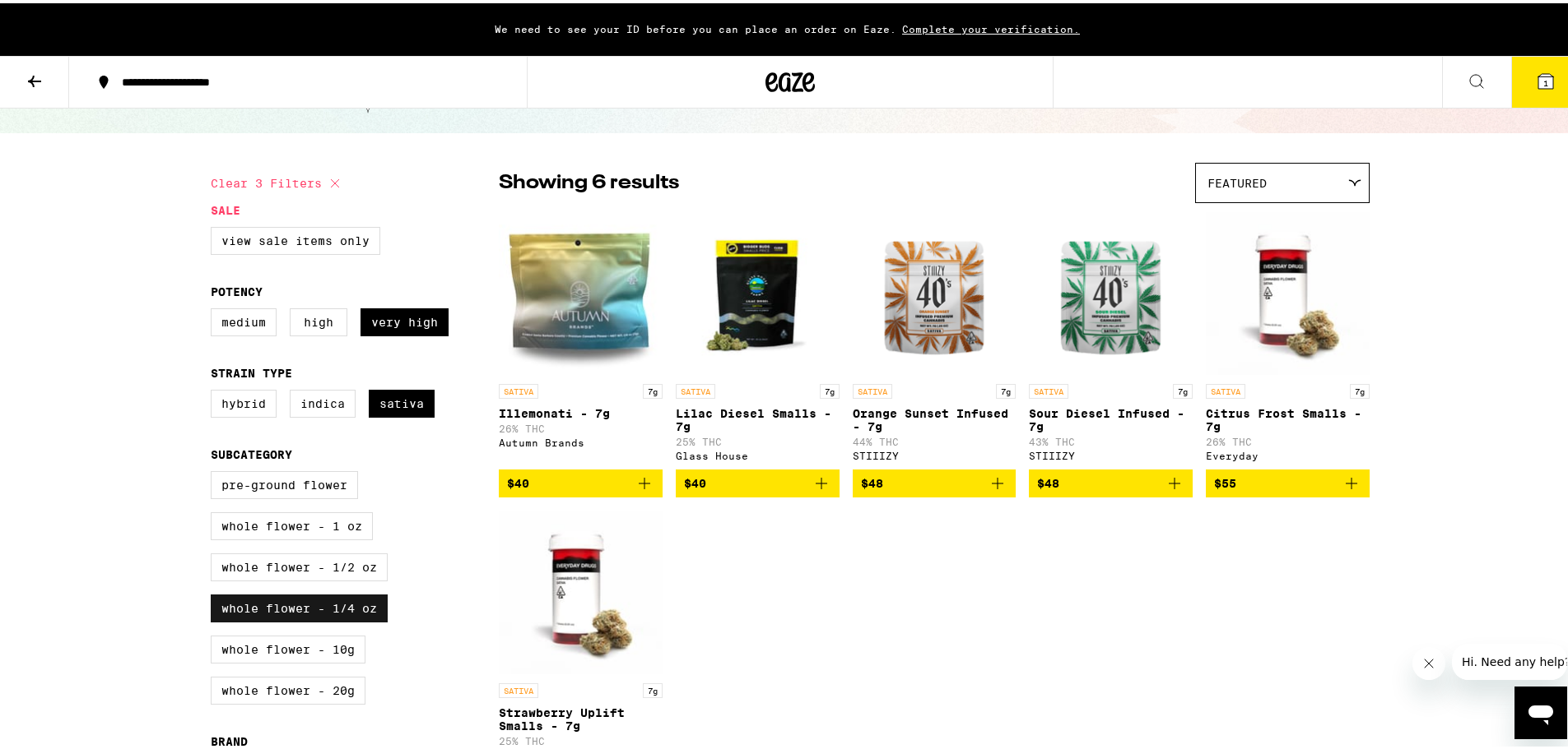
click at [314, 619] on label "Whole Flower - 1/4 oz" at bounding box center [299, 605] width 177 height 28
click at [214, 471] on input "Whole Flower - 1/4 oz" at bounding box center [214, 470] width 1 height 1
checkbox input "false"
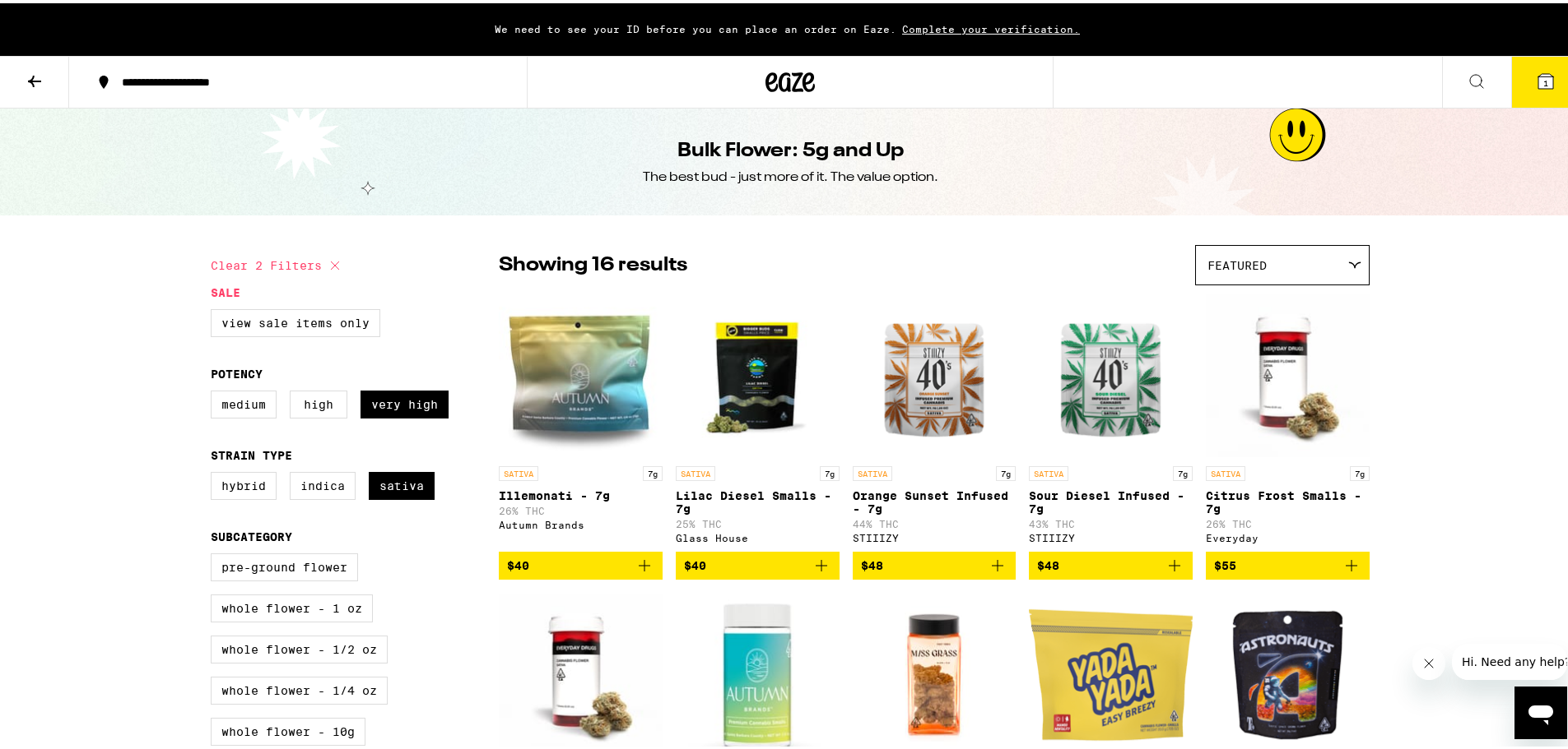
scroll to position [83, 0]
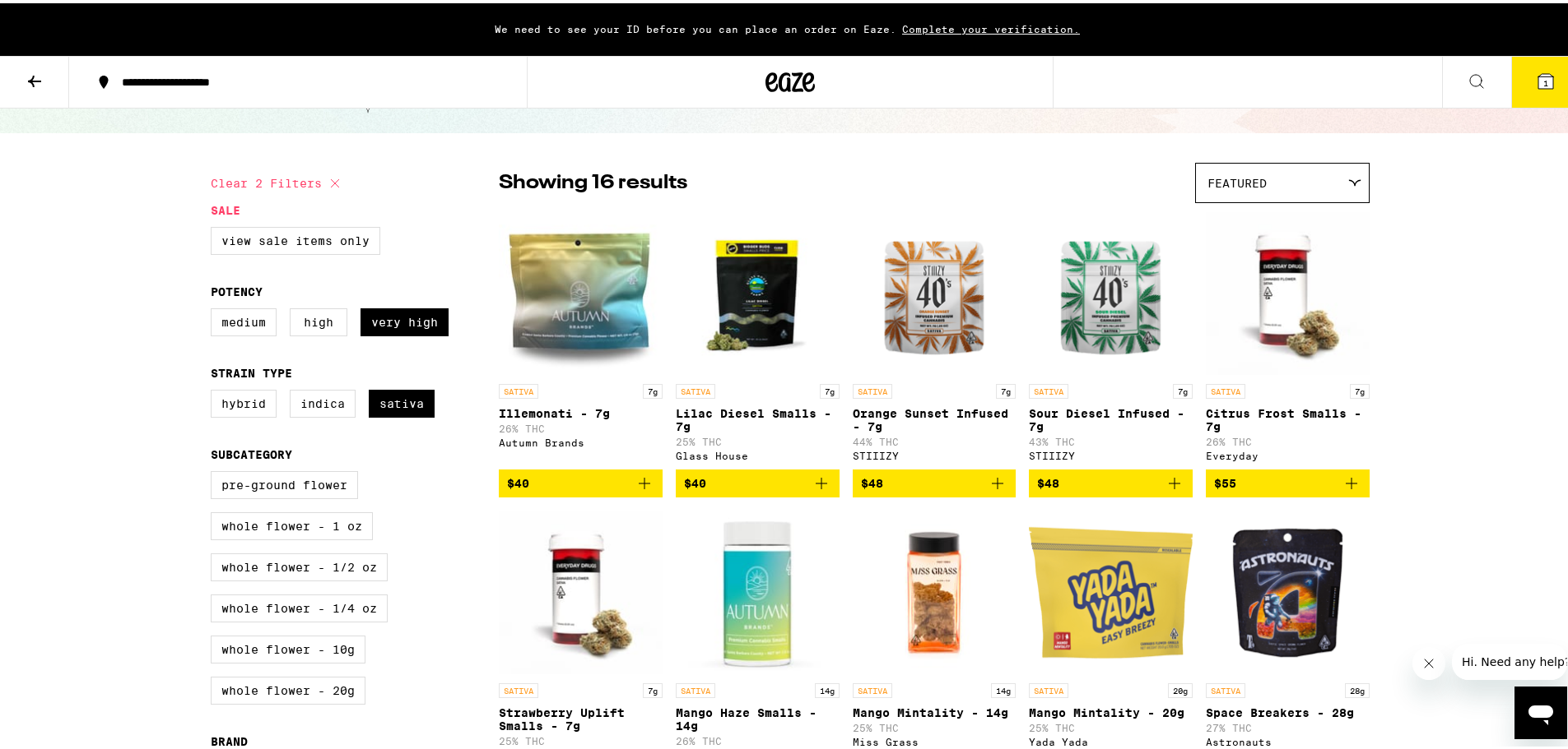
click at [1096, 301] on img "Open page for Sour Diesel Infused - 7g from STIIIZY" at bounding box center [1110, 290] width 164 height 164
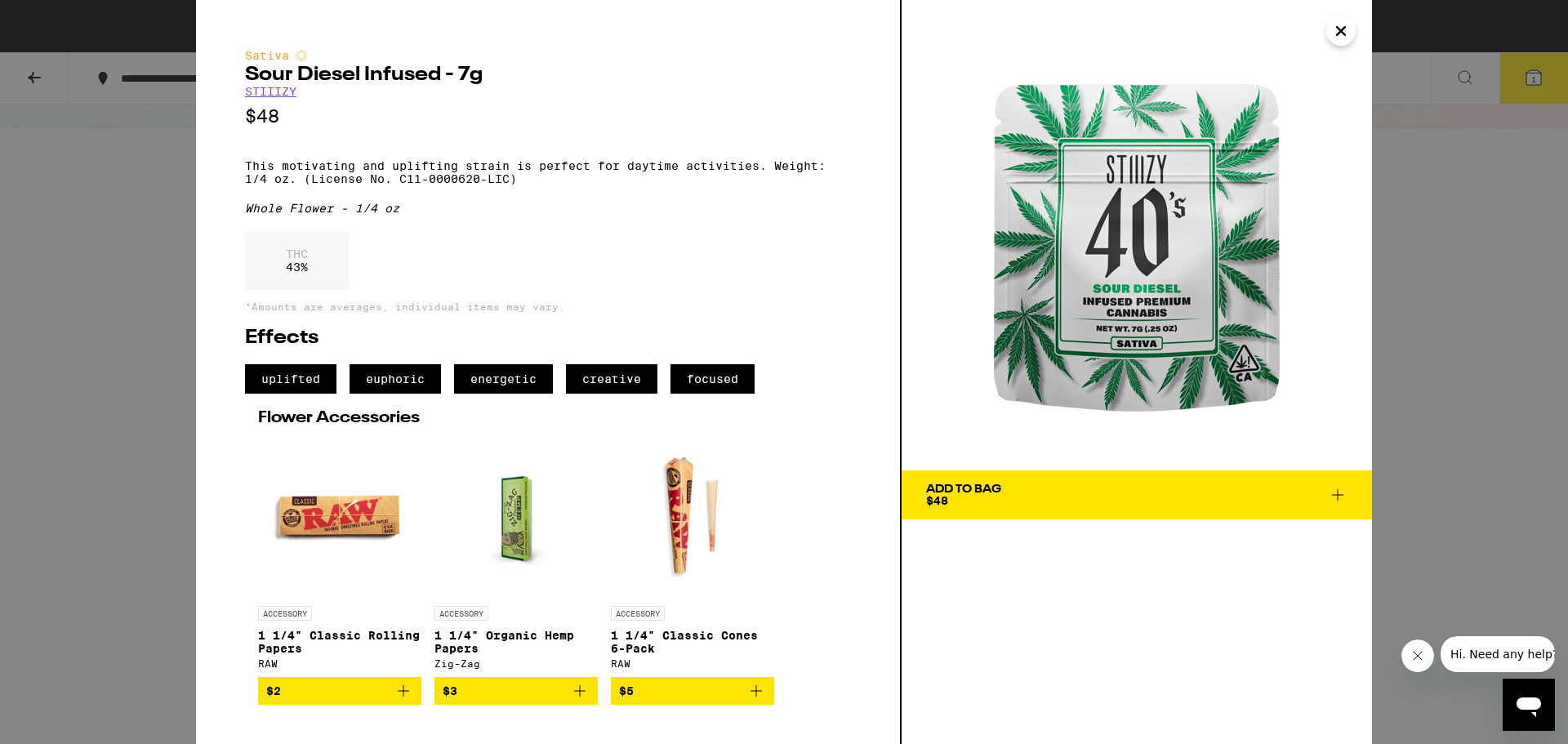
click at [1340, 31] on icon "Close" at bounding box center [1342, 31] width 20 height 24
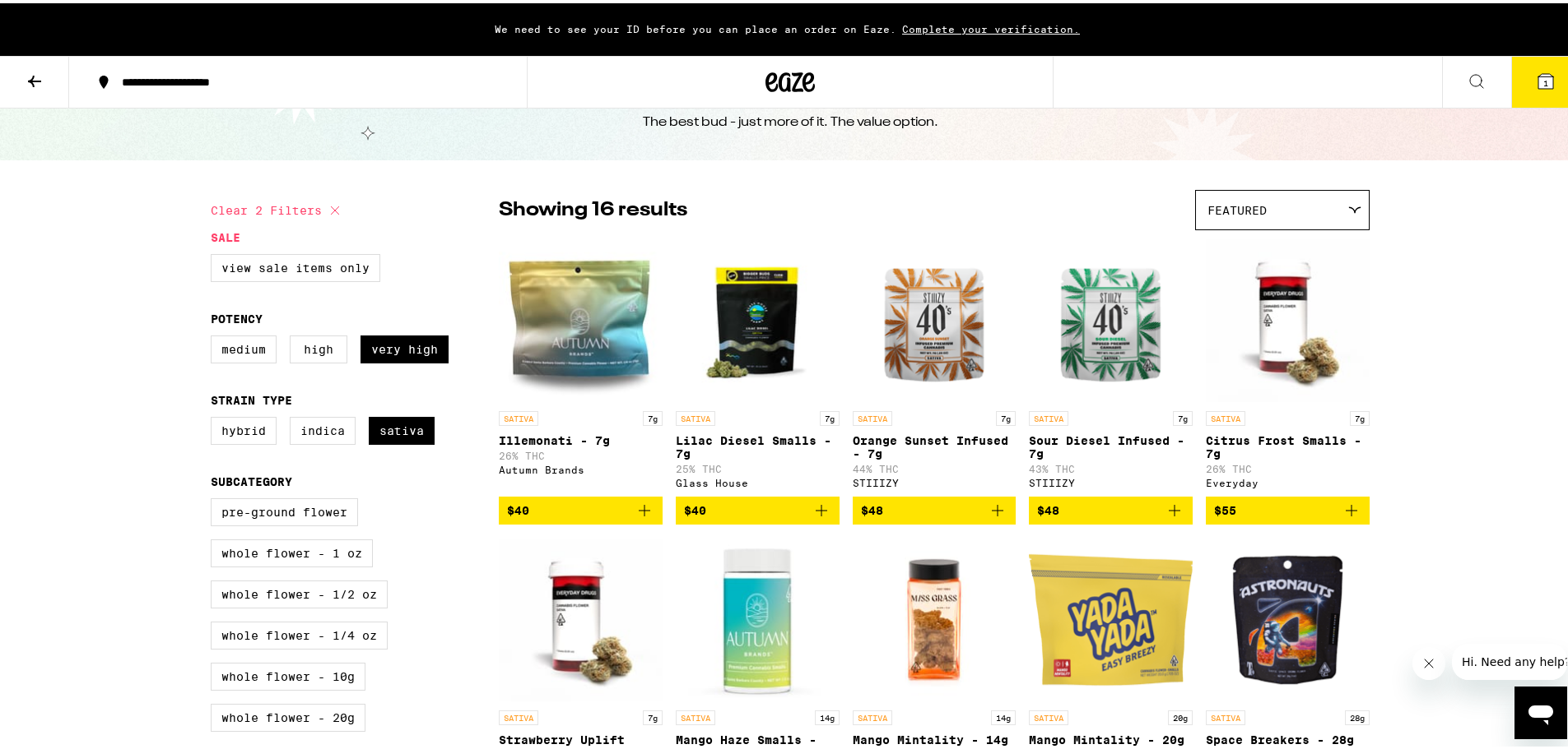
scroll to position [83, 0]
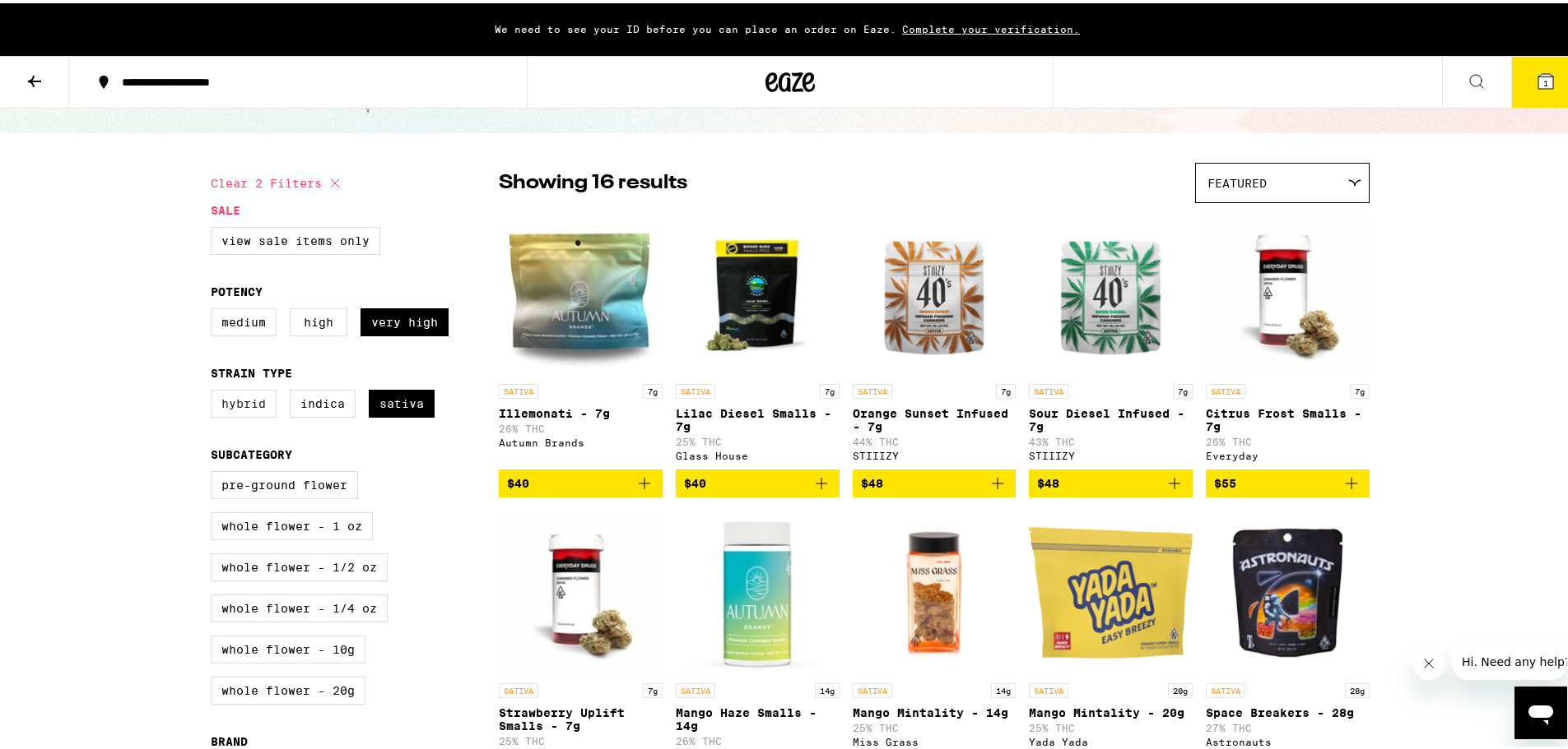
click at [231, 411] on label "Hybrid" at bounding box center [243, 400] width 65 height 28
click at [214, 389] on input "Hybrid" at bounding box center [214, 389] width 1 height 1
checkbox input "true"
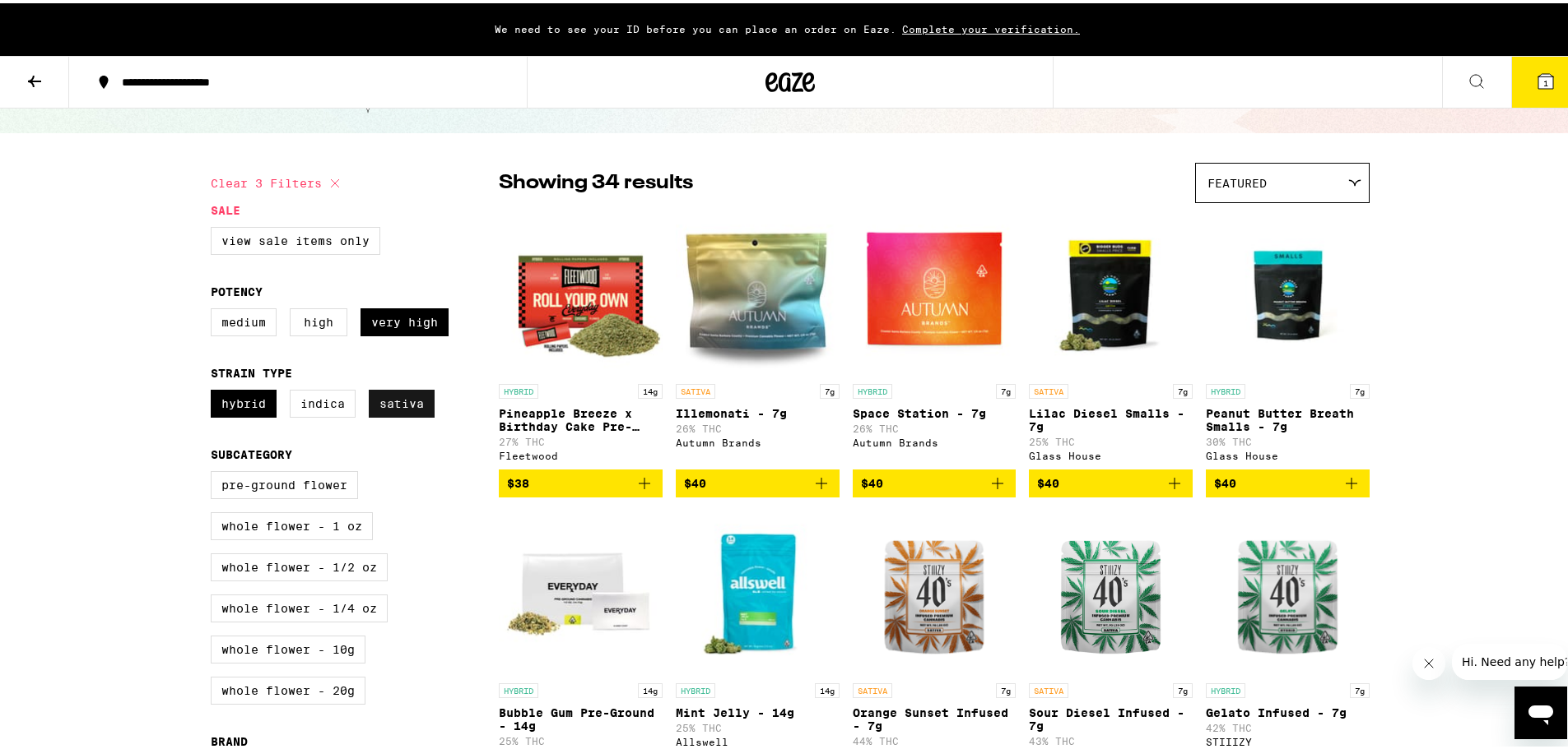
click at [401, 409] on label "Sativa" at bounding box center [402, 400] width 65 height 28
click at [214, 389] on input "Sativa" at bounding box center [214, 389] width 1 height 1
checkbox input "false"
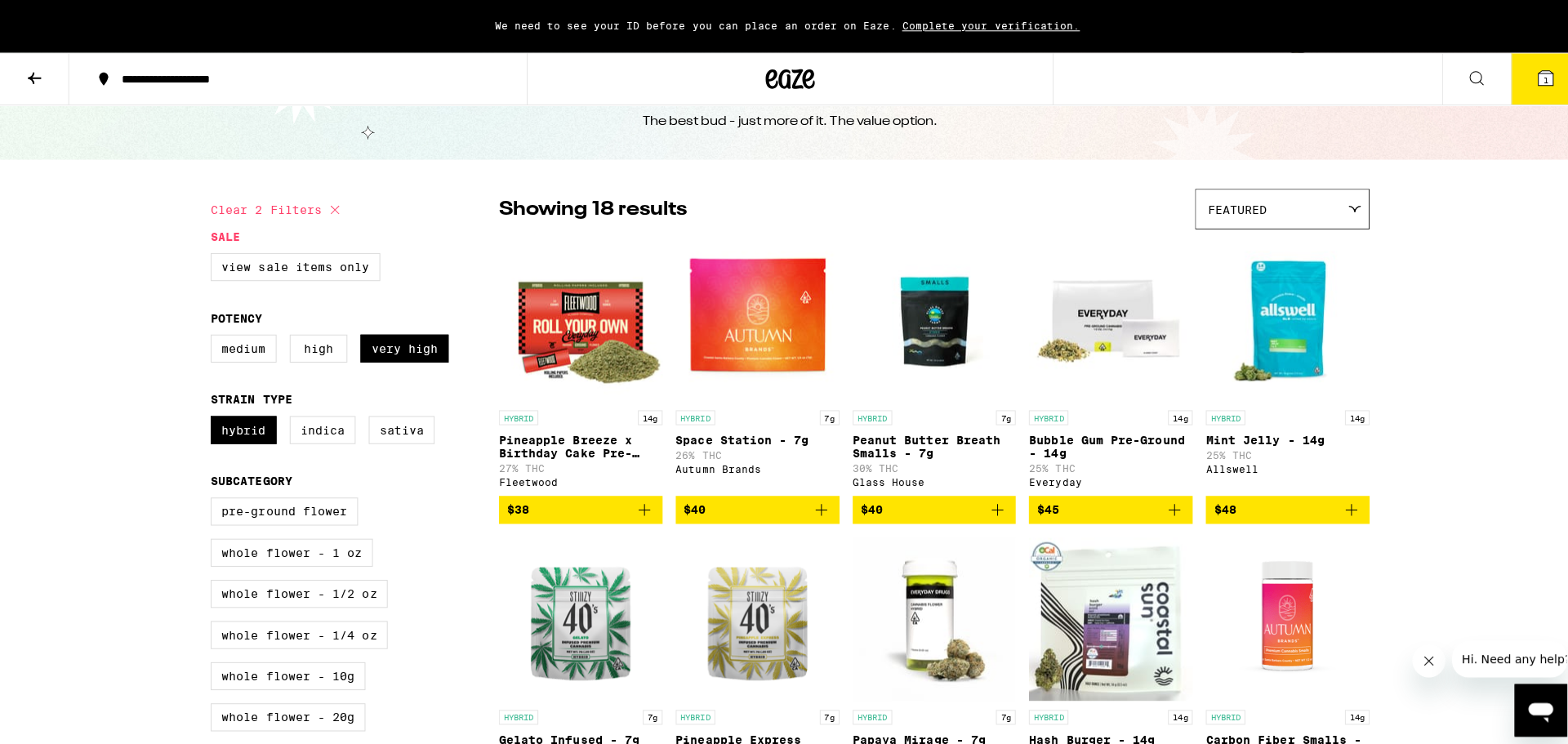
scroll to position [82, 0]
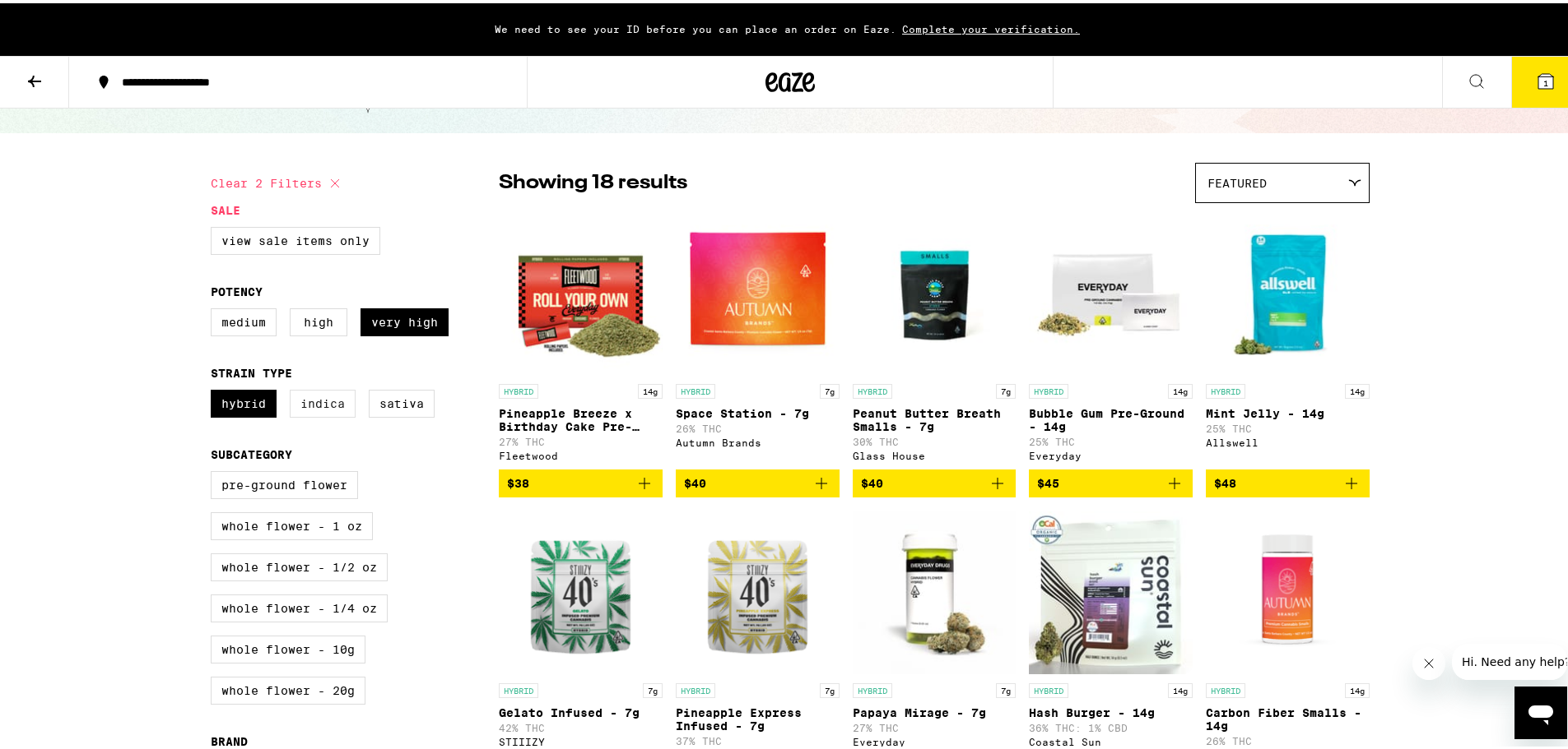
drag, startPoint x: 238, startPoint y: 409, endPoint x: 291, endPoint y: 410, distance: 53.0
click at [238, 409] on label "Hybrid" at bounding box center [243, 400] width 65 height 28
click at [214, 389] on input "Hybrid" at bounding box center [214, 389] width 1 height 1
checkbox input "false"
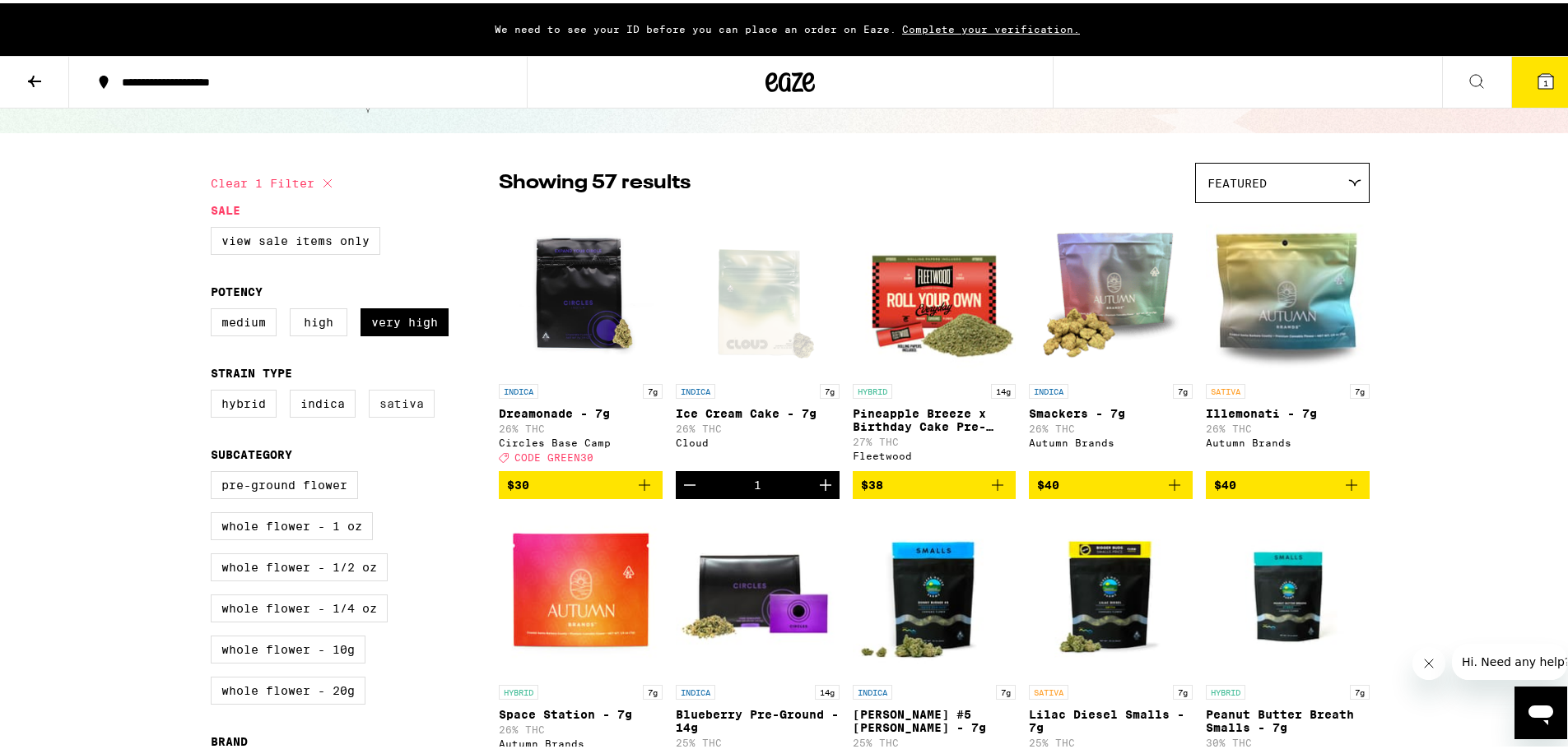
click at [390, 407] on label "Sativa" at bounding box center [402, 400] width 65 height 28
click at [214, 389] on input "Sativa" at bounding box center [214, 389] width 1 height 1
checkbox input "true"
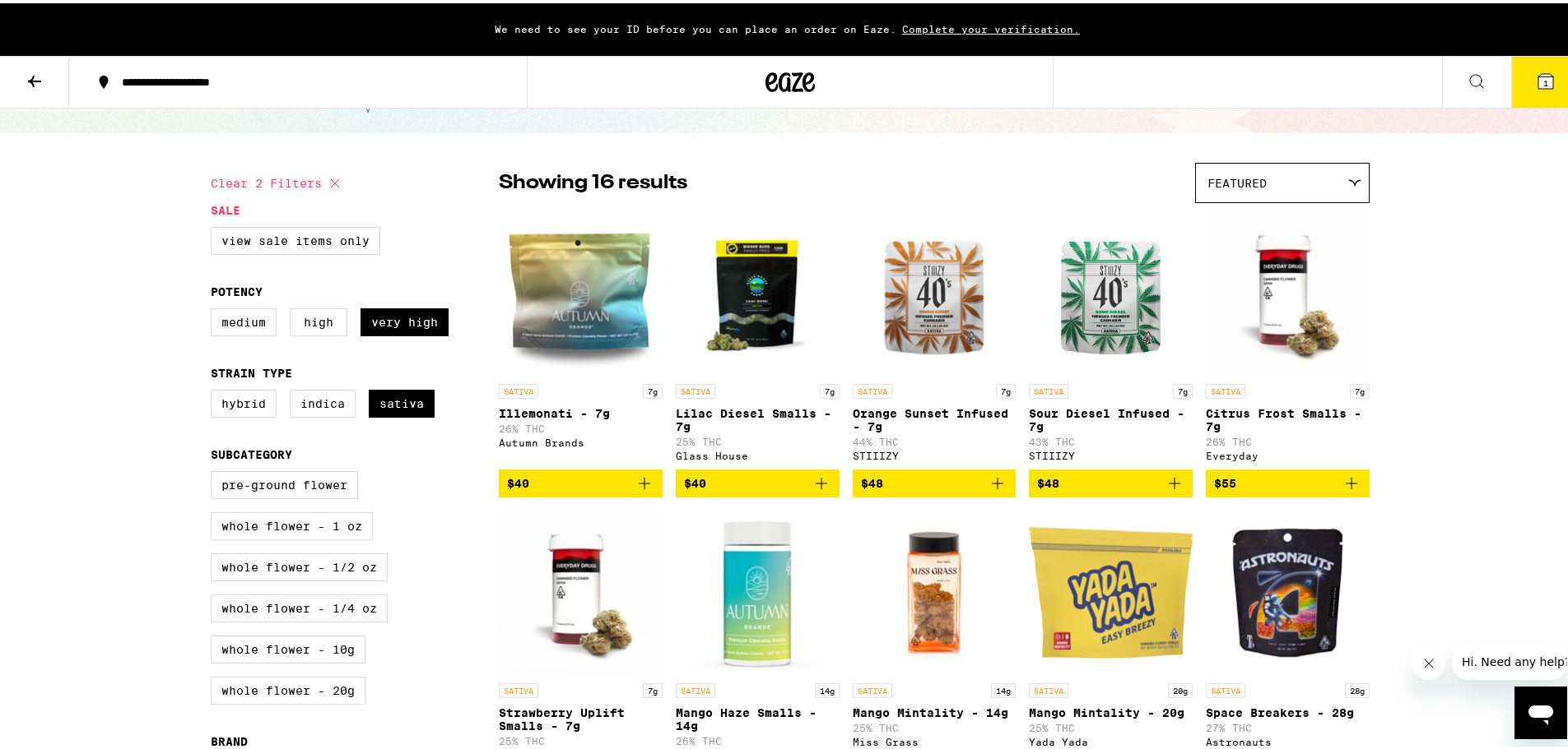
click at [1098, 490] on span "$48" at bounding box center [1111, 480] width 147 height 20
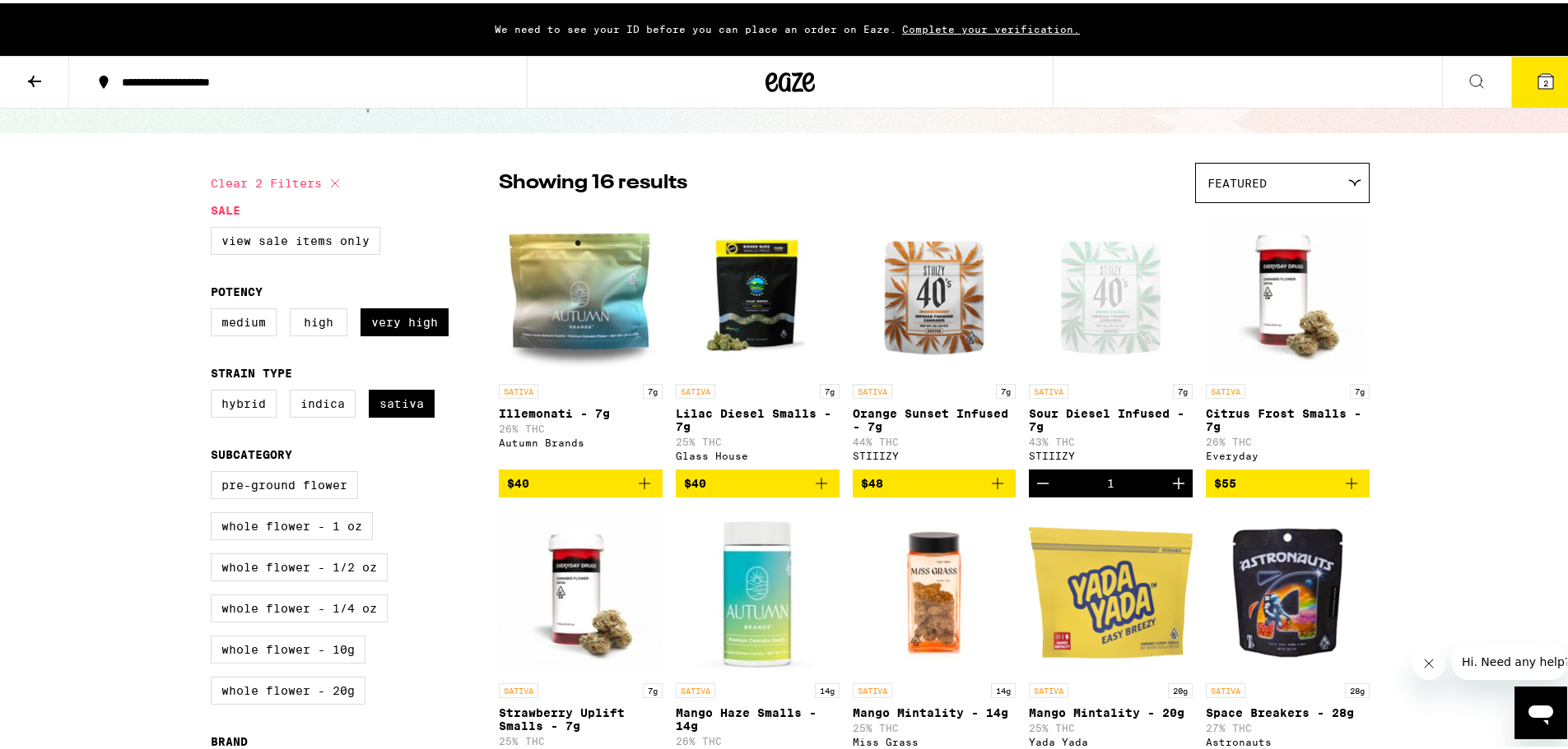
click at [1543, 78] on span "2" at bounding box center [1545, 79] width 5 height 10
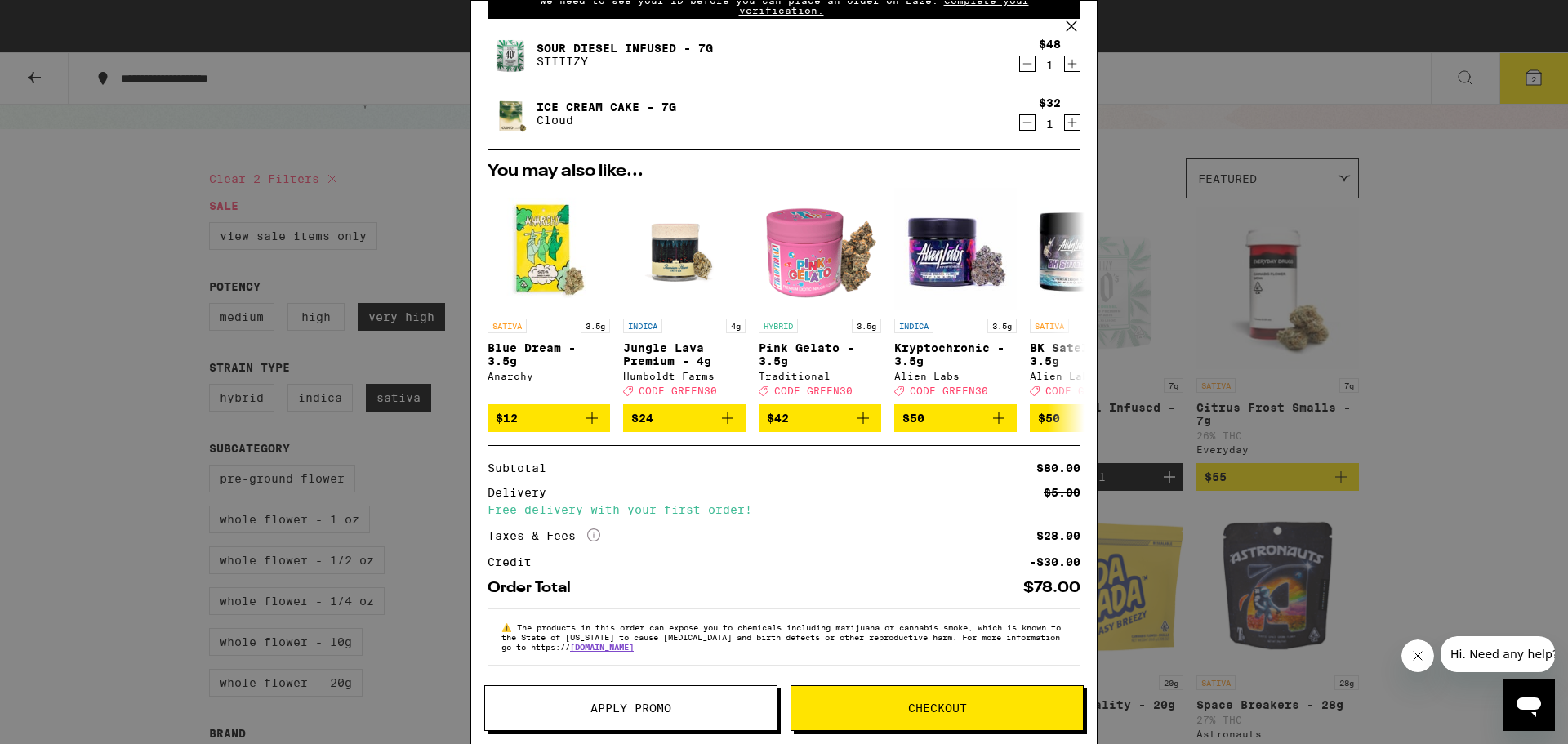
scroll to position [91, 0]
click at [593, 532] on icon "More Info" at bounding box center [593, 535] width 13 height 13
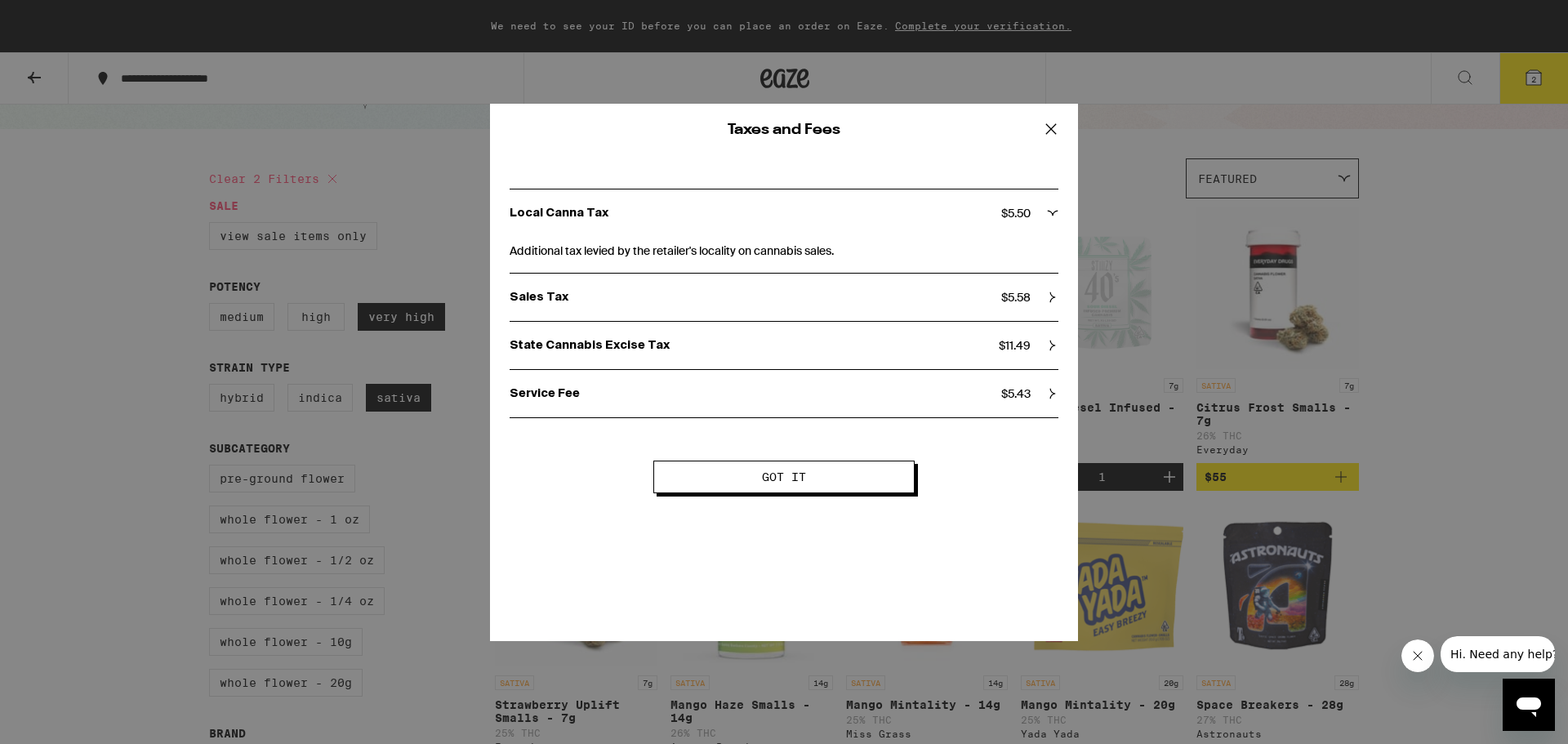
click at [1048, 126] on icon at bounding box center [1051, 128] width 10 height 10
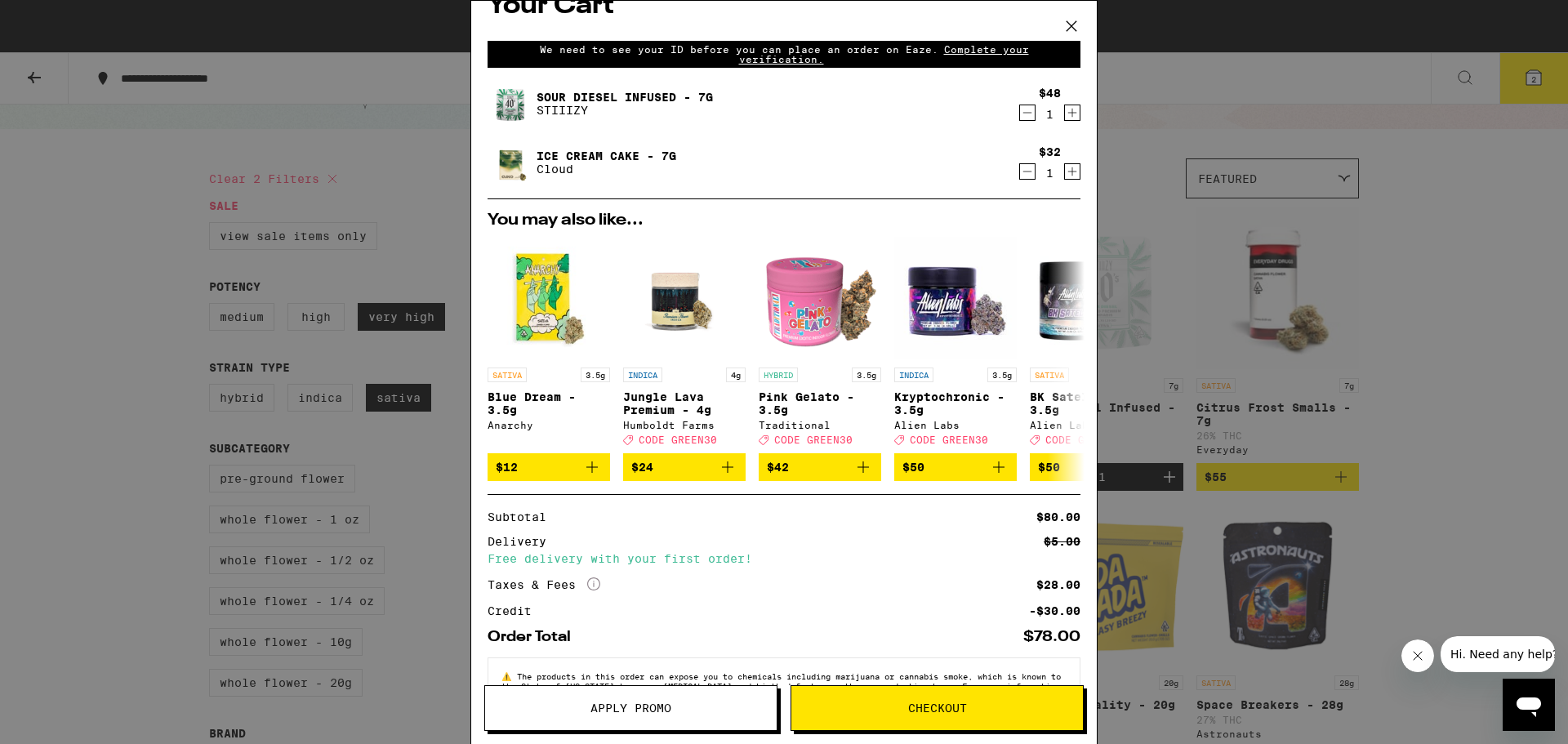
scroll to position [0, 0]
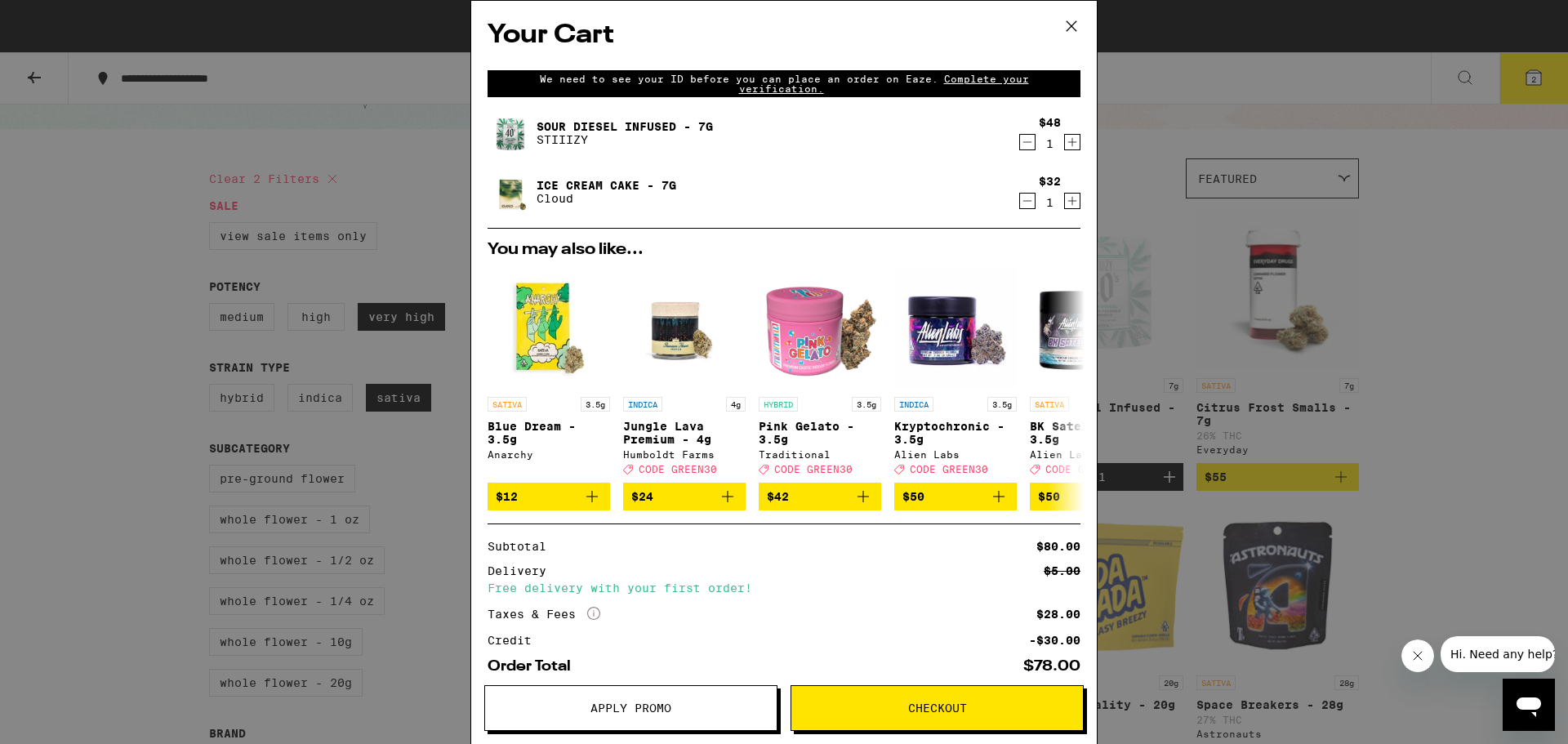
click at [967, 78] on span "Complete your verification." at bounding box center [885, 84] width 290 height 21
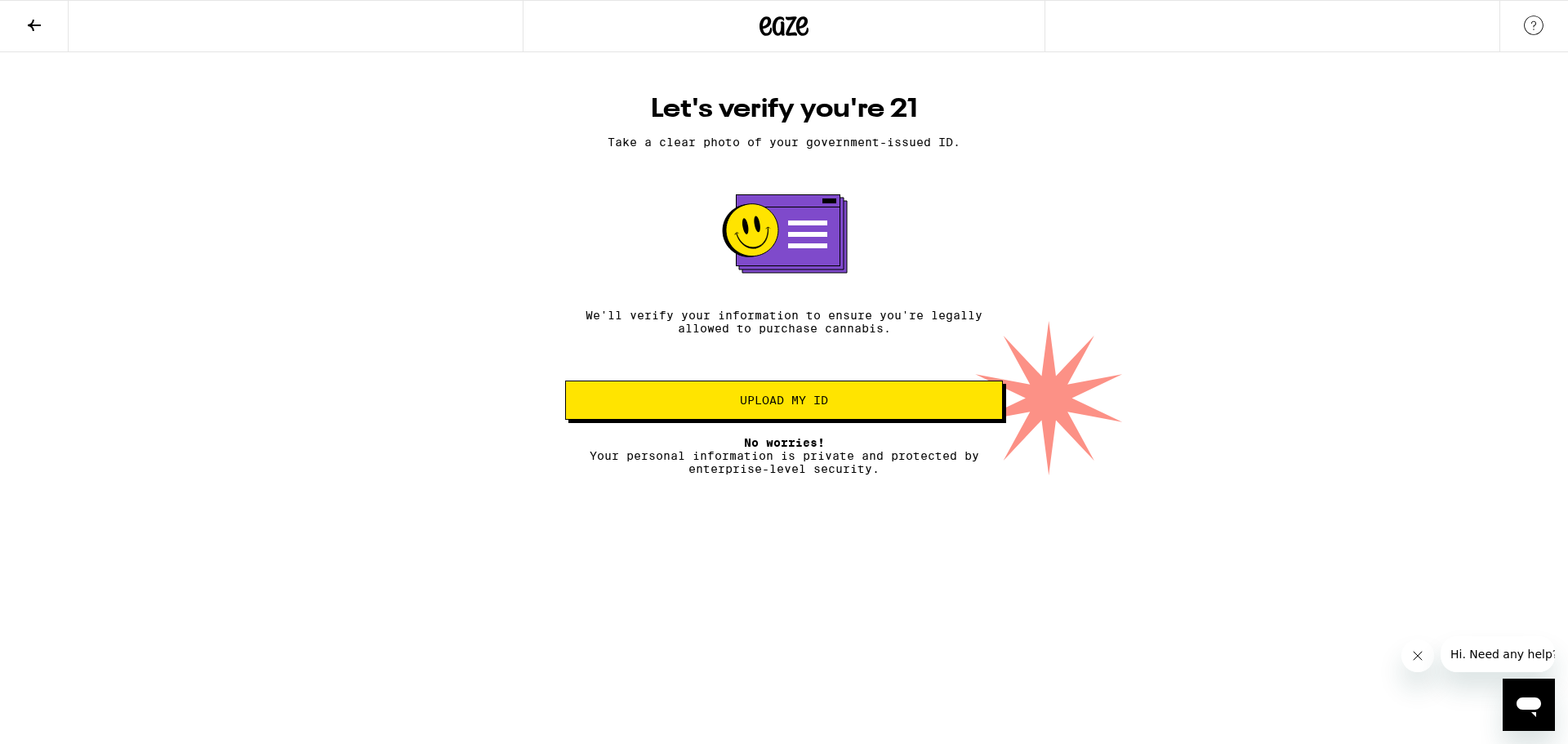
click at [802, 406] on span "Upload my ID" at bounding box center [784, 400] width 88 height 12
click at [39, 28] on icon at bounding box center [34, 25] width 20 height 20
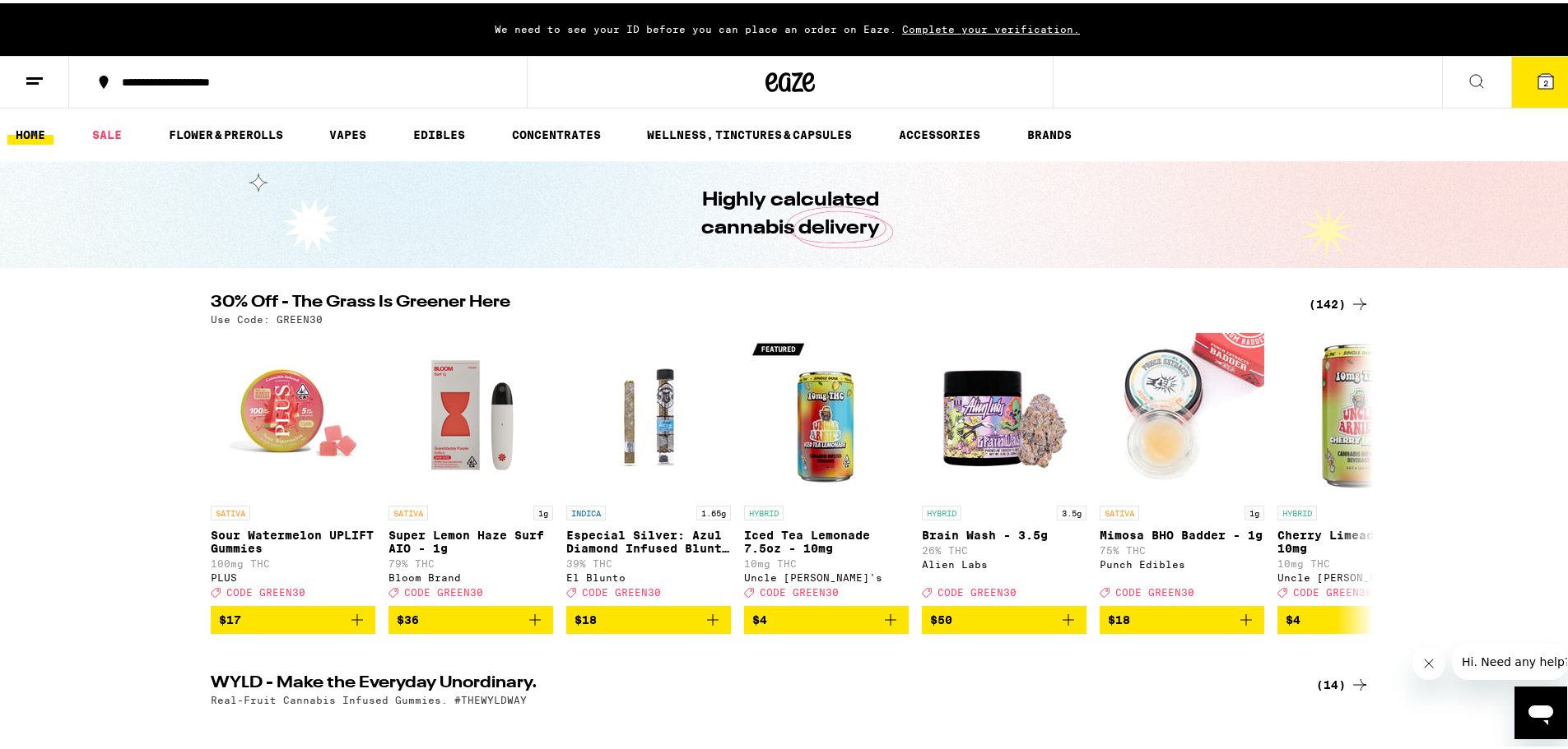
click at [962, 24] on span "Complete your verification." at bounding box center [991, 26] width 189 height 11
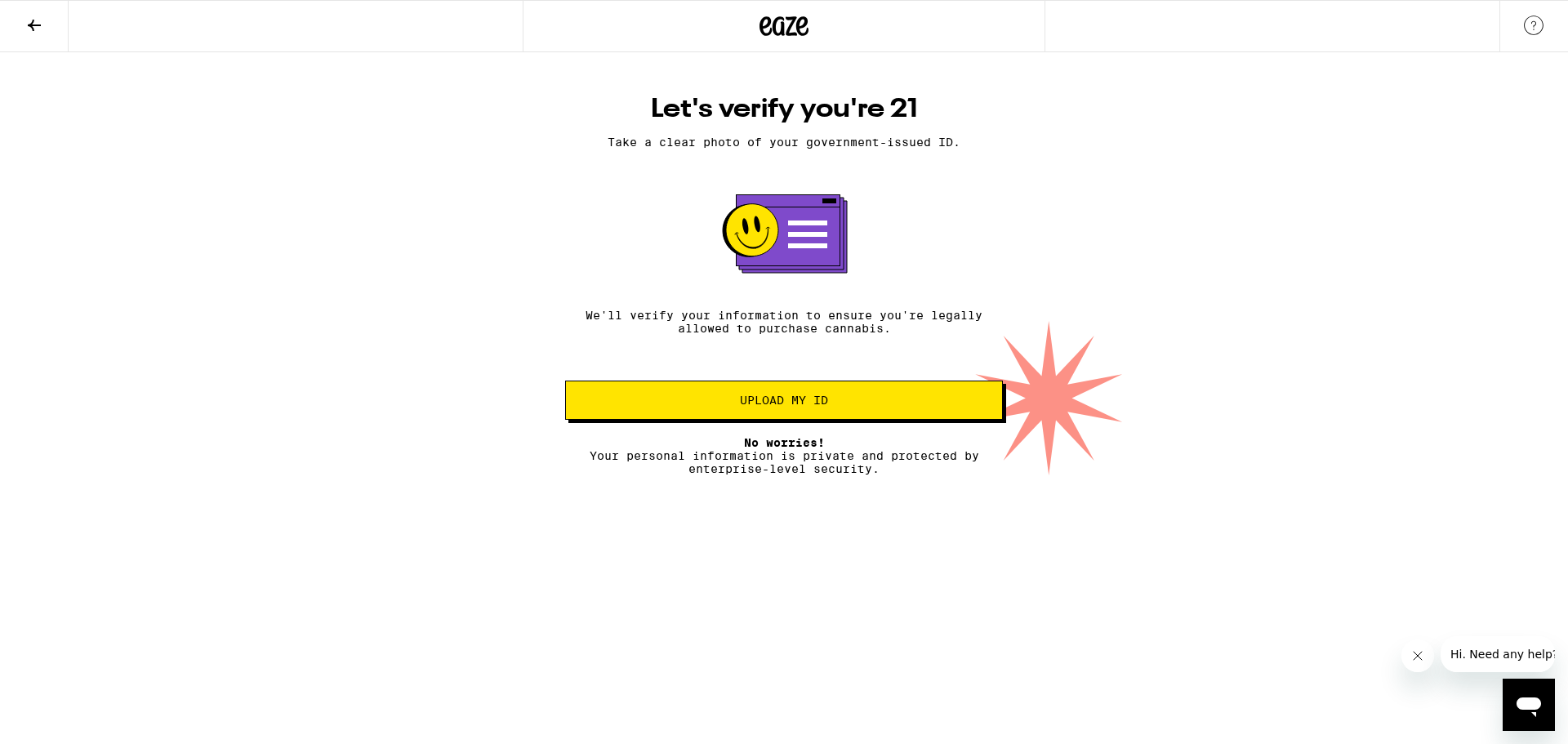
click at [790, 406] on span "Upload my ID" at bounding box center [784, 400] width 88 height 12
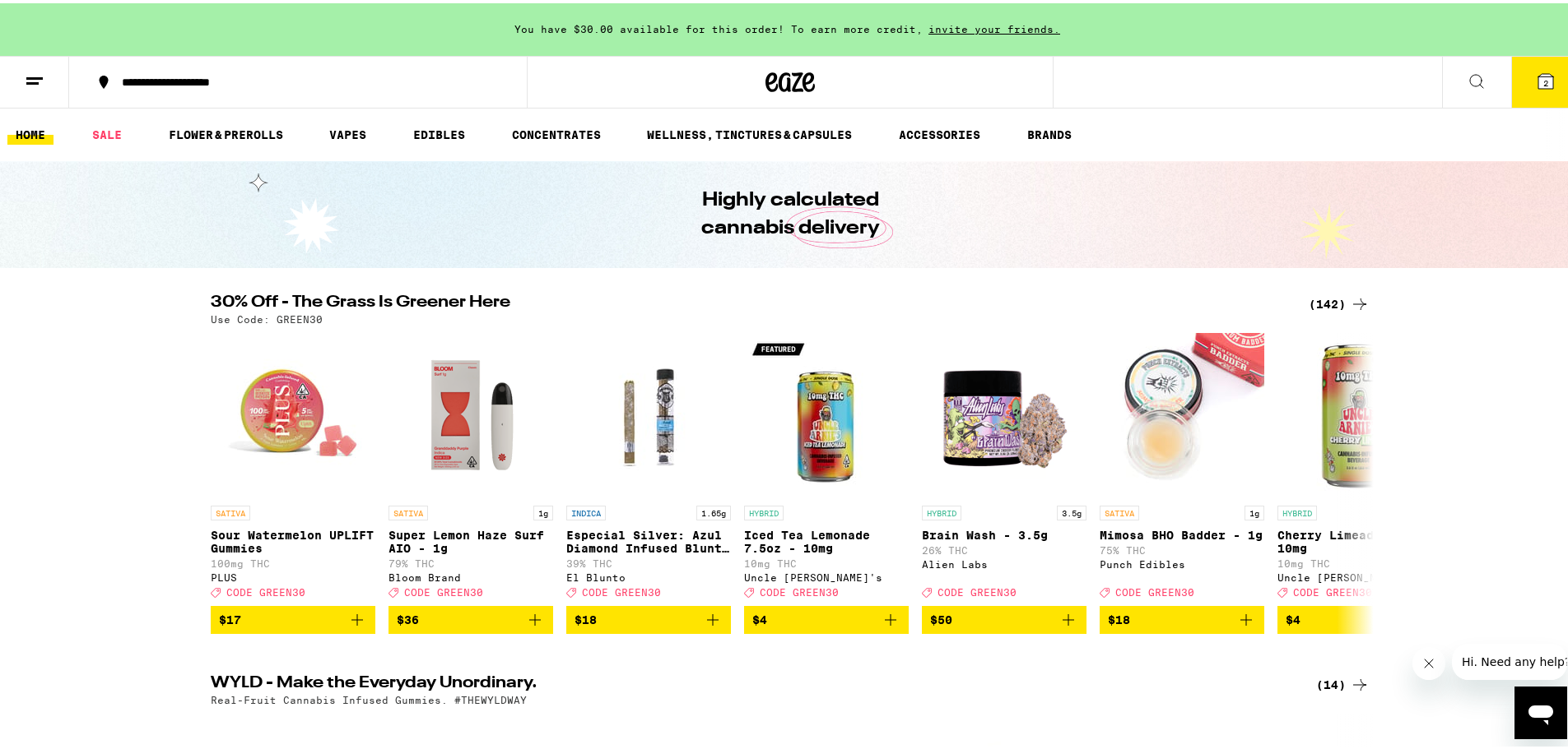
click at [1538, 83] on icon at bounding box center [1545, 78] width 15 height 15
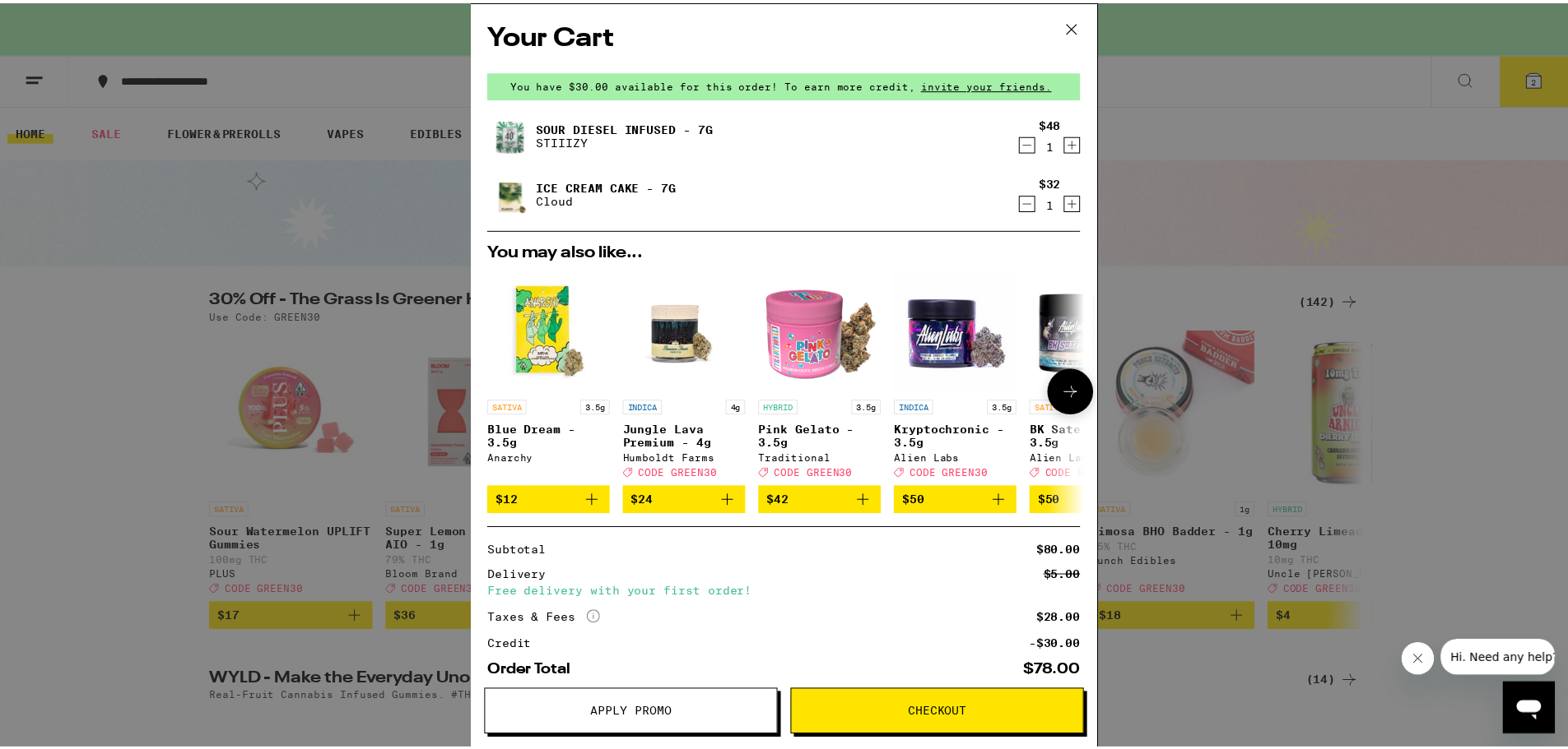
scroll to position [92, 0]
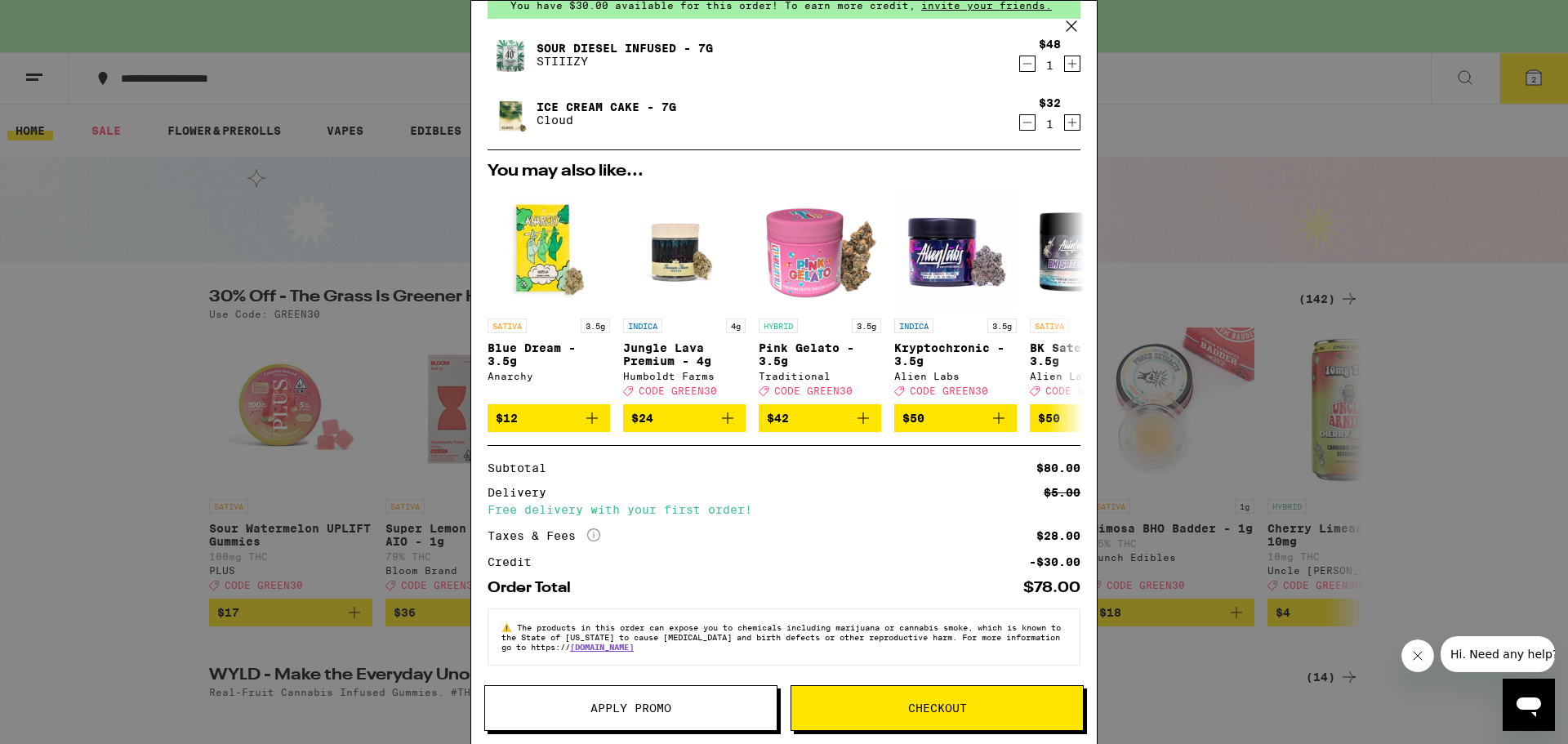
click at [943, 704] on span "Checkout" at bounding box center [937, 708] width 59 height 12
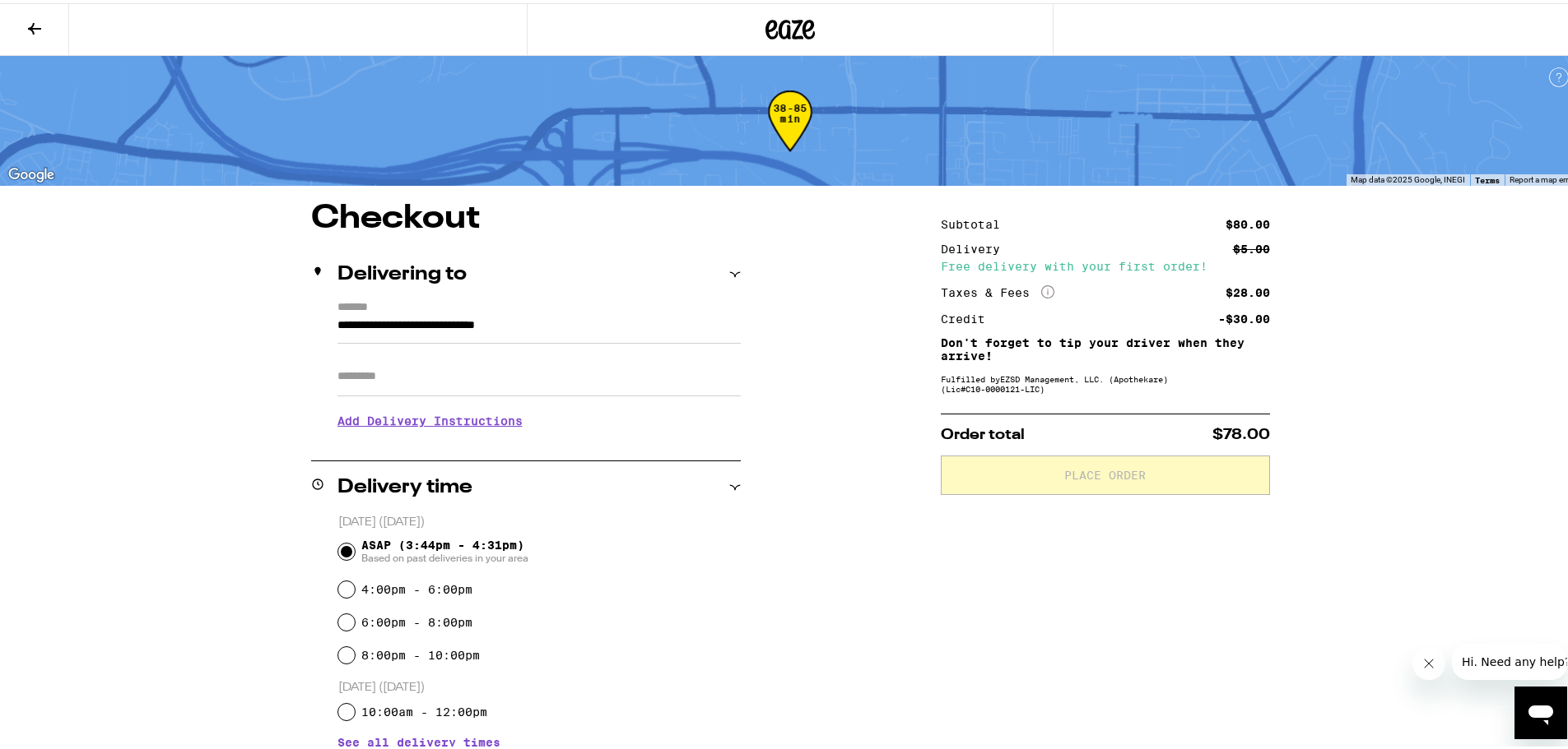
click at [466, 380] on input "Apt/Suite" at bounding box center [539, 373] width 403 height 39
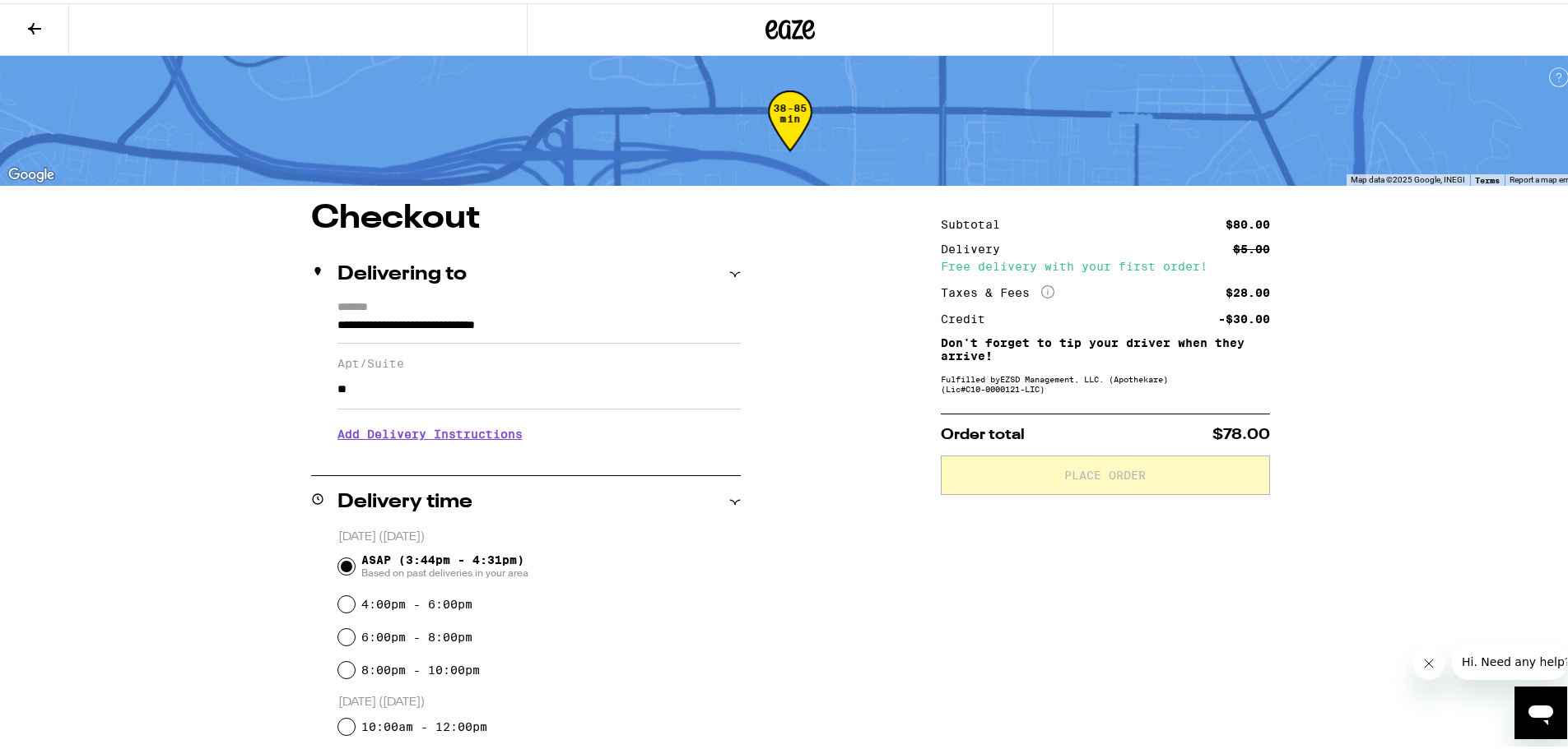
type input "**"
click at [812, 492] on div "**********" at bounding box center [789, 669] width 1186 height 941
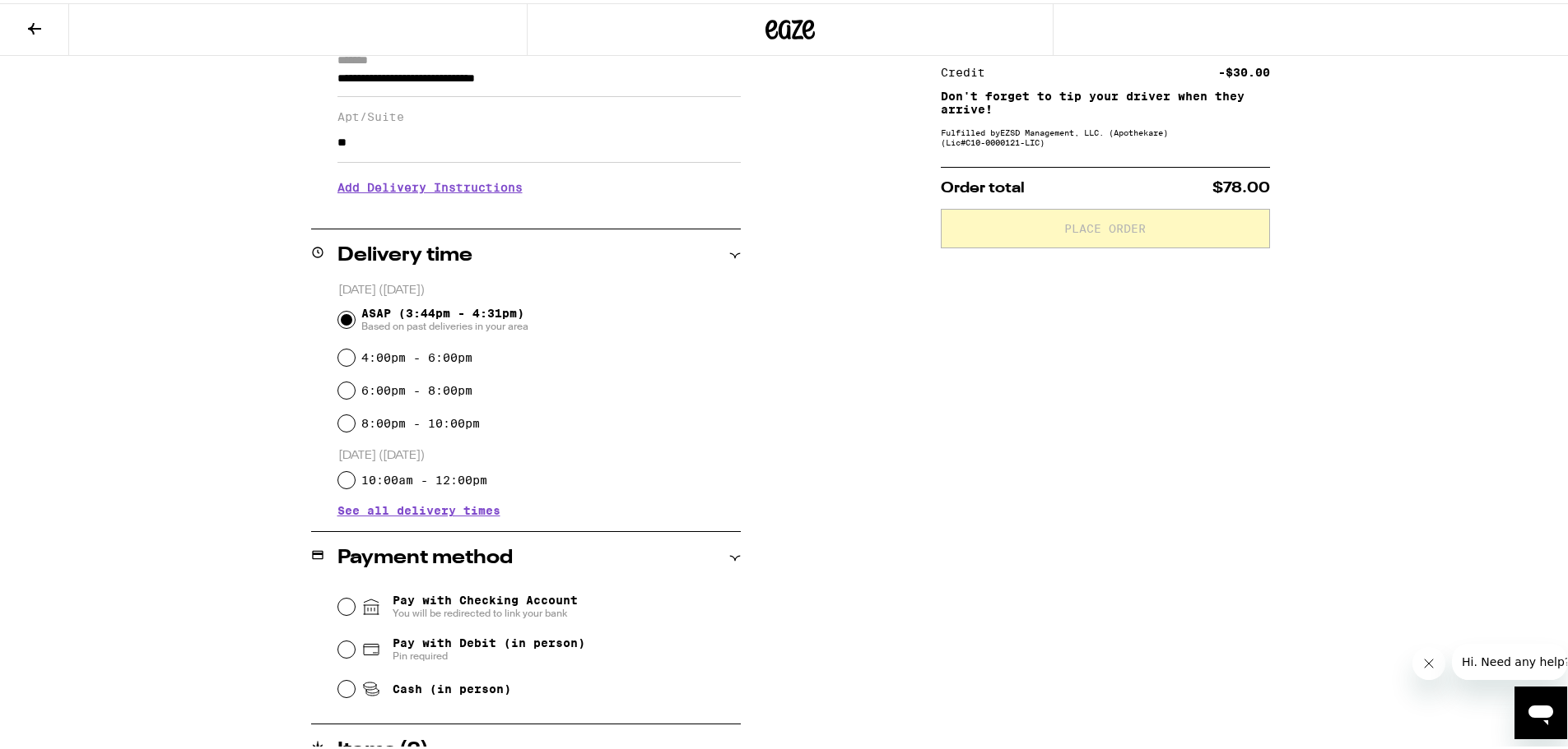
scroll to position [329, 0]
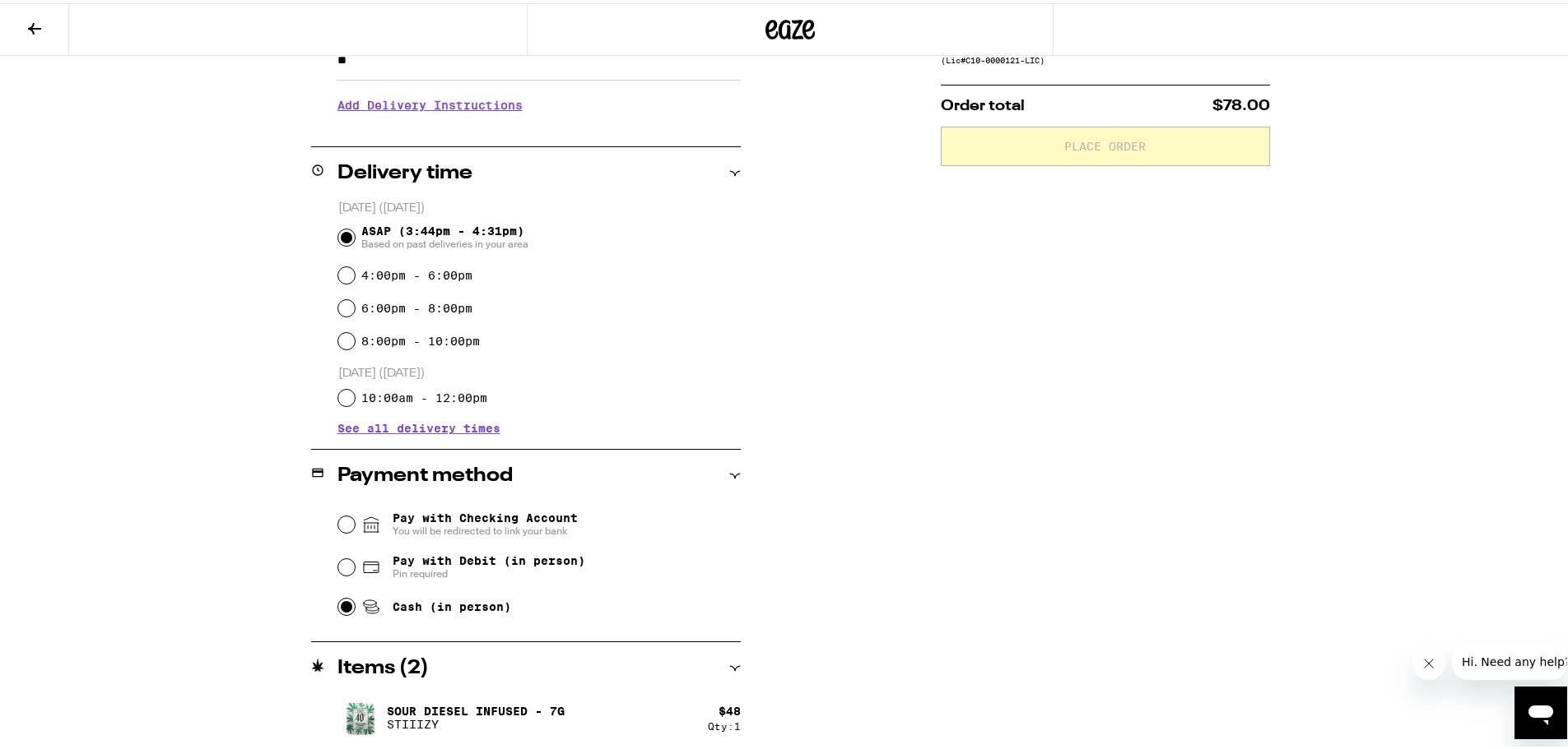
click at [341, 607] on input "Cash (in person)" at bounding box center [346, 604] width 16 height 16
radio input "true"
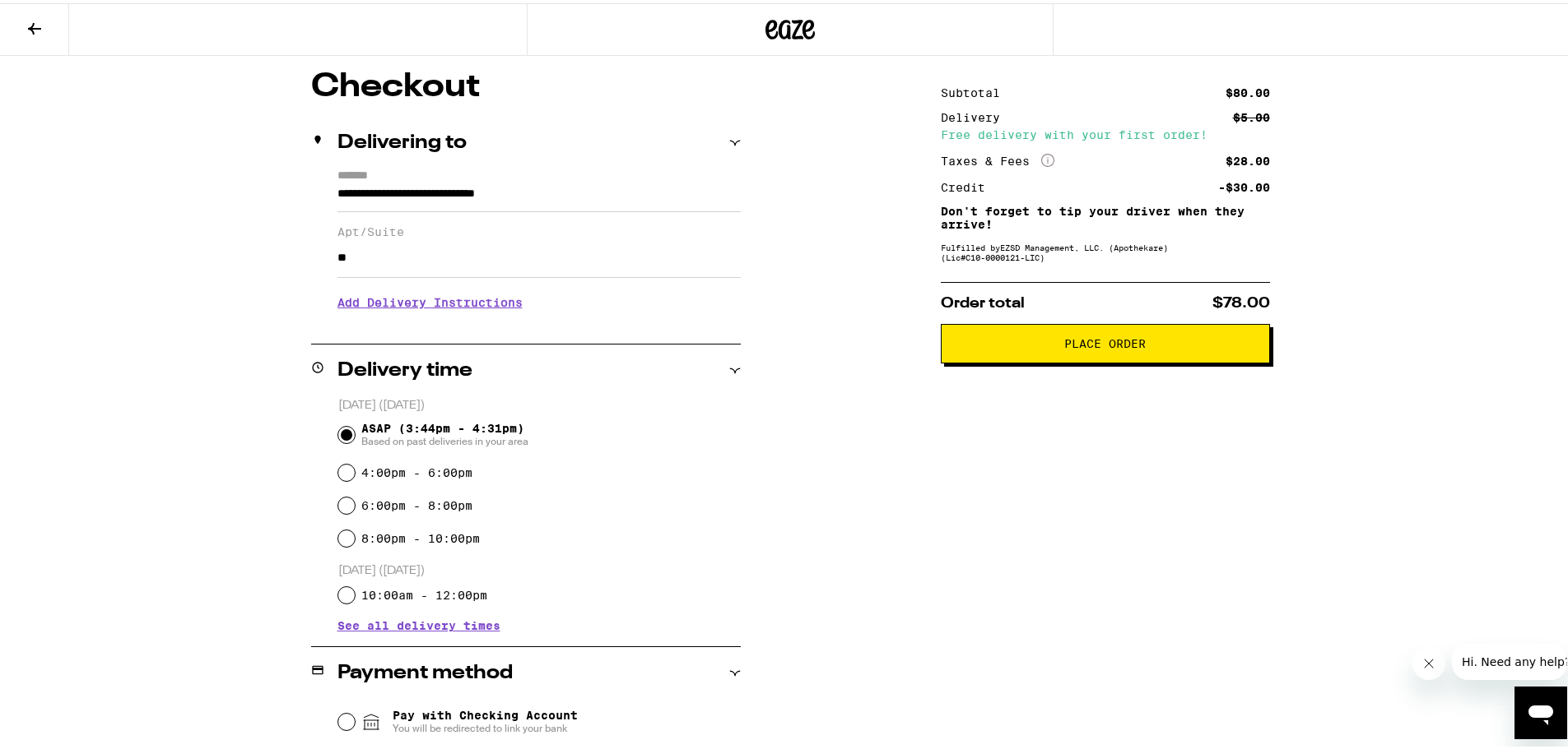
scroll to position [0, 0]
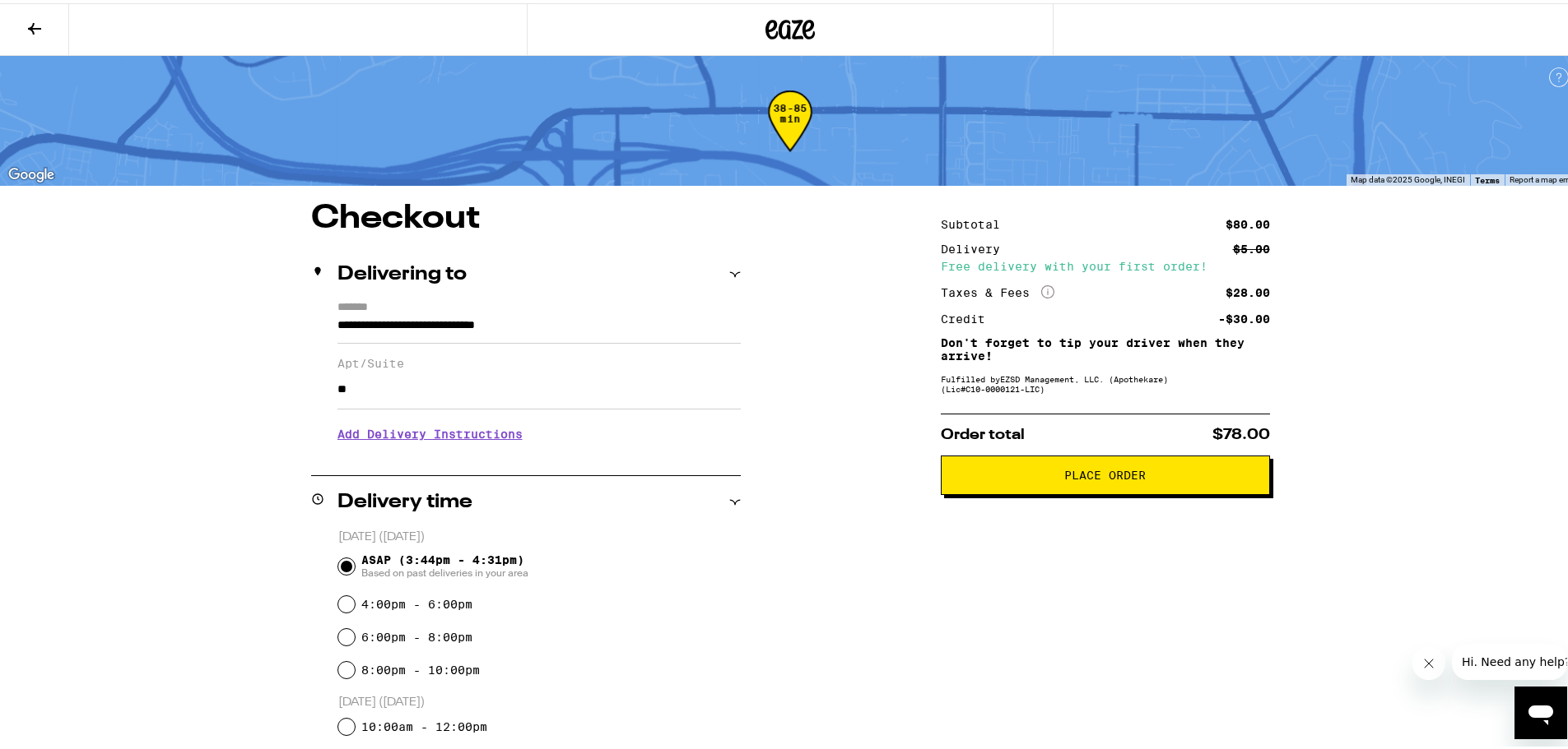
click at [792, 509] on div "**********" at bounding box center [789, 669] width 1186 height 941
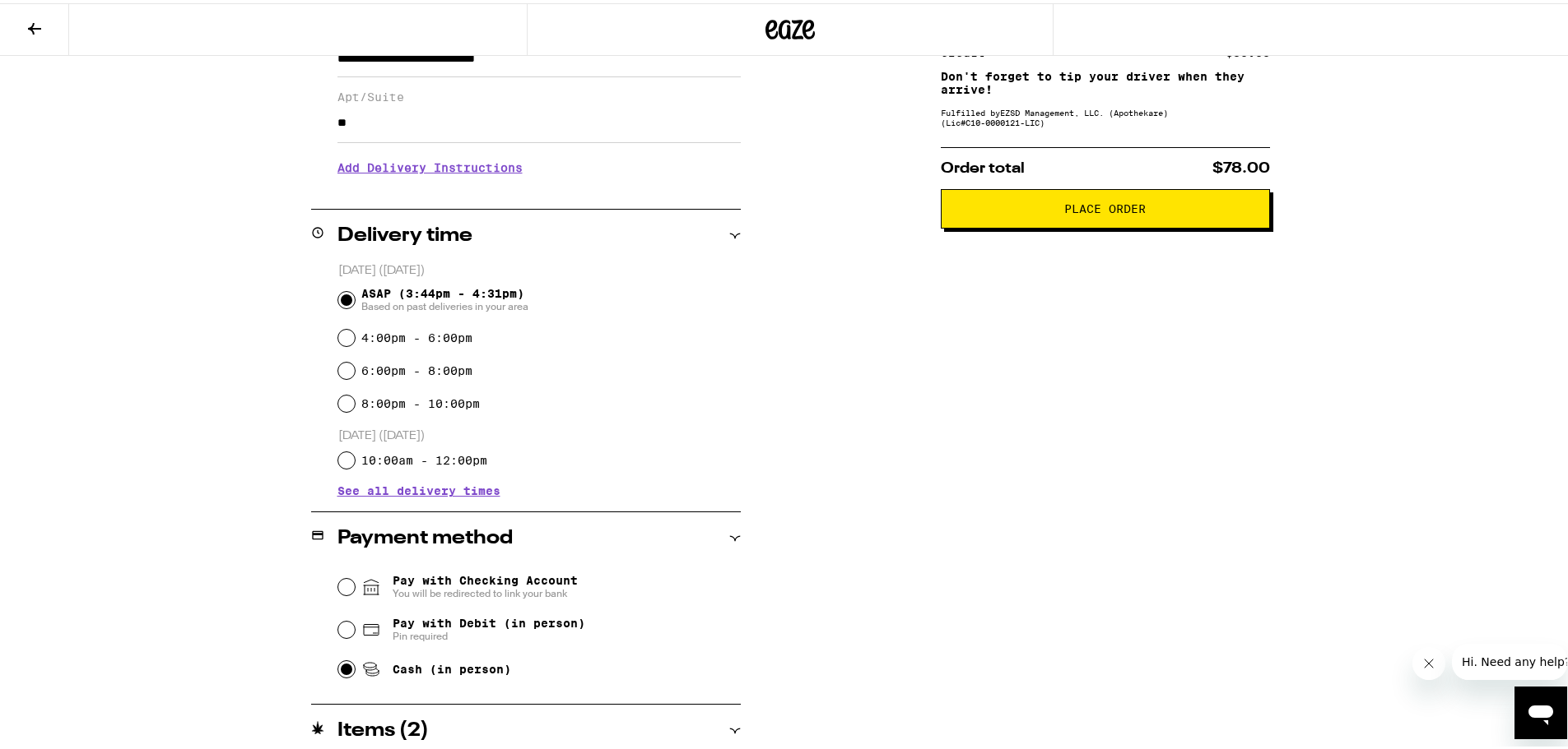
scroll to position [226, 0]
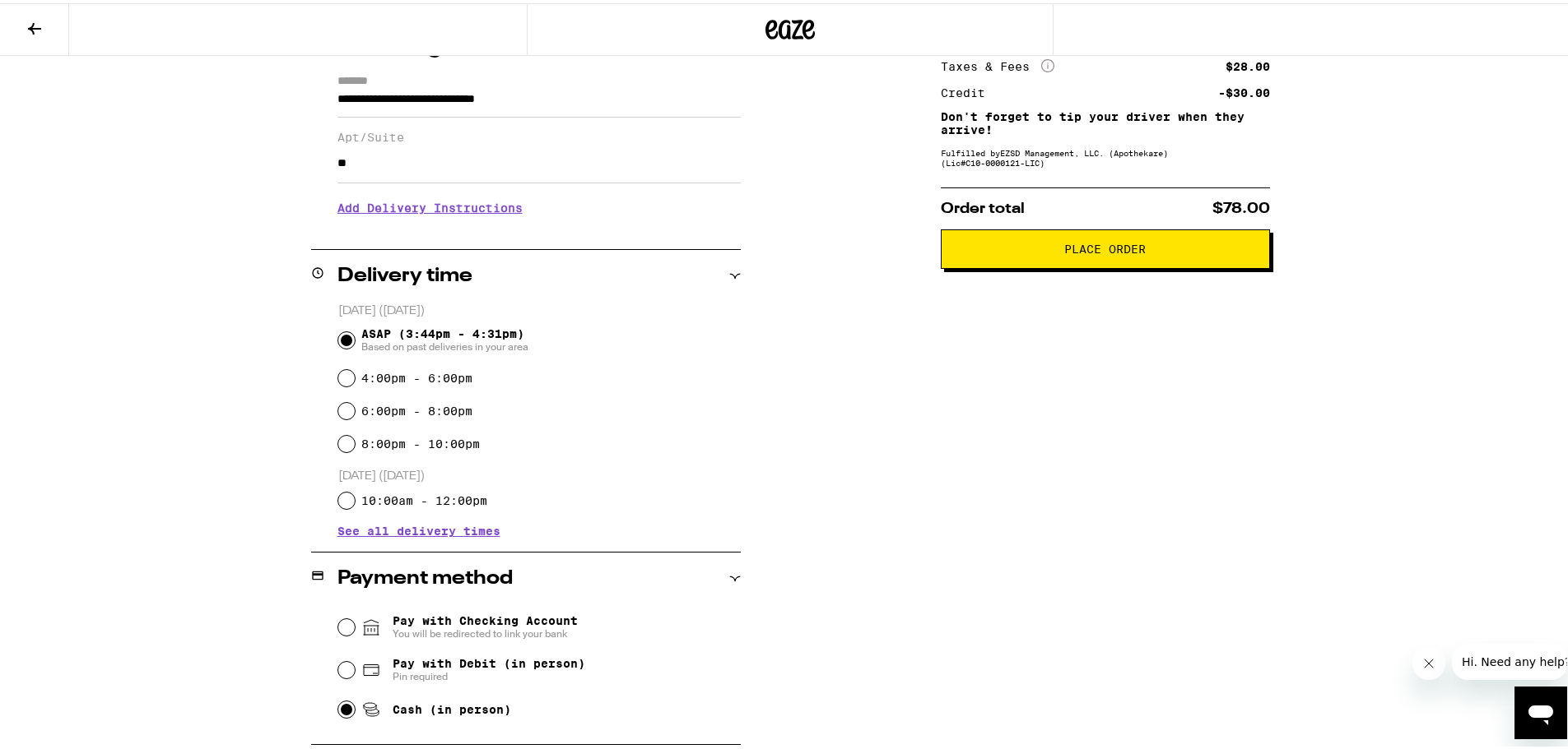
click at [1427, 664] on icon "Close message from company" at bounding box center [1427, 663] width 8 height 8
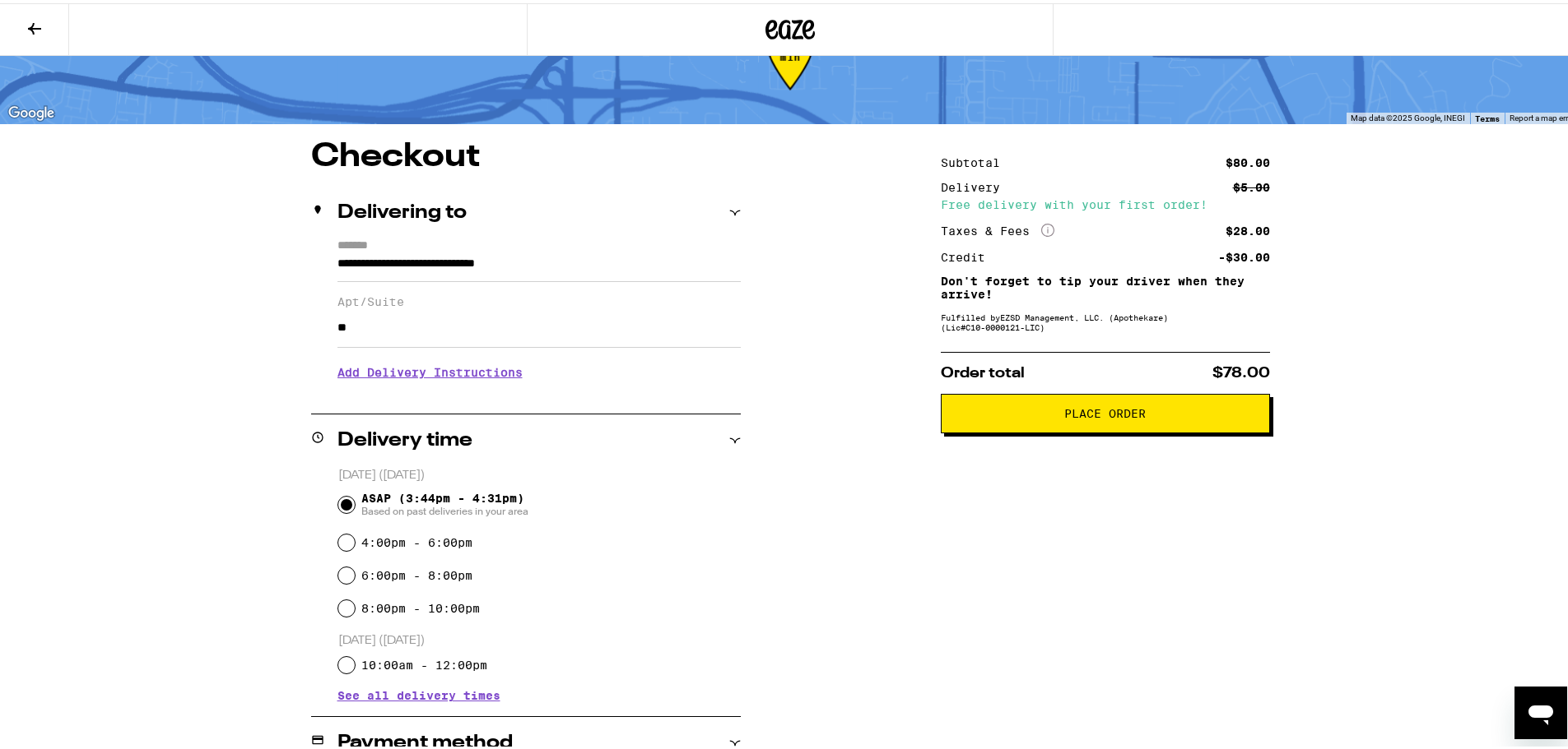
scroll to position [0, 0]
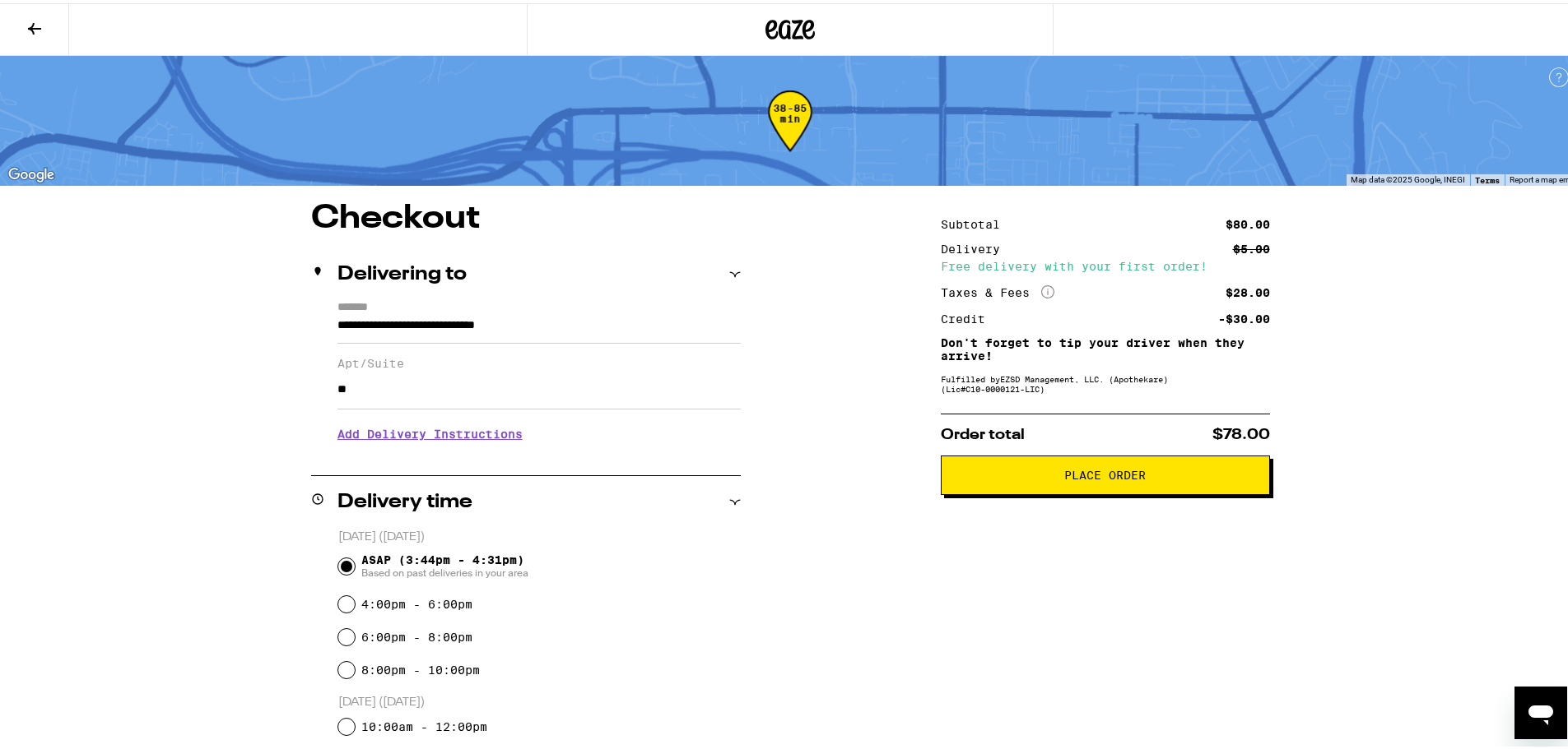
click at [1090, 477] on span "Place Order" at bounding box center [1105, 472] width 82 height 12
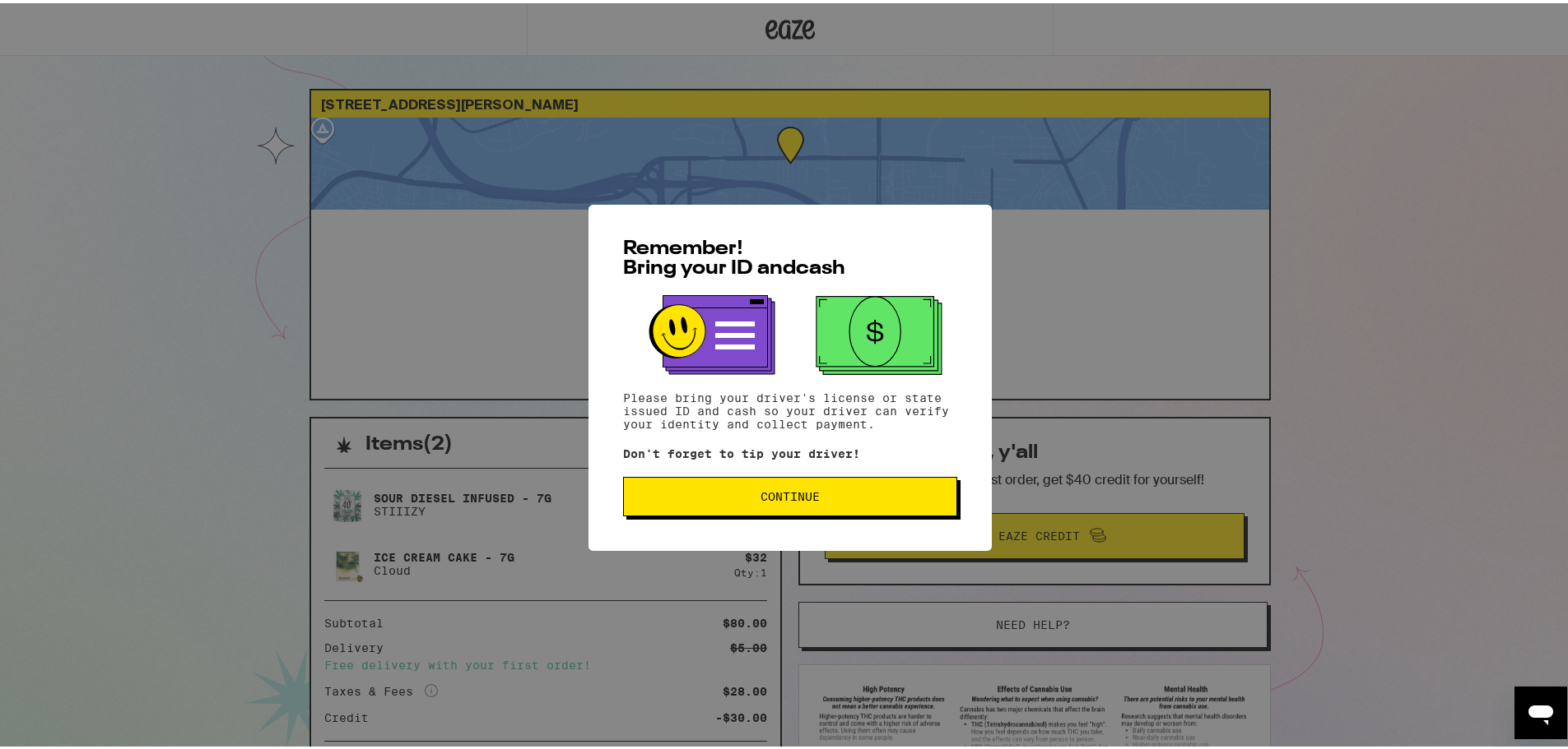
click at [799, 497] on span "Continue" at bounding box center [789, 493] width 59 height 12
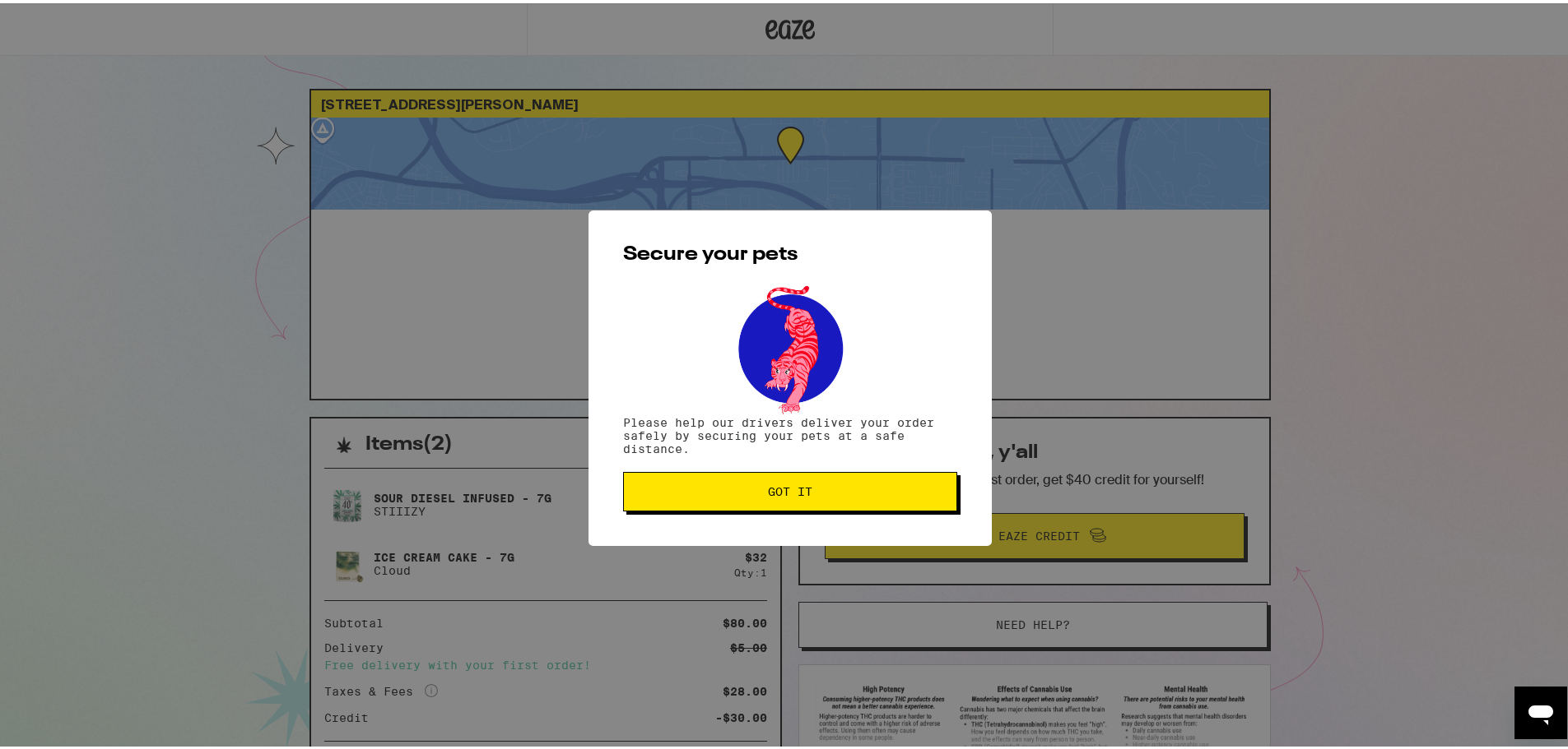
click at [783, 489] on span "Got it" at bounding box center [789, 488] width 45 height 12
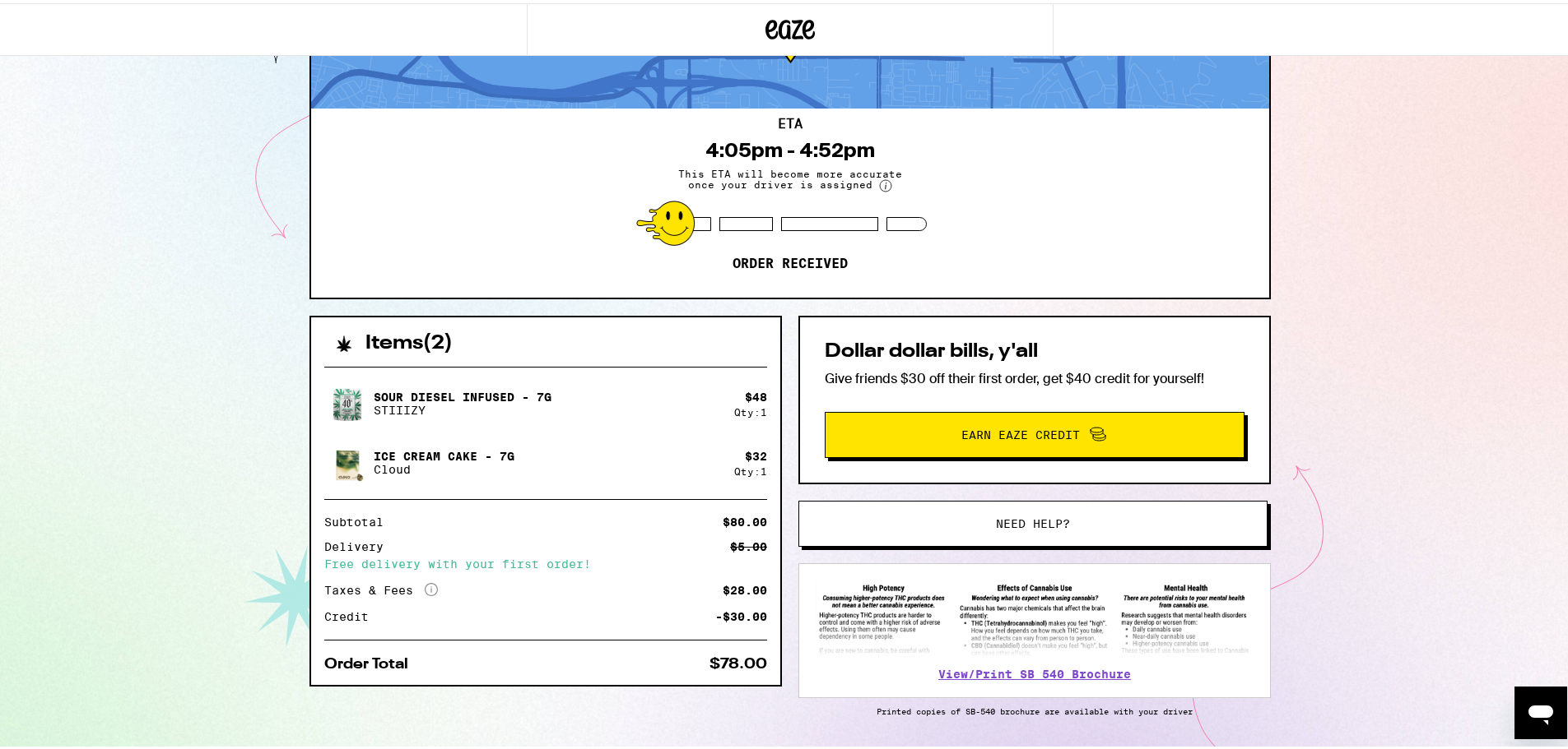
scroll to position [151, 0]
